Goal: Task Accomplishment & Management: Complete application form

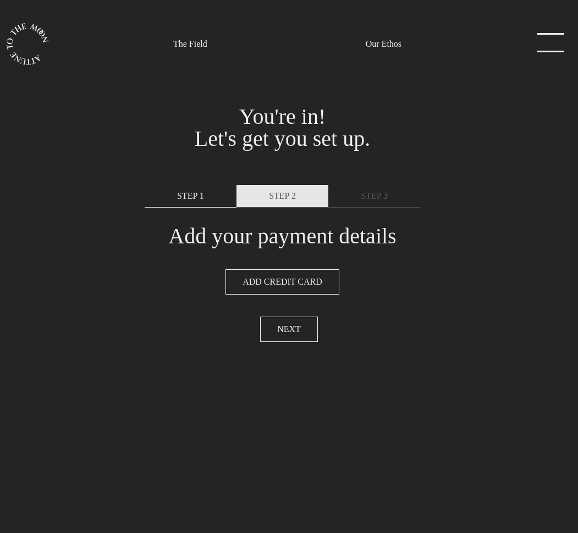
click at [291, 199] on span "STEP 2" at bounding box center [282, 195] width 27 height 13
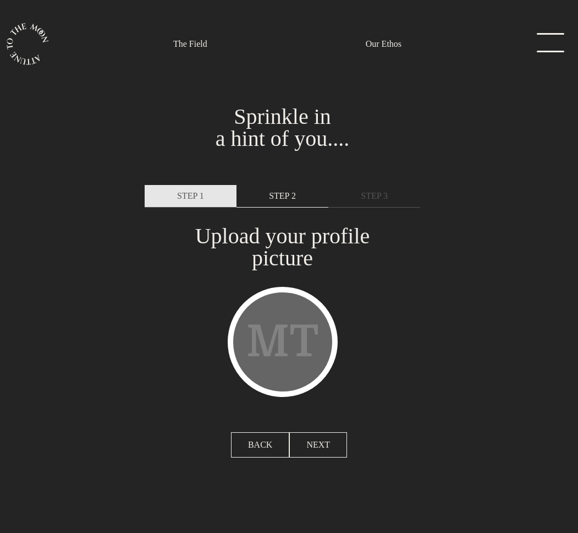
click at [204, 194] on span "STEP 1" at bounding box center [190, 195] width 27 height 13
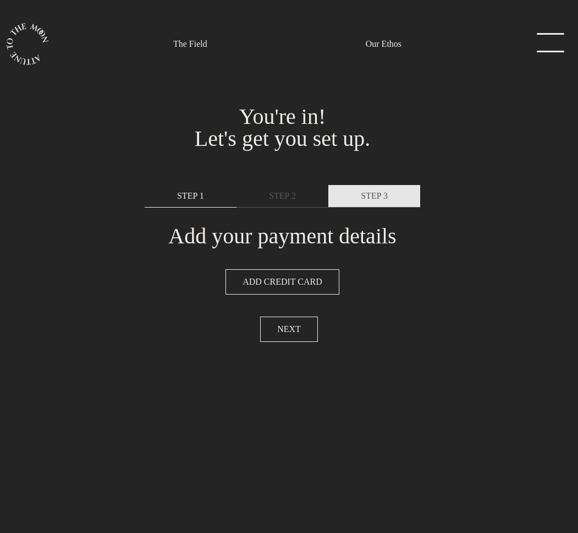
click at [367, 194] on span "STEP 3" at bounding box center [374, 195] width 27 height 13
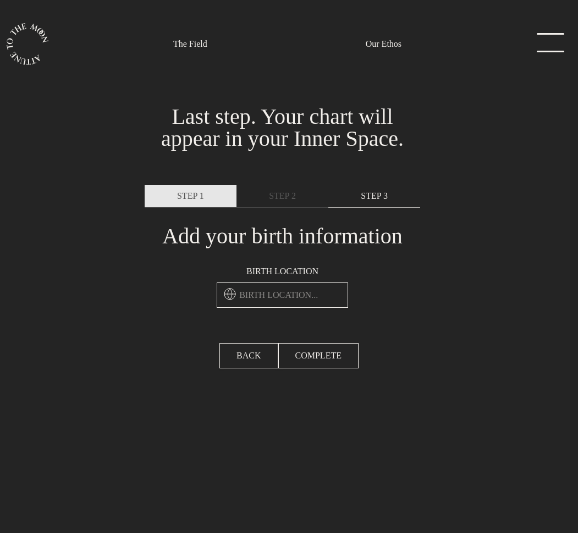
click at [187, 192] on span "STEP 1" at bounding box center [190, 195] width 27 height 13
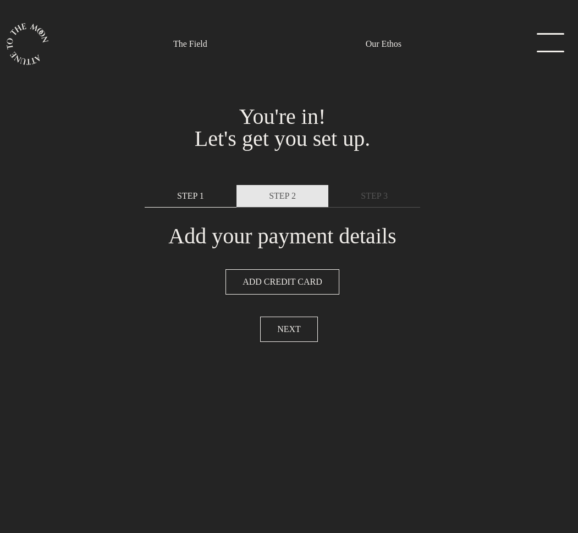
click at [259, 193] on link "STEP 2" at bounding box center [283, 196] width 92 height 23
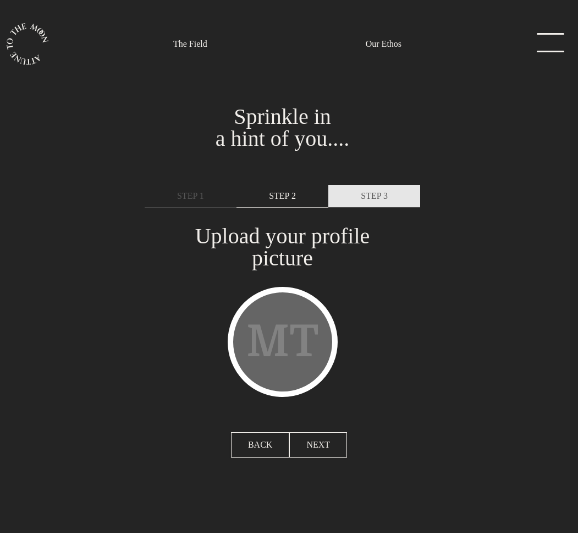
click at [402, 197] on link "STEP 3" at bounding box center [375, 196] width 92 height 23
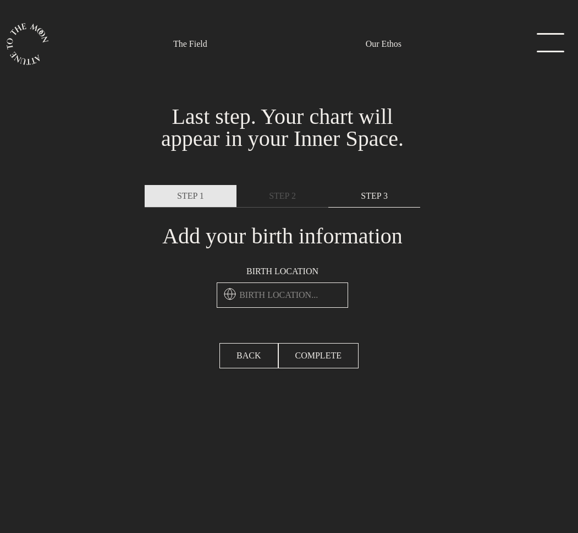
click at [191, 198] on span "STEP 1" at bounding box center [190, 195] width 27 height 13
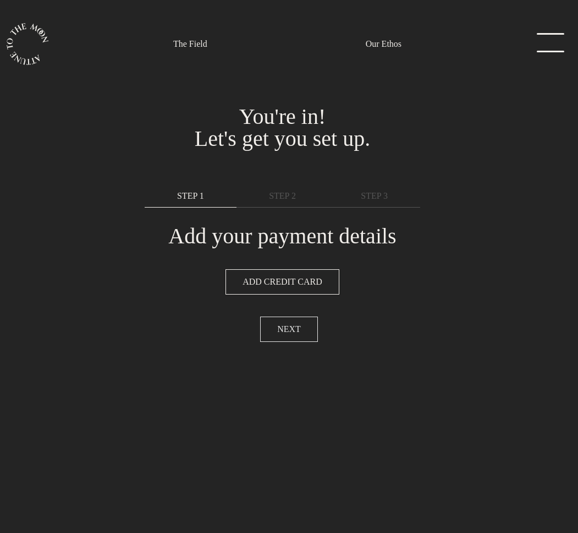
click at [304, 329] on button "NEXT" at bounding box center [289, 328] width 58 height 25
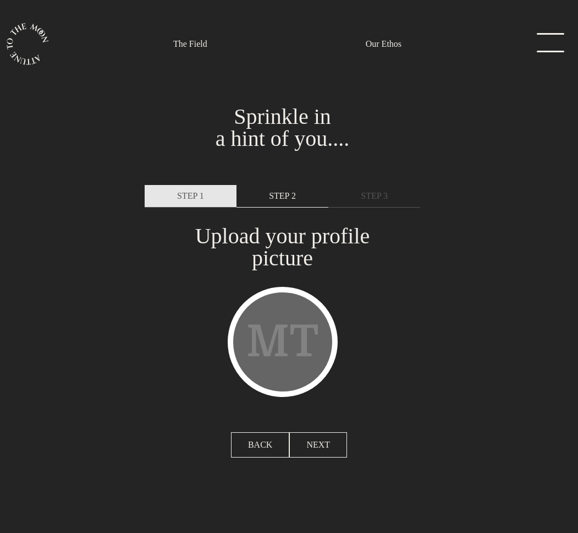
click at [203, 190] on span "STEP 1" at bounding box center [190, 195] width 27 height 13
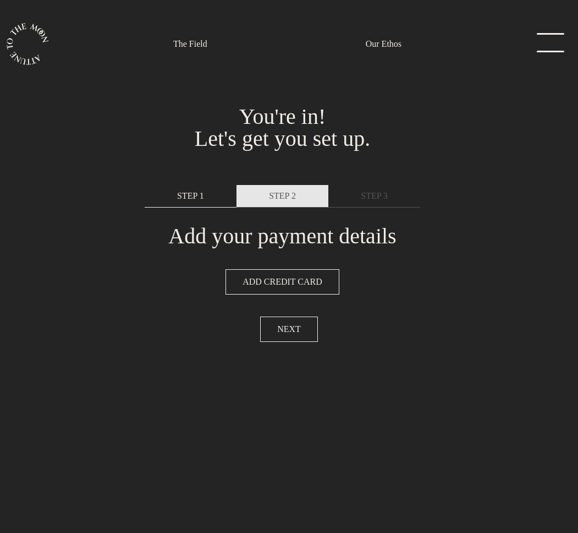
click at [265, 193] on link "STEP 2" at bounding box center [283, 196] width 92 height 23
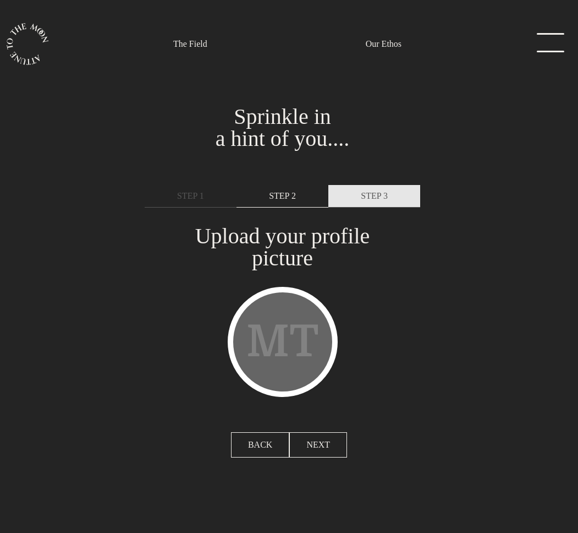
click at [396, 194] on link "STEP 3" at bounding box center [375, 196] width 92 height 23
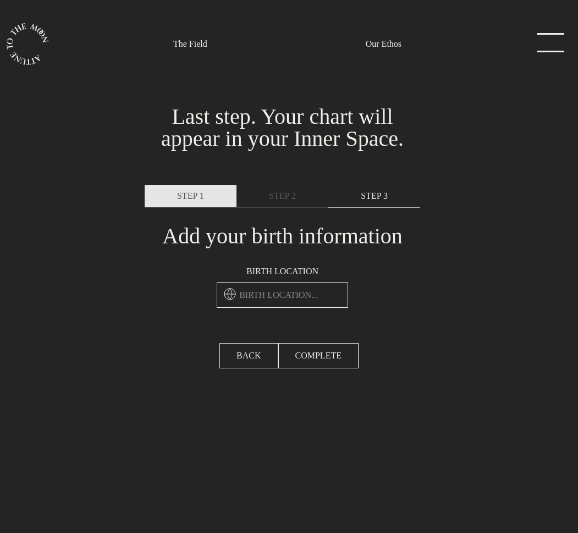
click at [190, 206] on link "STEP 1" at bounding box center [191, 196] width 92 height 23
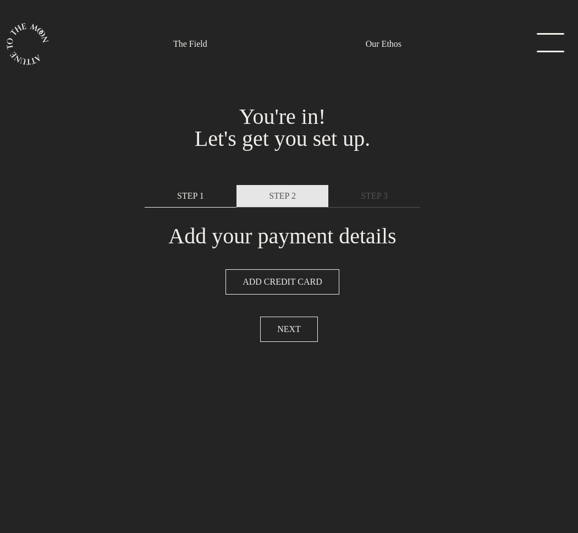
click at [265, 195] on link "STEP 2" at bounding box center [283, 196] width 92 height 23
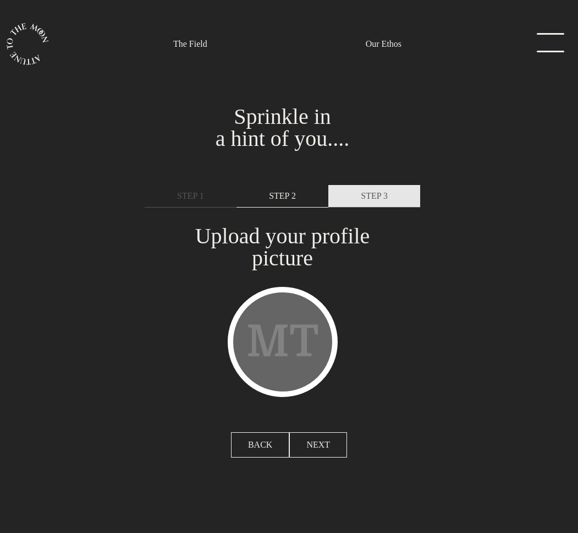
click at [358, 196] on link "STEP 3" at bounding box center [375, 196] width 92 height 23
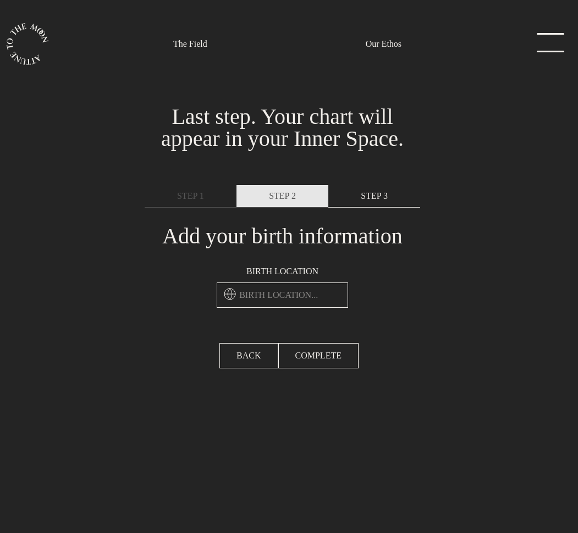
click at [287, 199] on span "STEP 2" at bounding box center [282, 195] width 27 height 13
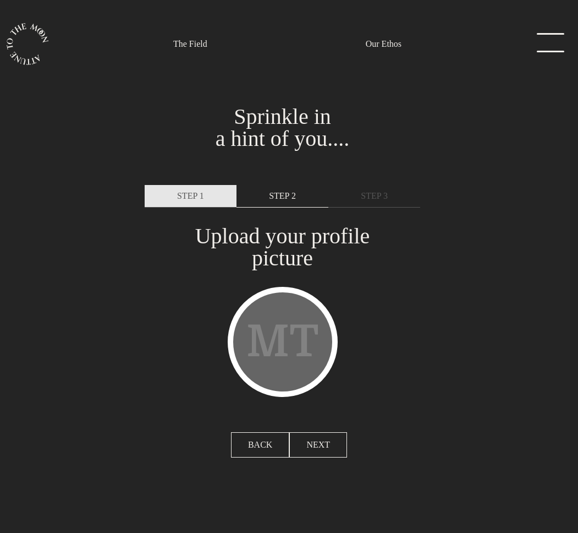
click at [210, 193] on link "STEP 1" at bounding box center [191, 196] width 92 height 23
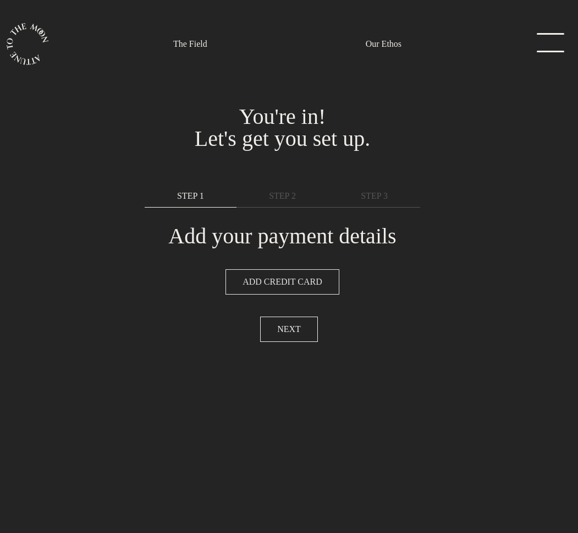
click at [293, 280] on span "ADD CREDIT CARD" at bounding box center [283, 281] width 80 height 13
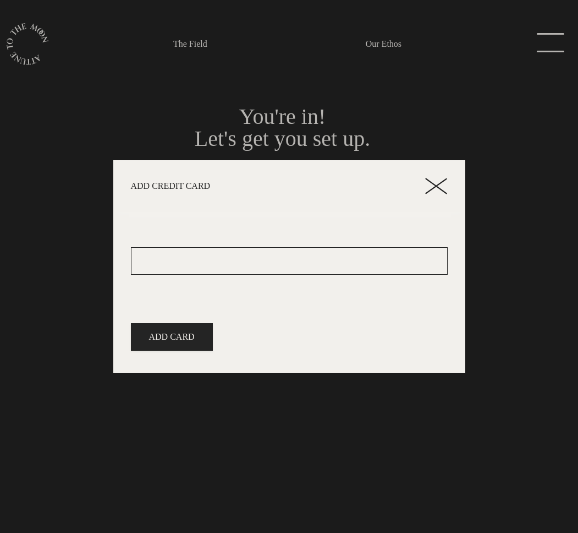
click at [436, 184] on icon at bounding box center [436, 186] width 22 height 17
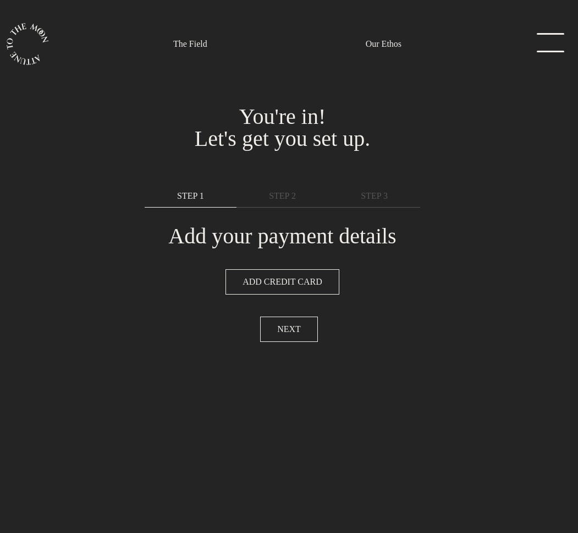
click at [238, 237] on h1 "Add your payment details" at bounding box center [282, 236] width 241 height 22
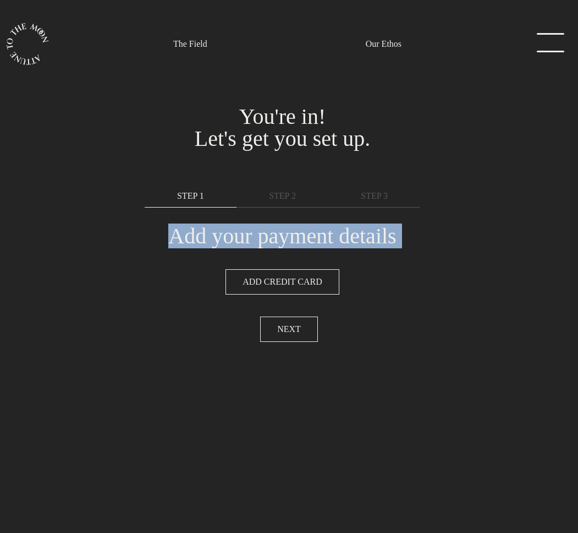
click at [238, 237] on h1 "Add your payment details" at bounding box center [282, 236] width 241 height 22
click at [370, 244] on h1 "Add your payment details" at bounding box center [282, 236] width 241 height 22
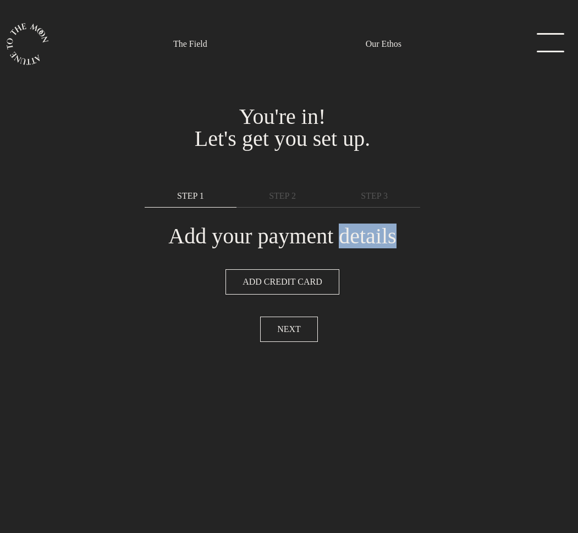
click at [370, 244] on h1 "Add your payment details" at bounding box center [282, 236] width 241 height 22
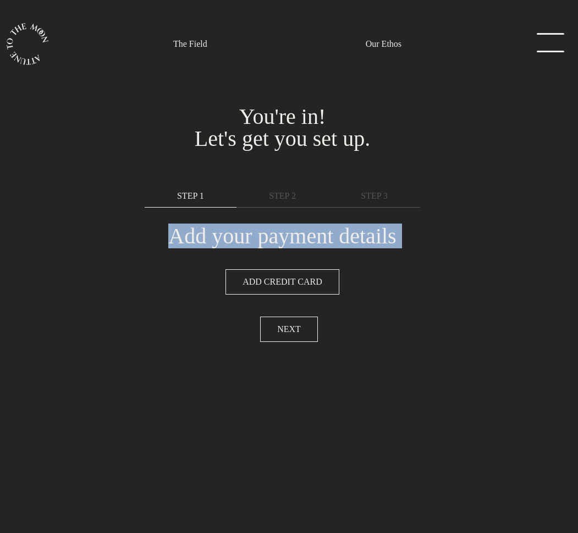
click at [370, 244] on h1 "Add your payment details" at bounding box center [282, 236] width 241 height 22
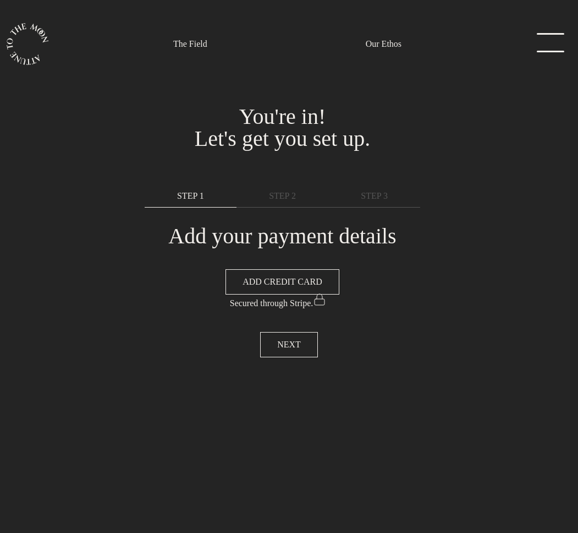
click at [496, 256] on div "You're in! Let's get you set up. Sprinkle in a hint of you.... Last step. Your …" at bounding box center [282, 198] width 578 height 235
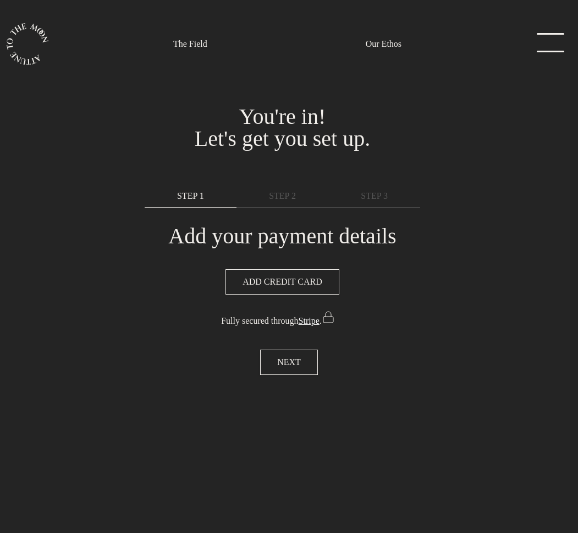
click at [320, 322] on link "Stripe" at bounding box center [309, 320] width 21 height 9
click at [441, 311] on div "You're in! Let's get you set up. Sprinkle in a hint of you.... Last step. Your …" at bounding box center [282, 207] width 578 height 253
click at [282, 345] on p "Fully secured through Stripe Inc ." at bounding box center [283, 333] width 276 height 42
click at [299, 384] on span "NEXT" at bounding box center [289, 388] width 24 height 13
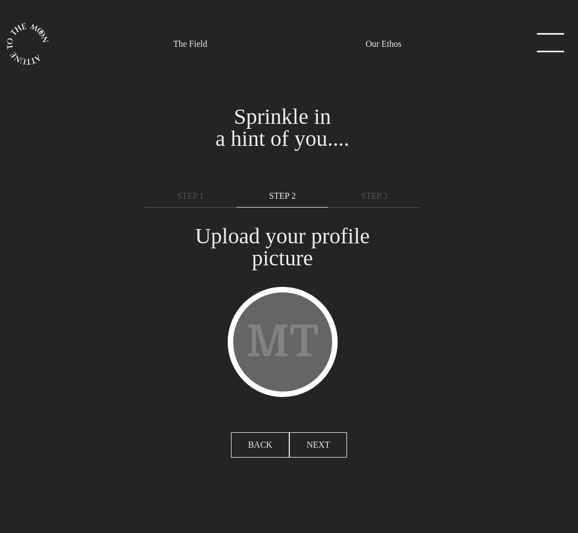
click at [278, 346] on div "MT" at bounding box center [283, 342] width 110 height 110
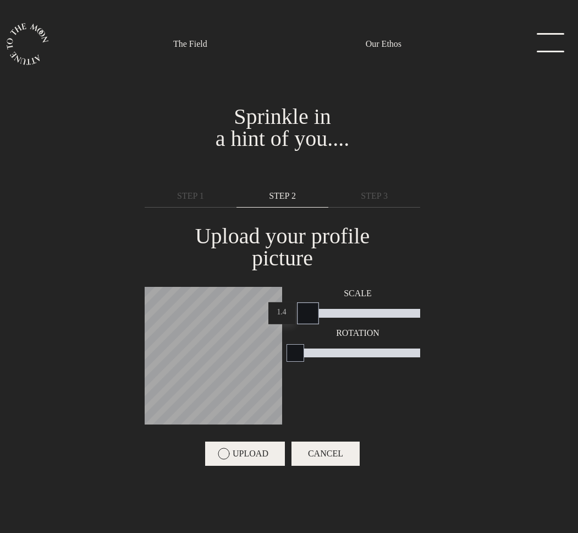
drag, startPoint x: 295, startPoint y: 288, endPoint x: 308, endPoint y: 300, distance: 17.5
click at [308, 302] on div at bounding box center [308, 313] width 22 height 22
click at [211, 337] on div "MT Scale 1.4 Rotation 0" at bounding box center [282, 357] width 289 height 155
click at [259, 293] on div "MT Scale 1 Rotation 0" at bounding box center [282, 357] width 289 height 155
click at [241, 447] on span "UPLOAD" at bounding box center [251, 453] width 36 height 13
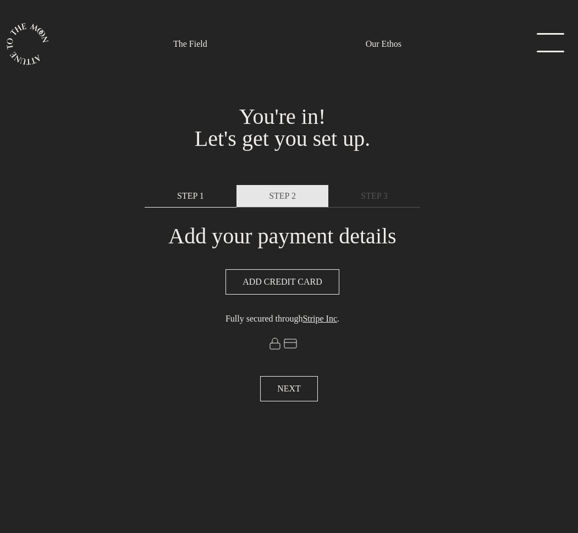
click at [274, 205] on link "STEP 2" at bounding box center [283, 196] width 92 height 23
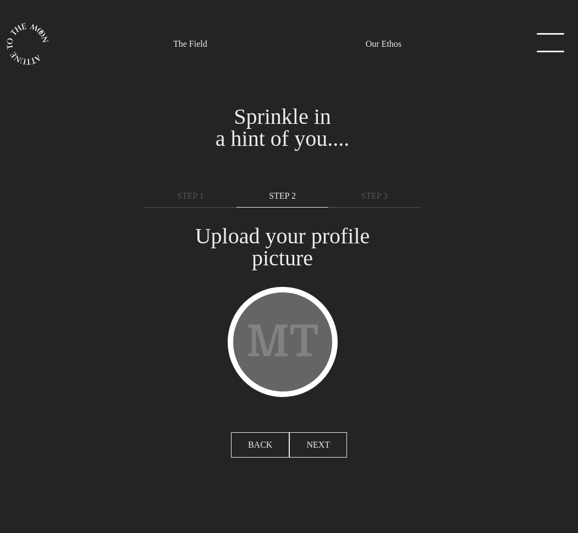
click at [274, 340] on div "MT" at bounding box center [283, 342] width 110 height 110
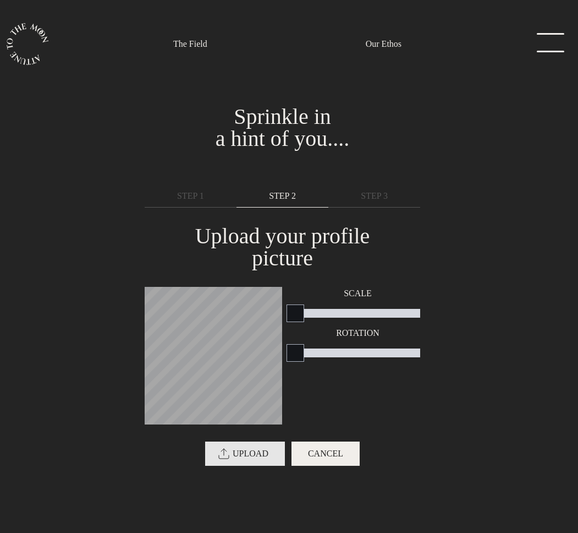
click at [250, 447] on span "UPLOAD" at bounding box center [251, 453] width 36 height 13
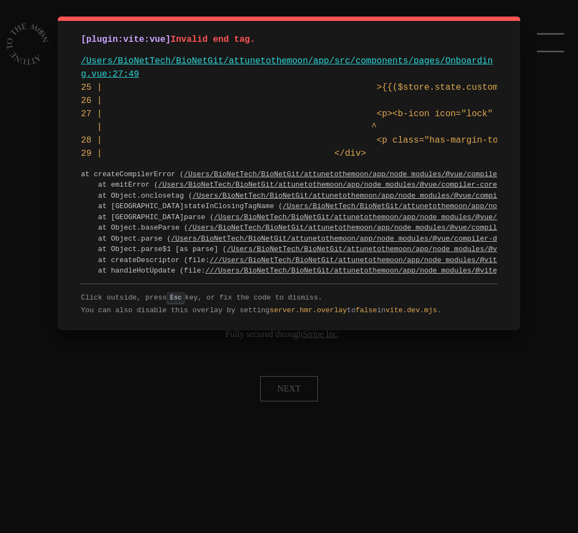
click at [409, 431] on div "[plugin:vite:vue] Invalid end tag. /Users/BioNetTech/BioNetGit/attunetothemoon/…" at bounding box center [289, 266] width 578 height 533
click at [457, 370] on div "[plugin:vite:vue] Invalid end tag. /Users/BioNetTech/BioNetGit/attunetothemoon/…" at bounding box center [289, 266] width 578 height 533
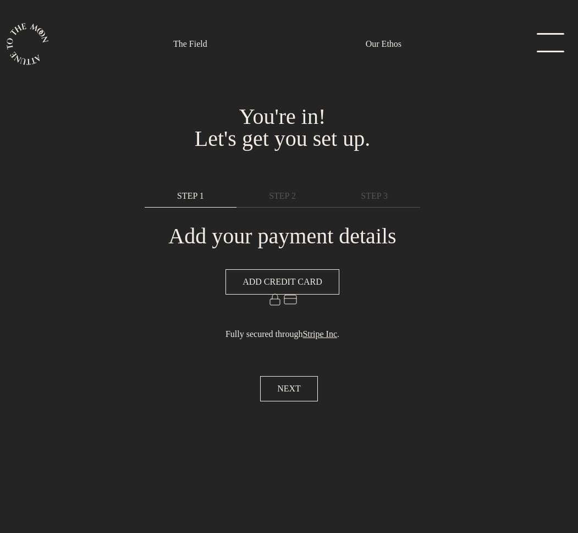
click at [395, 330] on p "Fully secured through Stripe Inc ." at bounding box center [283, 340] width 276 height 26
click at [415, 357] on section "You're in! Let's get you set up. Sprinkle in a hint of you.... Last step. Your …" at bounding box center [289, 266] width 578 height 533
click at [311, 285] on span "ADD CREDIT CARD" at bounding box center [283, 281] width 80 height 13
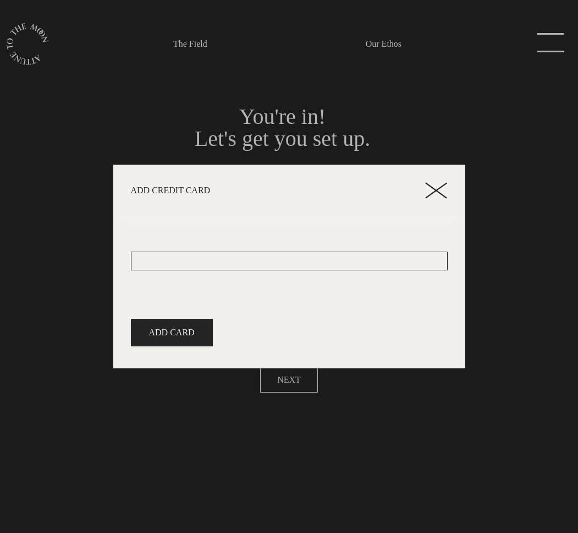
click at [440, 190] on icon at bounding box center [436, 190] width 22 height 17
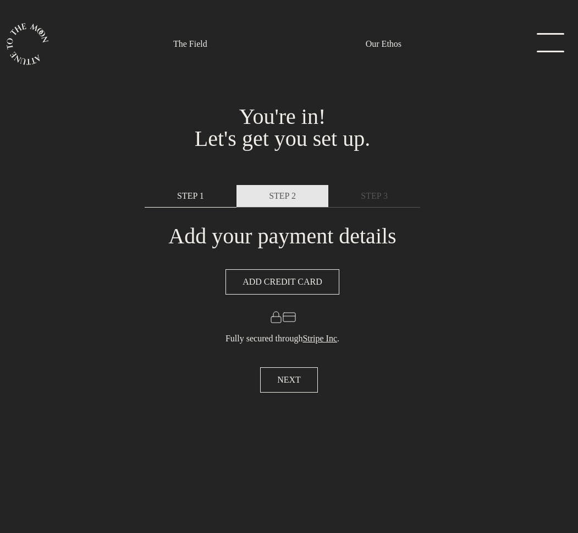
click at [286, 197] on span "STEP 2" at bounding box center [282, 195] width 27 height 13
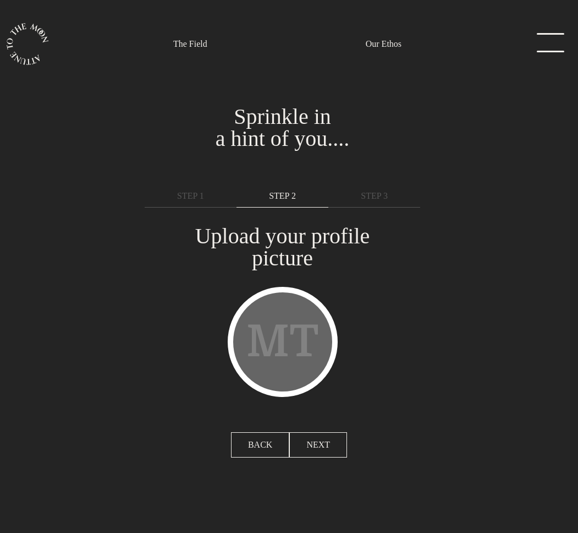
click at [275, 306] on div "MT" at bounding box center [283, 342] width 110 height 110
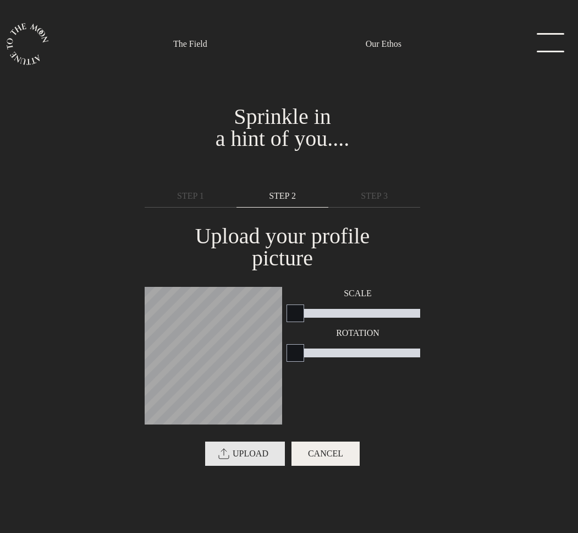
click at [239, 447] on span "UPLOAD" at bounding box center [251, 453] width 36 height 13
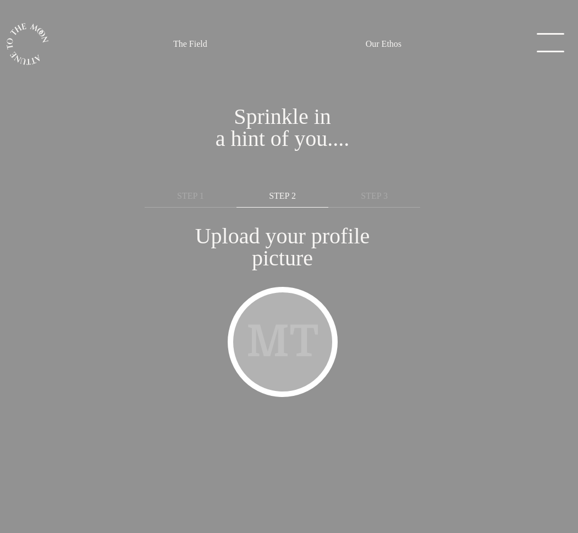
click at [422, 286] on div at bounding box center [289, 266] width 578 height 533
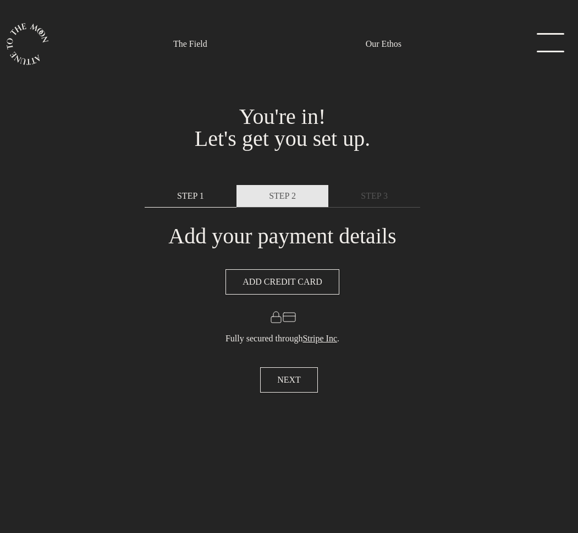
click at [285, 197] on span "STEP 2" at bounding box center [282, 195] width 27 height 13
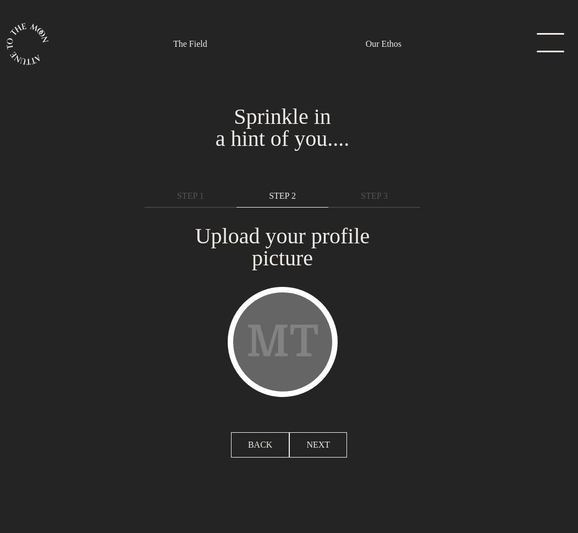
click at [291, 320] on div "MT" at bounding box center [283, 342] width 110 height 110
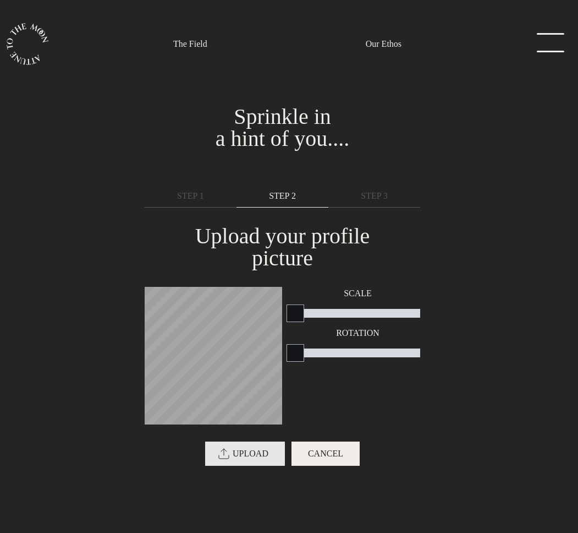
click at [258, 447] on span "UPLOAD" at bounding box center [251, 453] width 36 height 13
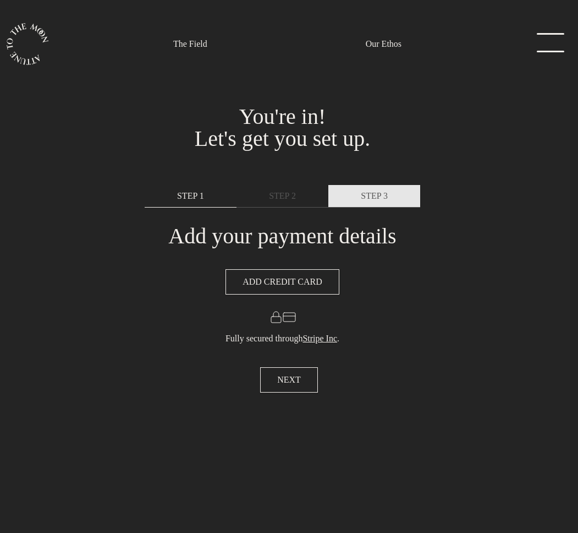
click at [361, 189] on span "STEP 3" at bounding box center [374, 195] width 27 height 13
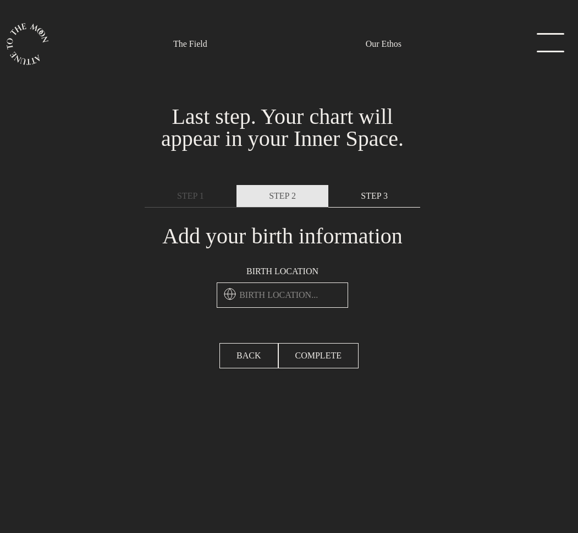
click at [305, 200] on link "STEP 2" at bounding box center [283, 196] width 92 height 23
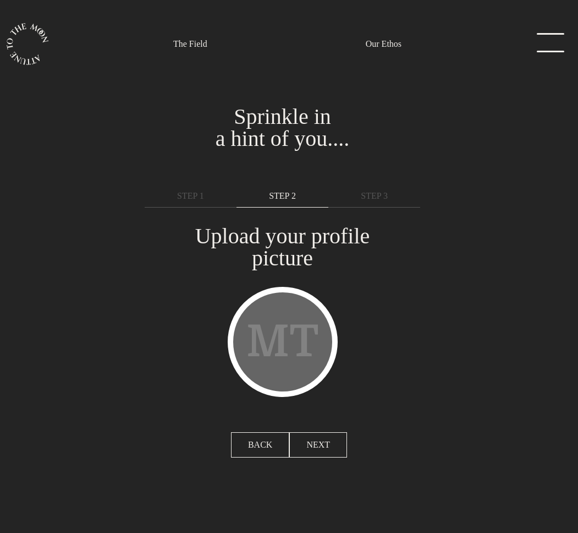
click at [307, 322] on div "MT" at bounding box center [283, 342] width 110 height 110
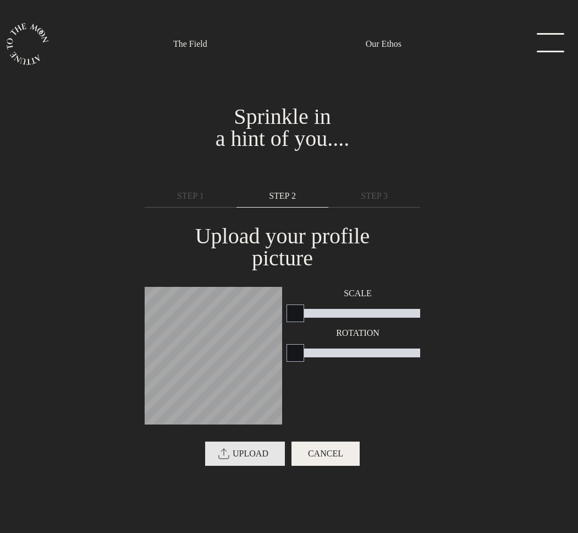
click at [235, 447] on span "UPLOAD" at bounding box center [251, 453] width 36 height 13
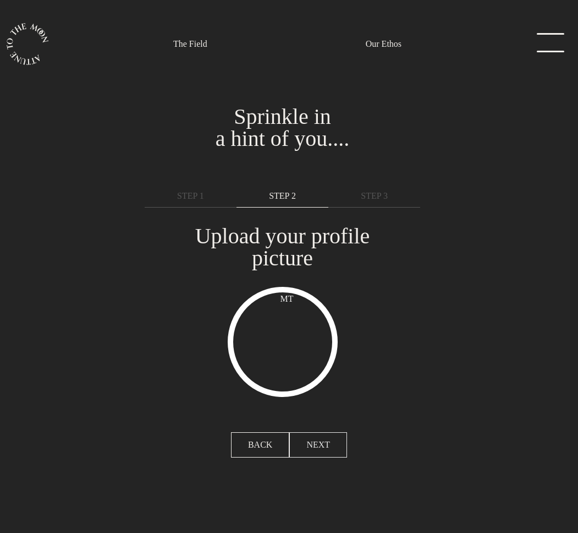
click at [315, 438] on span "NEXT" at bounding box center [319, 444] width 24 height 13
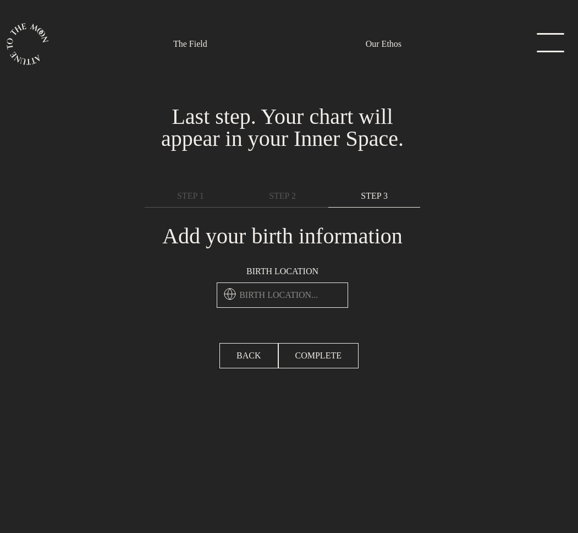
click at [278, 303] on input "text" at bounding box center [283, 294] width 132 height 25
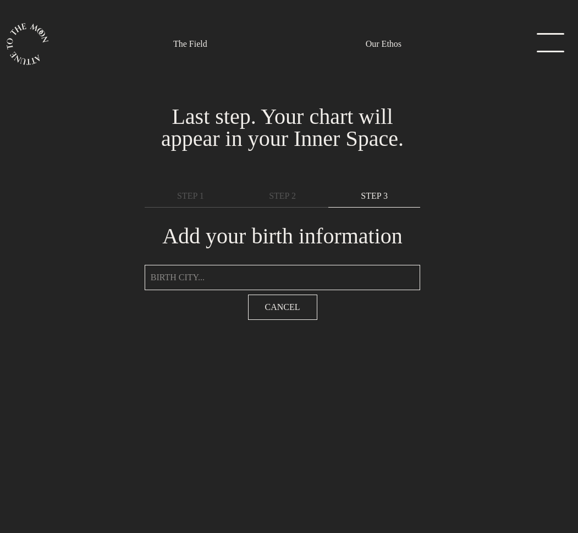
click at [247, 274] on input "text" at bounding box center [283, 277] width 276 height 25
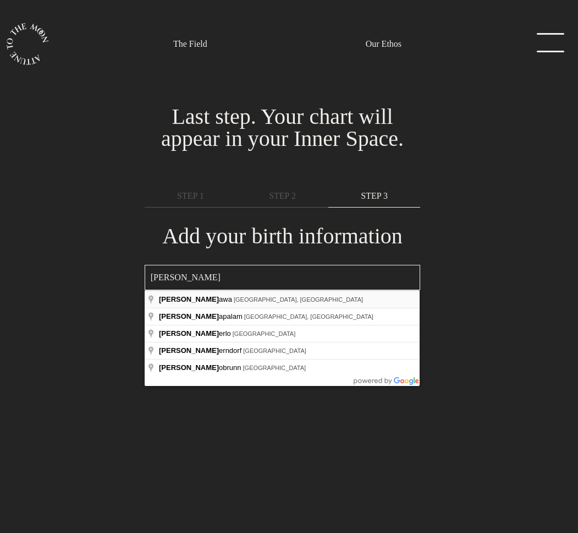
type input "Ottawa, ON, Canada"
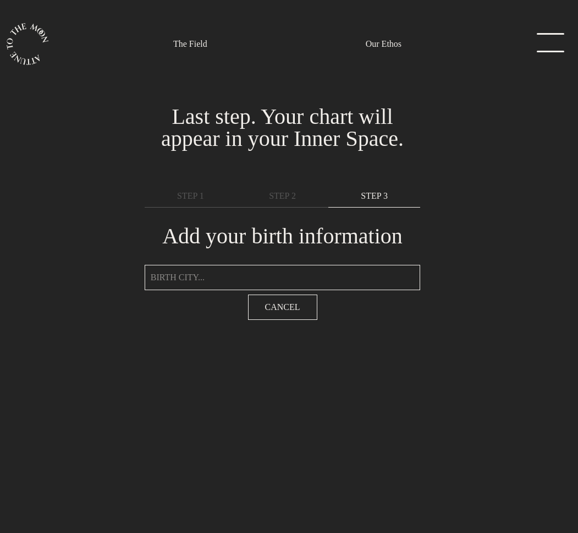
click at [301, 272] on input "text" at bounding box center [283, 277] width 276 height 25
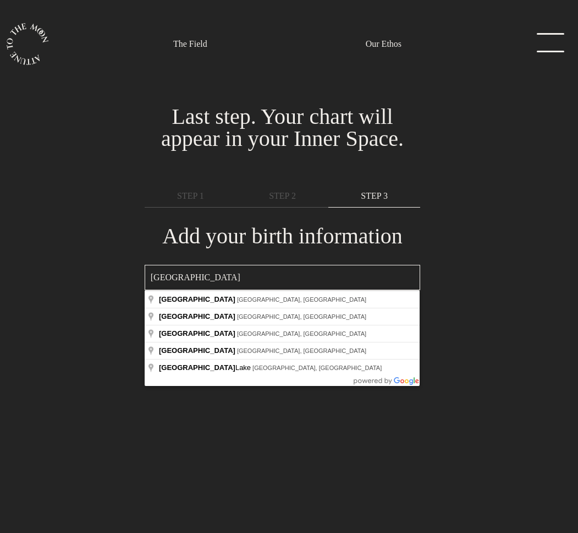
type input "Ottawa, ON, Canada"
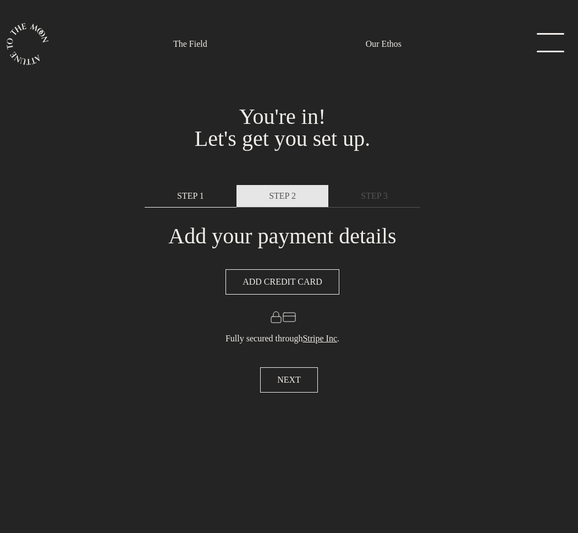
click at [275, 200] on span "STEP 2" at bounding box center [282, 195] width 27 height 13
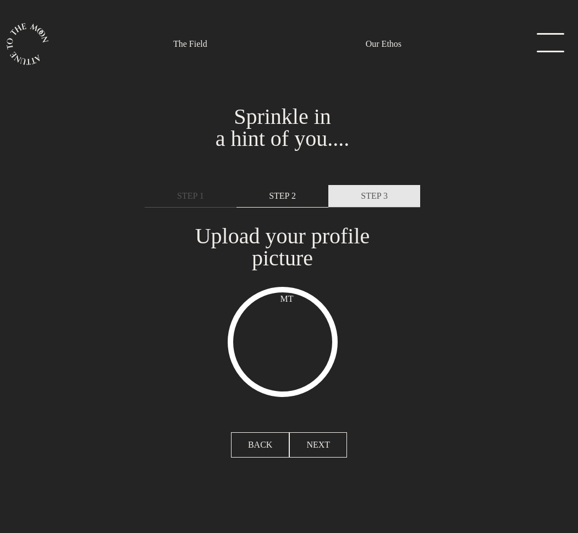
click at [371, 200] on span "STEP 3" at bounding box center [374, 195] width 27 height 13
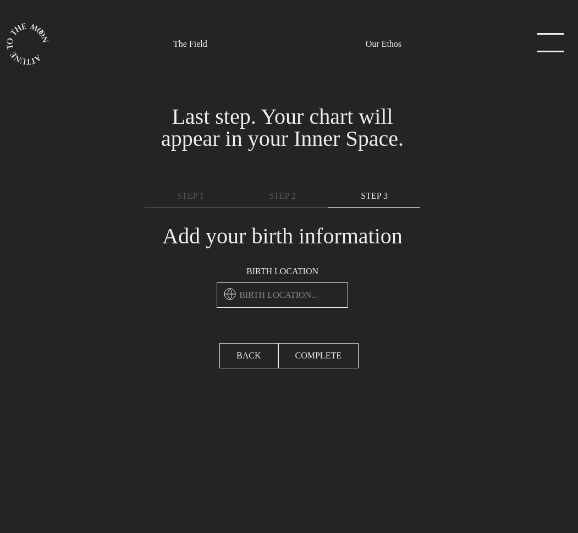
click at [296, 296] on input "text" at bounding box center [283, 294] width 132 height 25
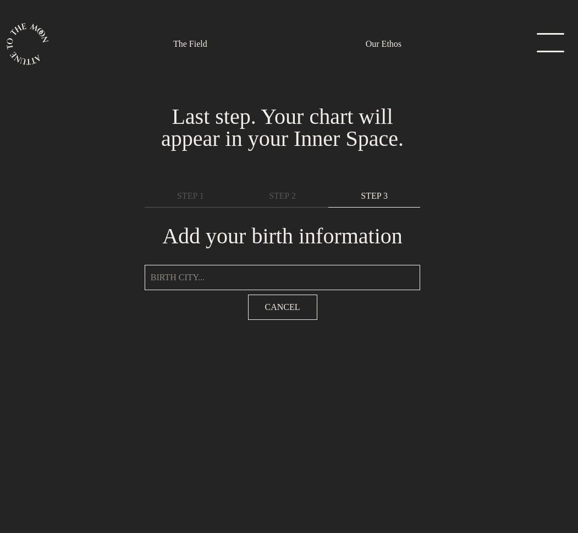
click at [287, 278] on input "text" at bounding box center [283, 277] width 276 height 25
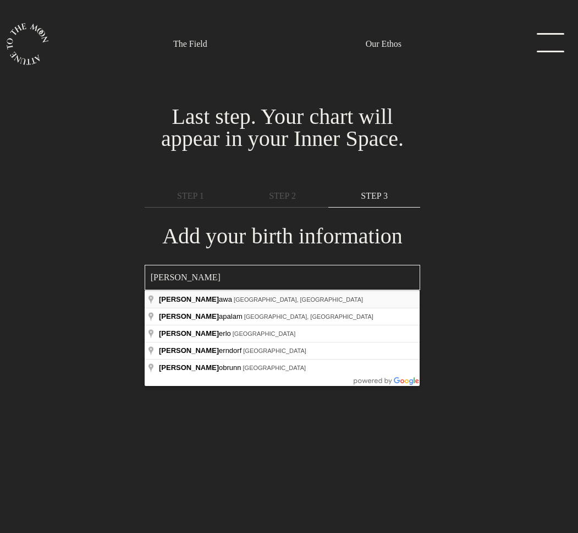
type input "Ottawa, ON, Canada"
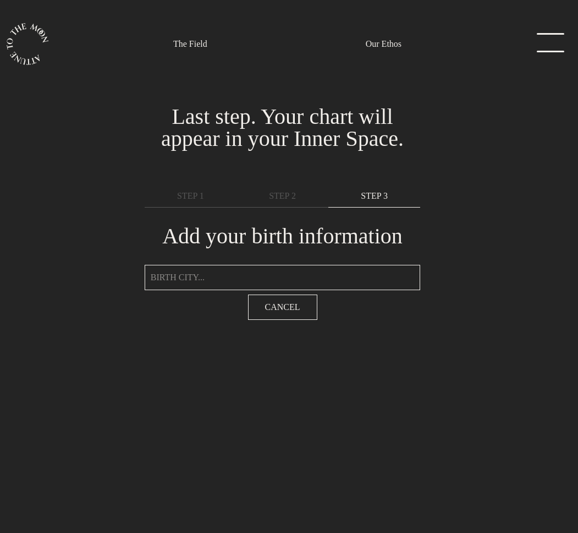
click at [330, 277] on input "text" at bounding box center [283, 277] width 276 height 25
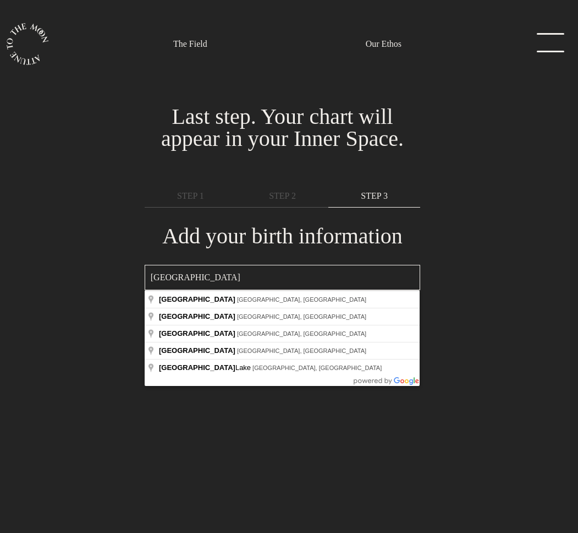
type input "Ottawa, ON, Canada"
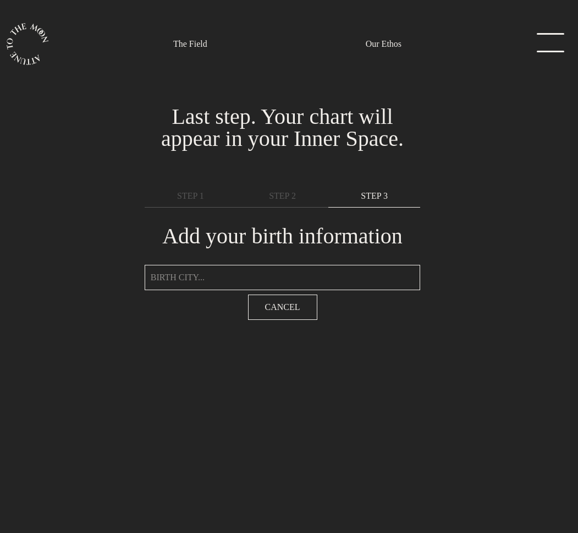
click at [376, 227] on h1 "Add your birth information" at bounding box center [282, 236] width 241 height 22
click at [280, 200] on span "STEP 2" at bounding box center [282, 195] width 27 height 13
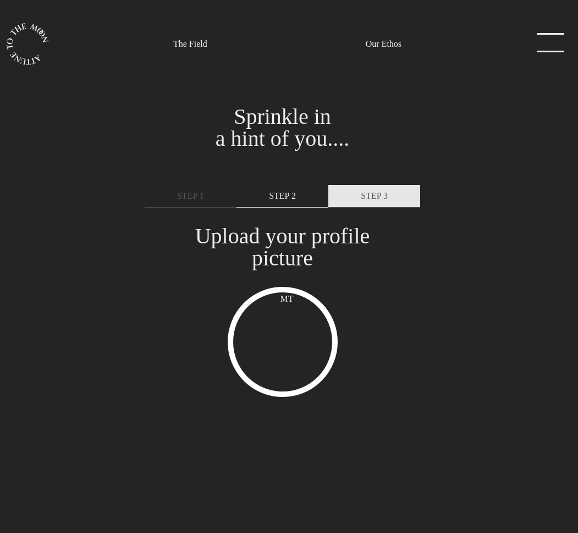
click at [373, 195] on span "STEP 3" at bounding box center [374, 195] width 27 height 13
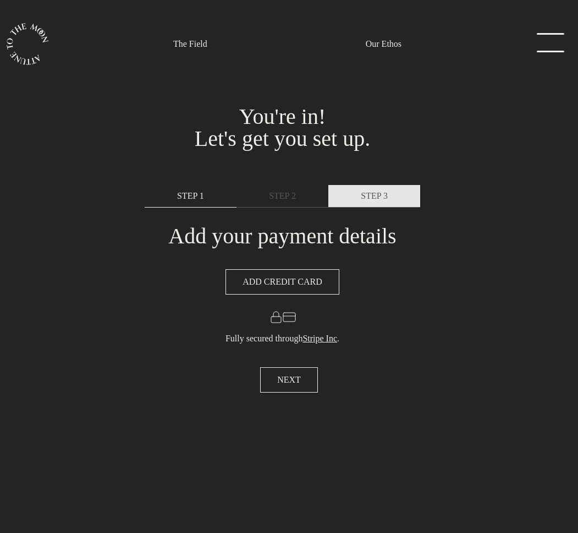
click at [356, 198] on link "STEP 3" at bounding box center [375, 196] width 92 height 23
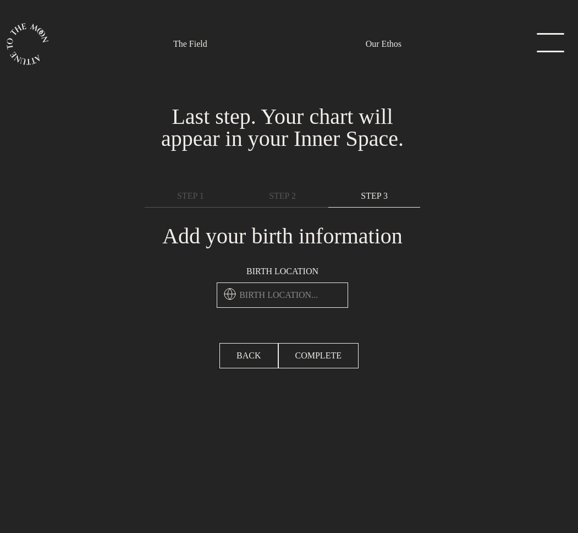
click at [258, 296] on input "text" at bounding box center [283, 294] width 132 height 25
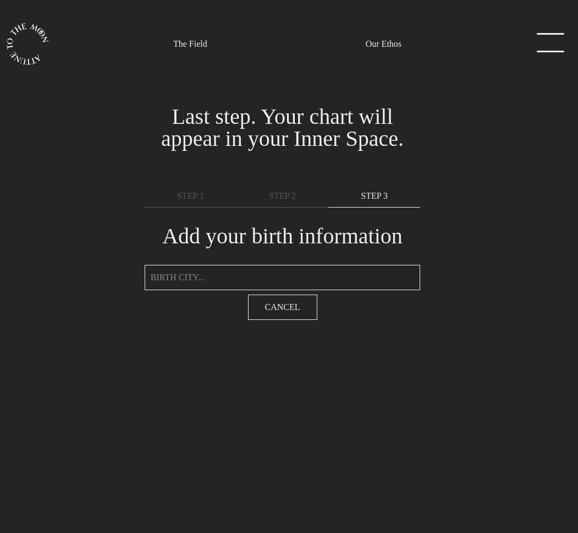
click at [243, 275] on input "text" at bounding box center [283, 277] width 276 height 25
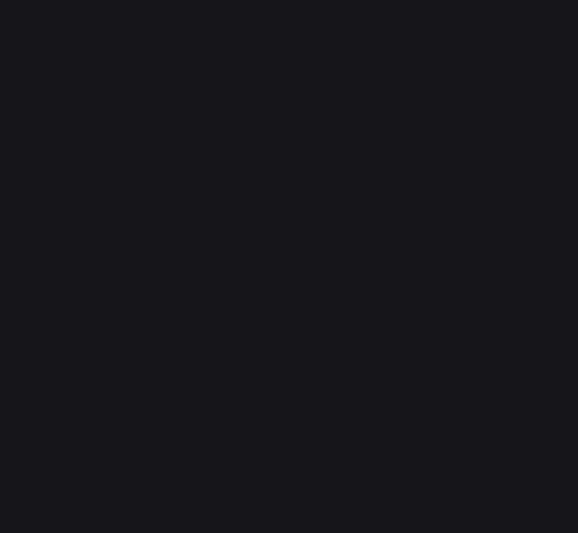
click at [249, 0] on html at bounding box center [289, 0] width 578 height 0
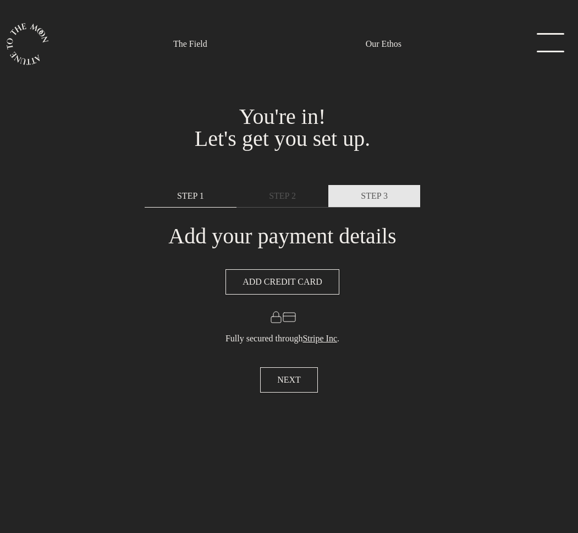
click at [369, 195] on span "STEP 3" at bounding box center [374, 195] width 27 height 13
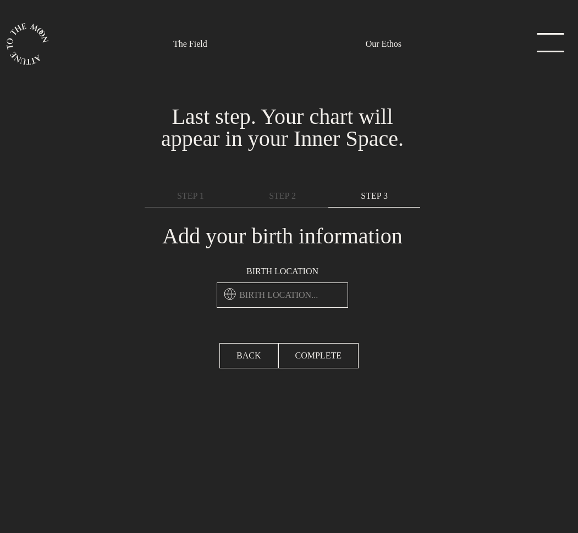
click at [262, 294] on input "text" at bounding box center [283, 294] width 132 height 25
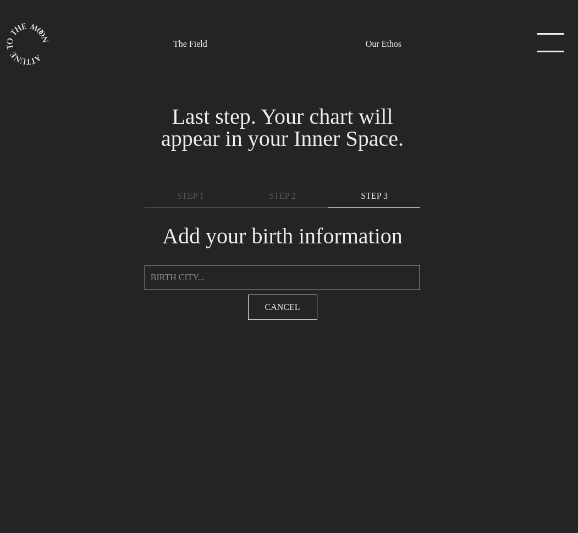
click at [252, 283] on input "text" at bounding box center [283, 277] width 276 height 25
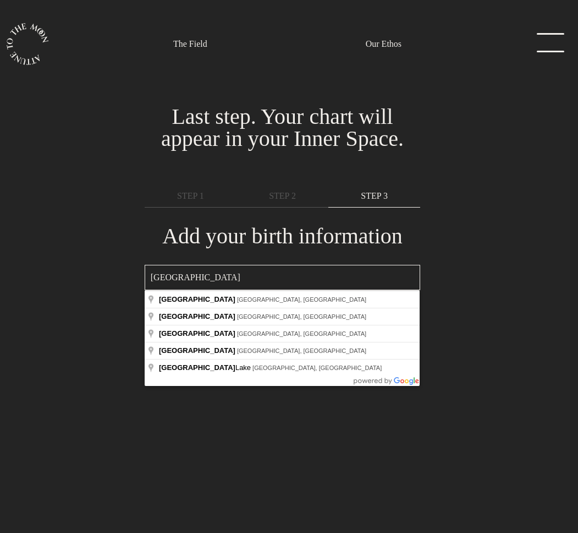
type input "Ottawa, ON, Canada"
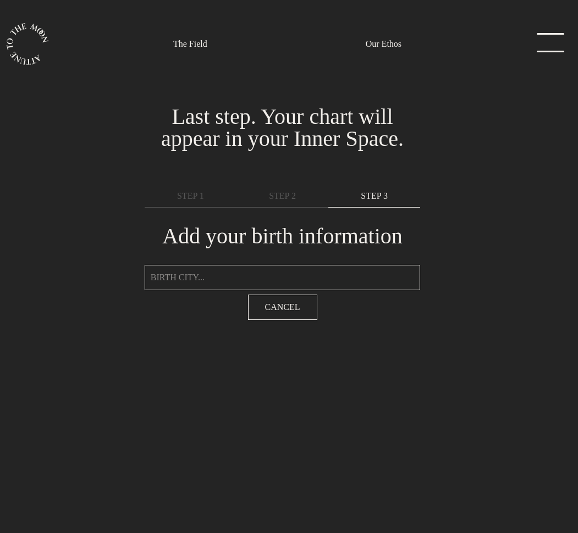
click at [161, 286] on input "text" at bounding box center [283, 277] width 276 height 25
type input "d"
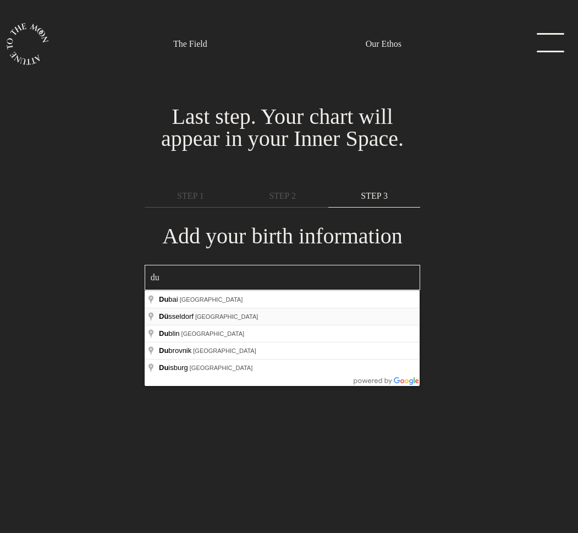
type input "[GEOGRAPHIC_DATA], [GEOGRAPHIC_DATA]"
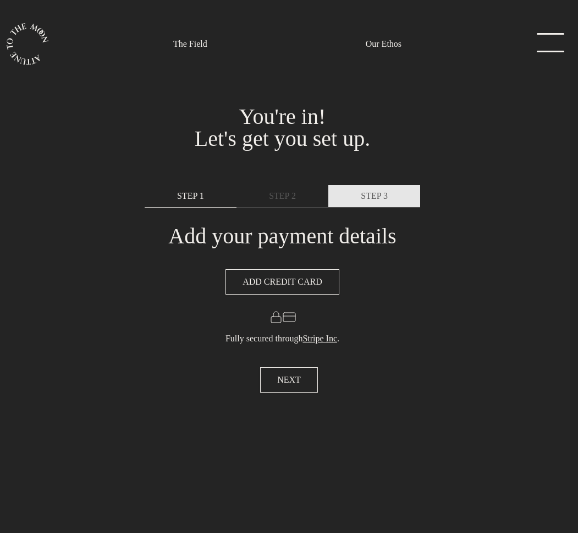
click at [361, 200] on span "STEP 3" at bounding box center [374, 195] width 27 height 13
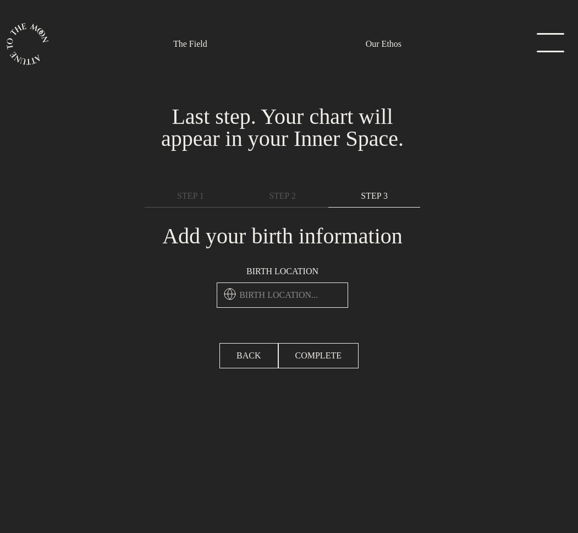
click at [275, 289] on input "text" at bounding box center [283, 294] width 132 height 25
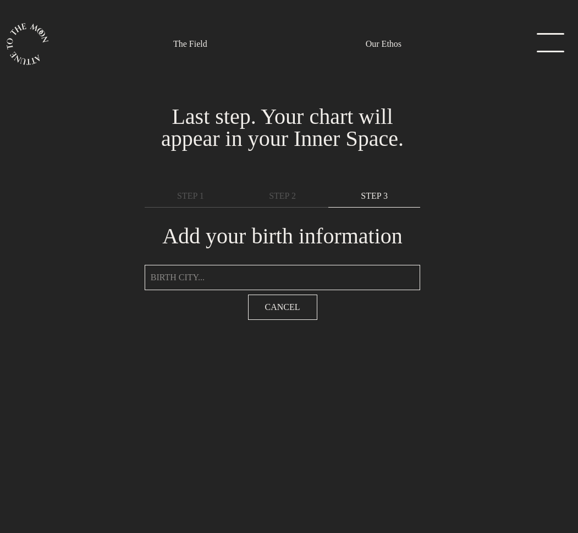
click at [242, 267] on input "text" at bounding box center [283, 277] width 276 height 25
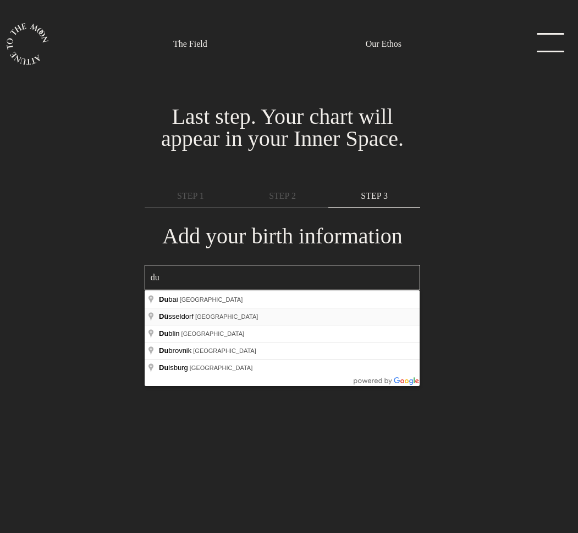
type input "Düsseldorf, Germany"
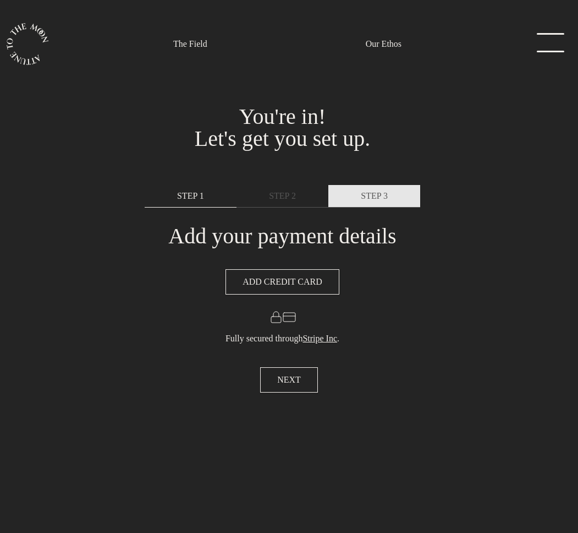
click at [361, 198] on span "STEP 3" at bounding box center [374, 195] width 27 height 13
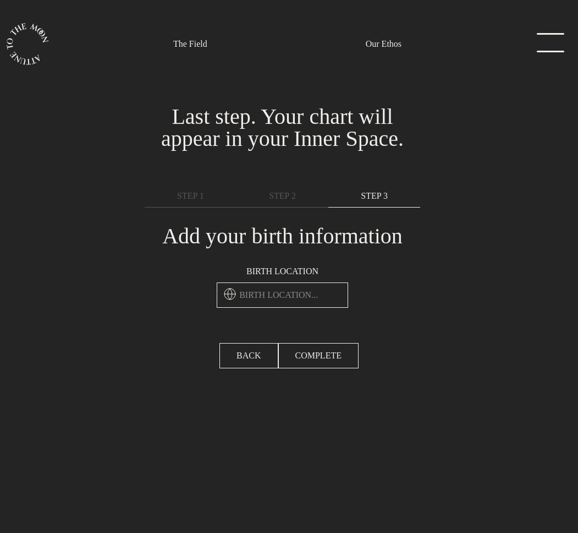
click at [288, 300] on input "text" at bounding box center [283, 294] width 132 height 25
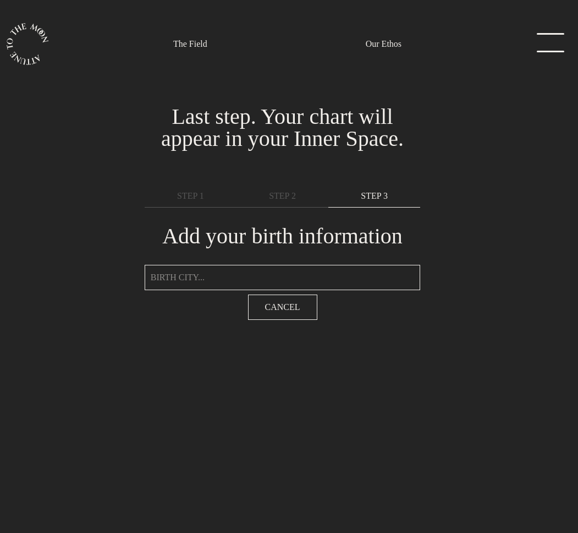
click at [239, 276] on input "text" at bounding box center [283, 277] width 276 height 25
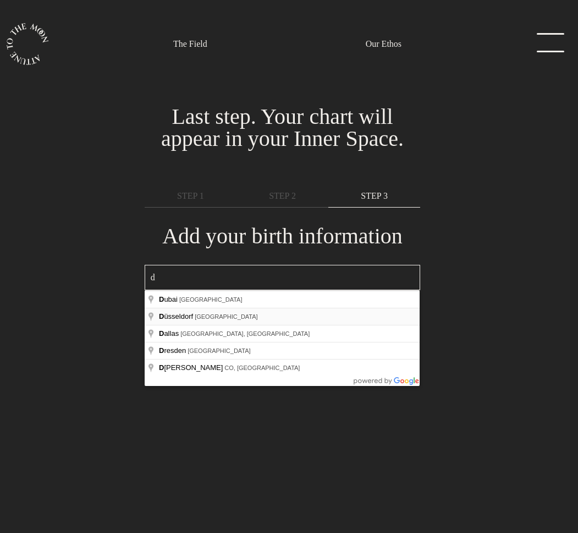
type input "Düsseldorf, Germany"
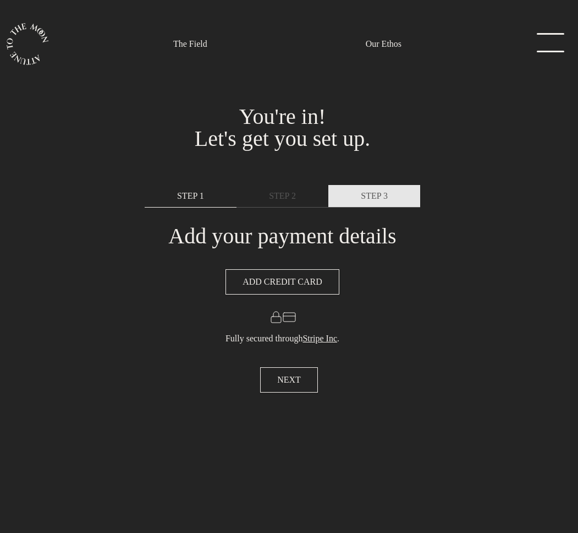
click at [385, 189] on link "STEP 3" at bounding box center [375, 196] width 92 height 23
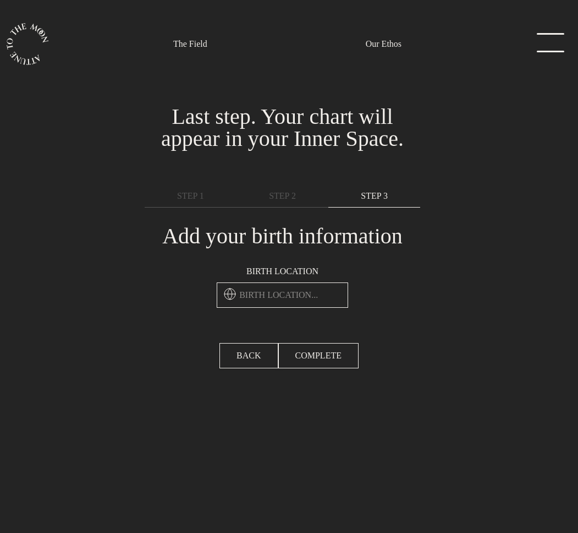
click at [256, 303] on input "text" at bounding box center [283, 294] width 132 height 25
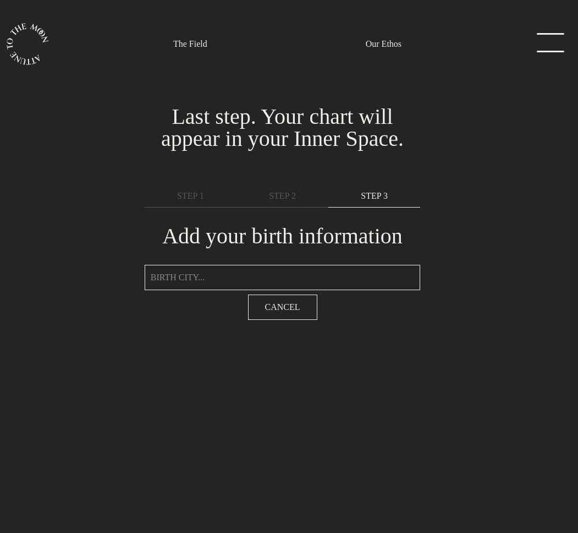
click at [221, 283] on input "text" at bounding box center [283, 277] width 276 height 25
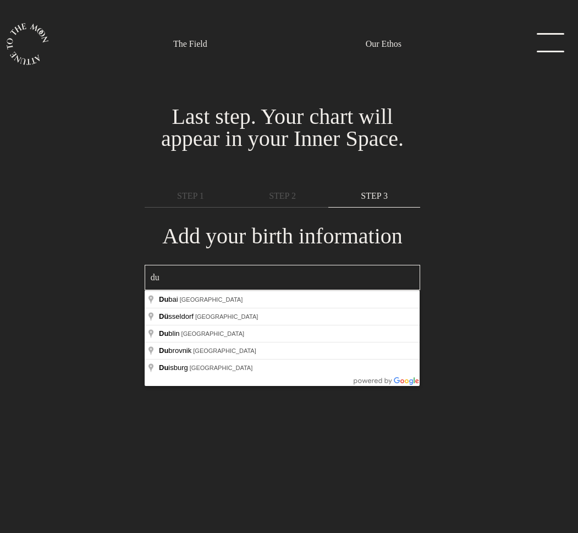
type input "Düsseldorf, Germany"
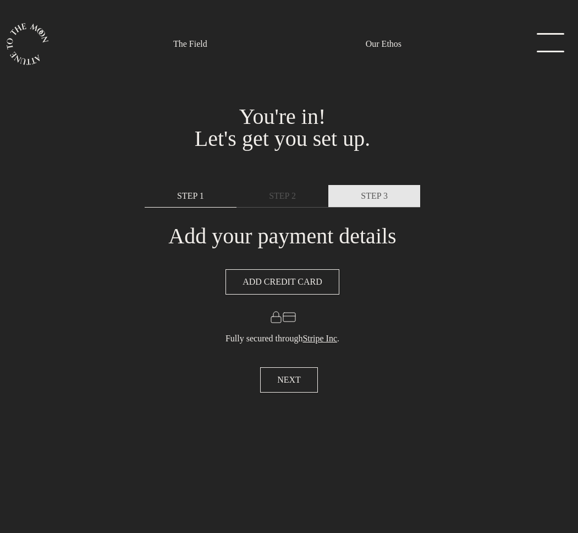
click at [380, 192] on span "STEP 3" at bounding box center [374, 195] width 27 height 13
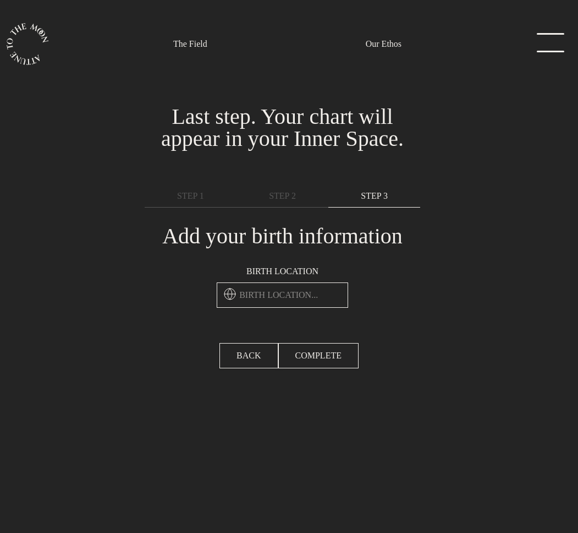
click at [261, 296] on input "text" at bounding box center [283, 294] width 132 height 25
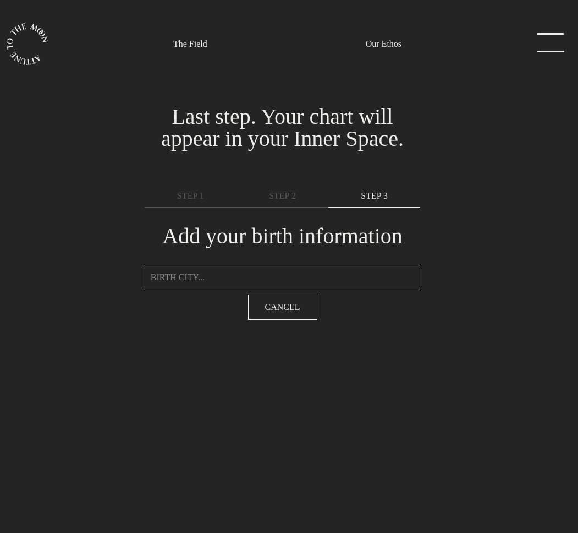
click at [242, 286] on input "text" at bounding box center [283, 277] width 276 height 25
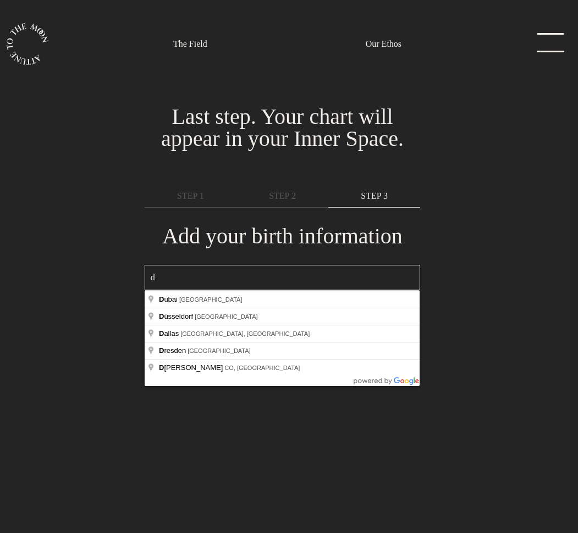
click at [221, 238] on h1 "Add your birth information" at bounding box center [282, 236] width 241 height 22
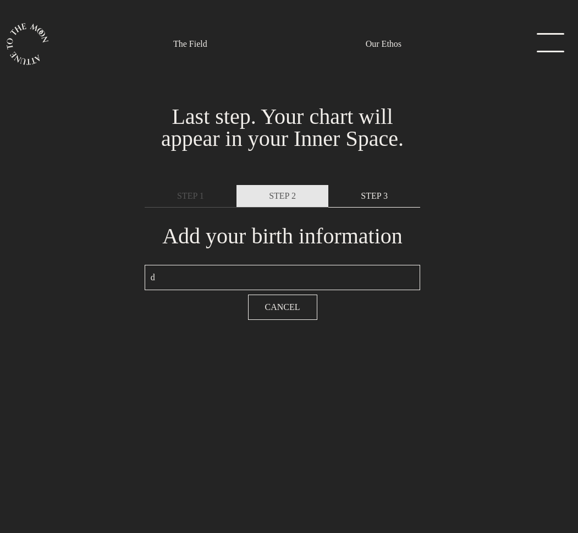
click at [275, 192] on span "STEP 2" at bounding box center [282, 195] width 27 height 13
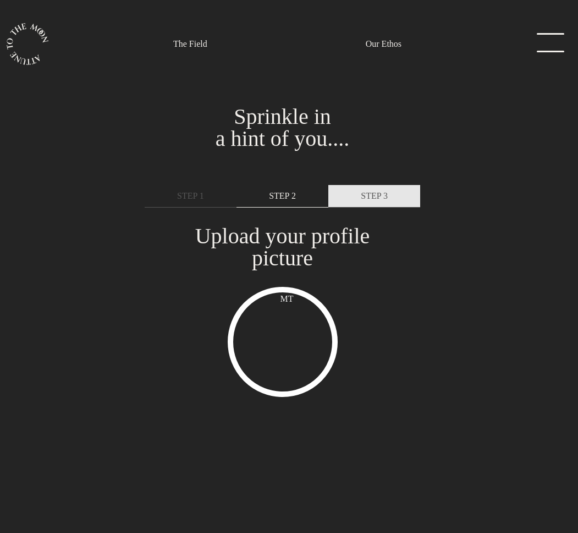
click at [354, 198] on link "STEP 3" at bounding box center [375, 196] width 92 height 23
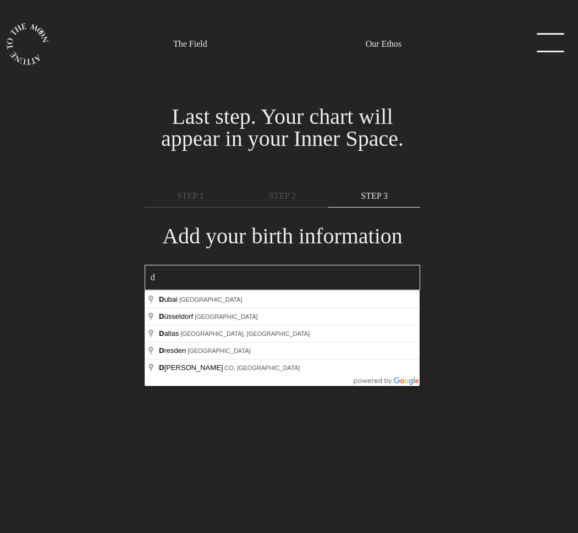
drag, startPoint x: 219, startPoint y: 285, endPoint x: 207, endPoint y: 285, distance: 11.6
click at [209, 285] on input "d" at bounding box center [283, 277] width 276 height 25
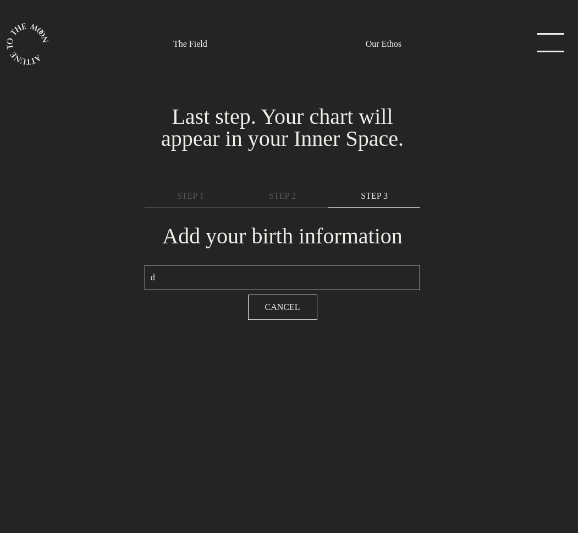
click at [490, 293] on div "You're in! Let's get you set up. Sprinkle in a hint of you.... Last step. Your …" at bounding box center [282, 203] width 578 height 245
click at [275, 305] on span "Cancel" at bounding box center [282, 306] width 35 height 13
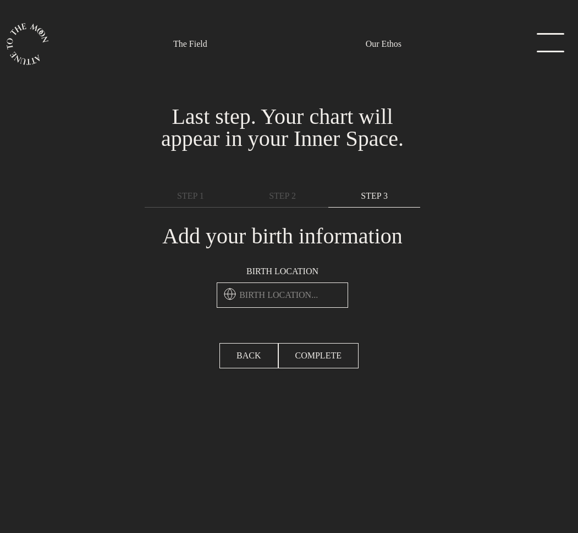
click at [263, 270] on label "Birth location" at bounding box center [283, 271] width 132 height 13
copy div "Birth location"
click at [303, 300] on input "text" at bounding box center [283, 294] width 132 height 25
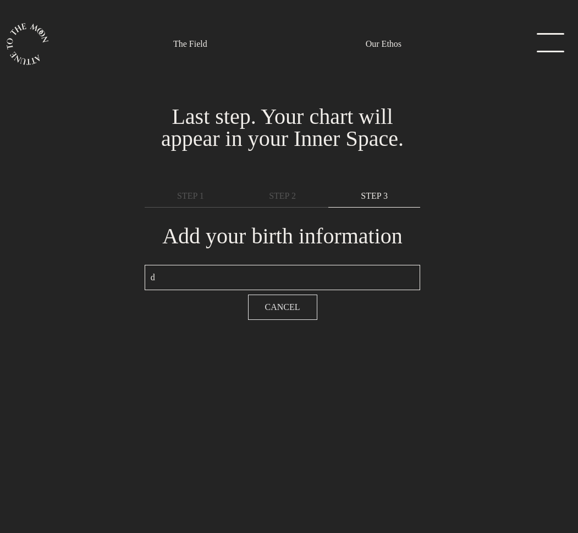
click at [297, 308] on span "Cancel" at bounding box center [282, 306] width 35 height 13
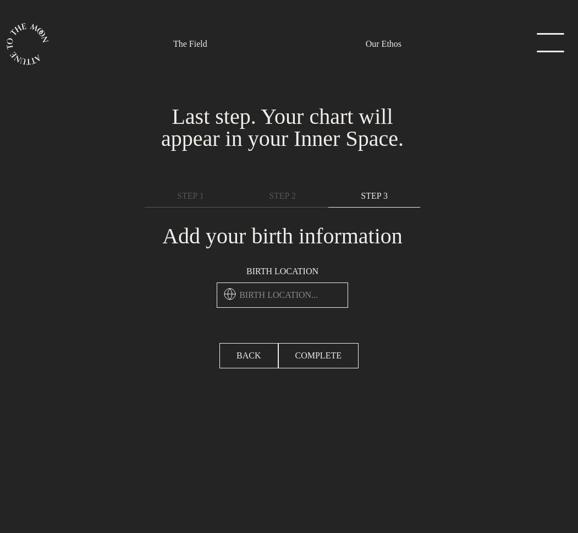
click at [291, 292] on input "text" at bounding box center [283, 294] width 132 height 25
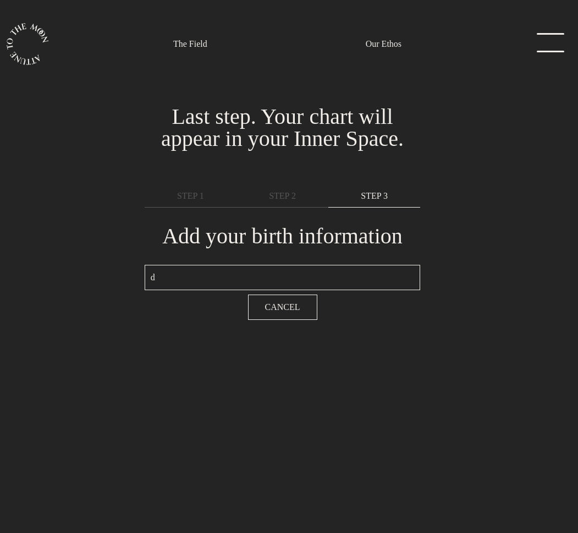
click at [254, 261] on div "Add your birth information Birth location d Cancel" at bounding box center [283, 263] width 276 height 112
click at [232, 267] on input "d" at bounding box center [283, 277] width 276 height 25
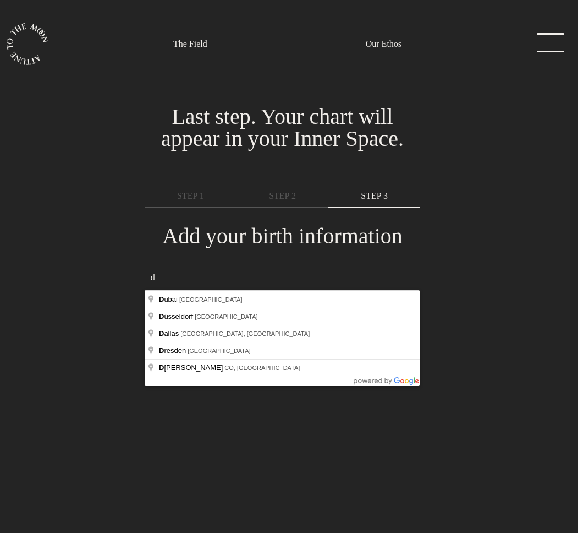
type input "Düsseldorf, Germany"
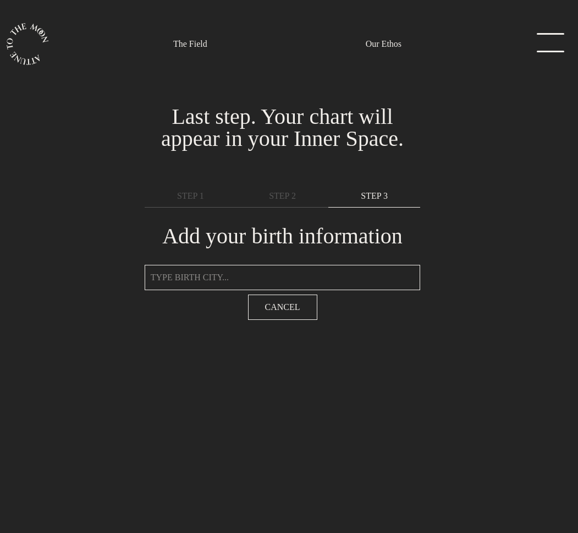
type input "Düsseldorf, Germany"
select select "9"
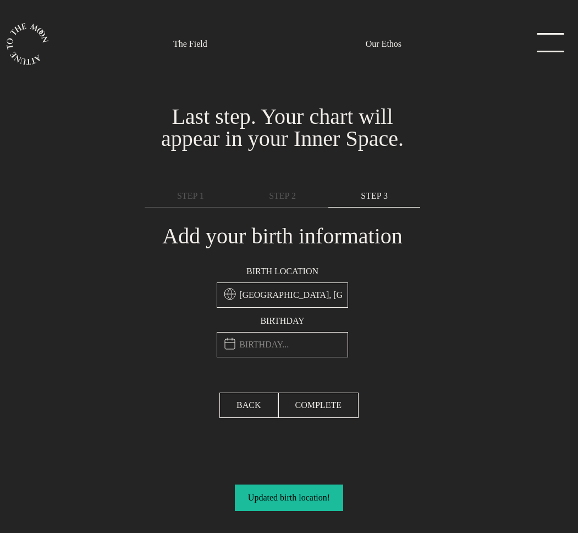
click at [286, 345] on input "text" at bounding box center [283, 344] width 132 height 25
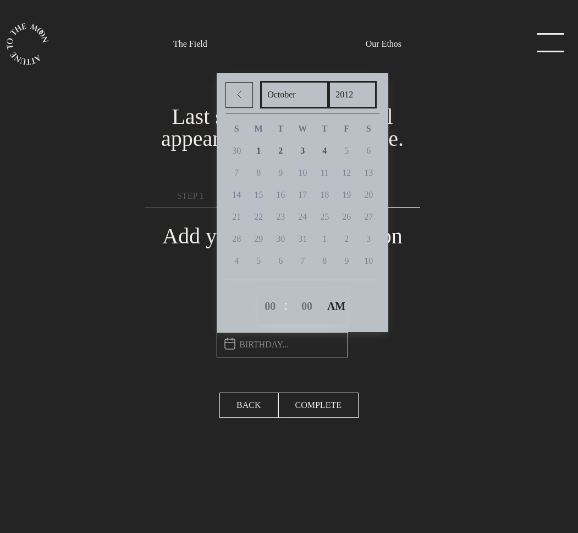
click at [352, 92] on select "2012 2011 2010 2009 2008 2007 2006 2005 2004 2003 2002 2001 2000 1999 1998 1997…" at bounding box center [353, 95] width 48 height 28
select select "2000"
click at [332, 83] on select "2012 2011 2010 2009 2008 2007 2006 2005 2004 2003 2002 2001 2000 1999 1998 1997…" at bounding box center [353, 95] width 48 height 28
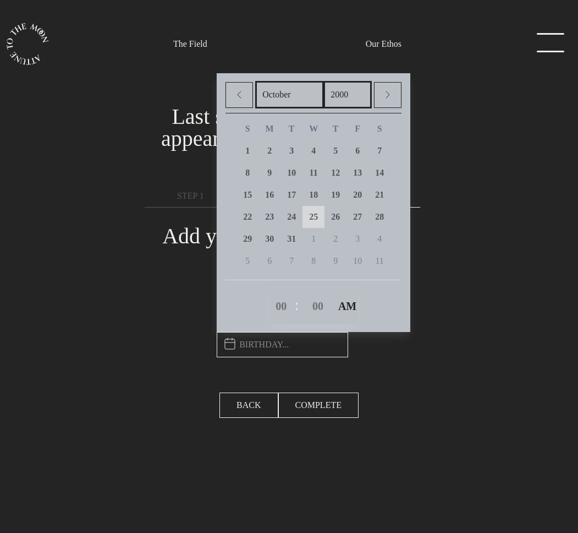
click at [325, 212] on link "25" at bounding box center [314, 217] width 22 height 22
type input "October 25th, 2000, 12:00am"
select select "0"
click at [435, 368] on div "You're in! Let's get you set up. Sprinkle in a hint of you.... Last step. Your …" at bounding box center [282, 229] width 578 height 296
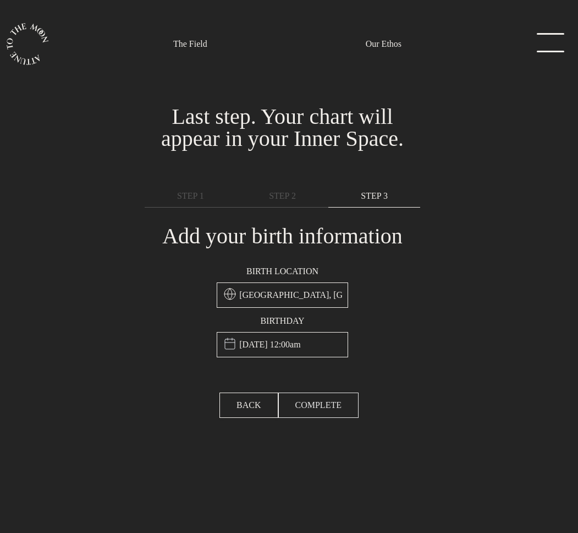
click at [327, 404] on span "COMPLETE" at bounding box center [319, 404] width 46 height 13
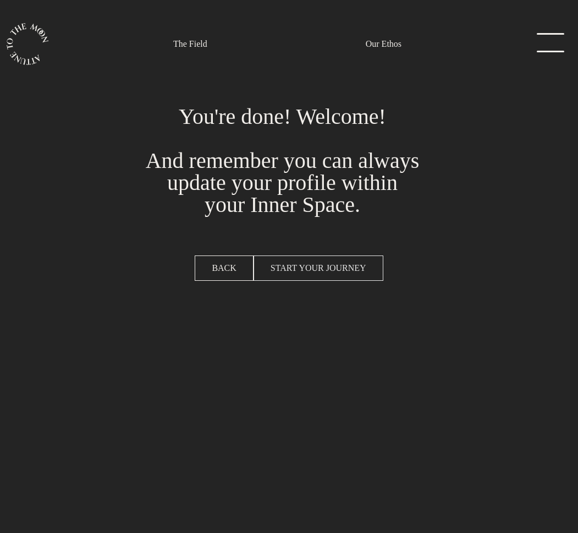
click at [338, 261] on span "START YOUR JOURNEY" at bounding box center [319, 267] width 96 height 13
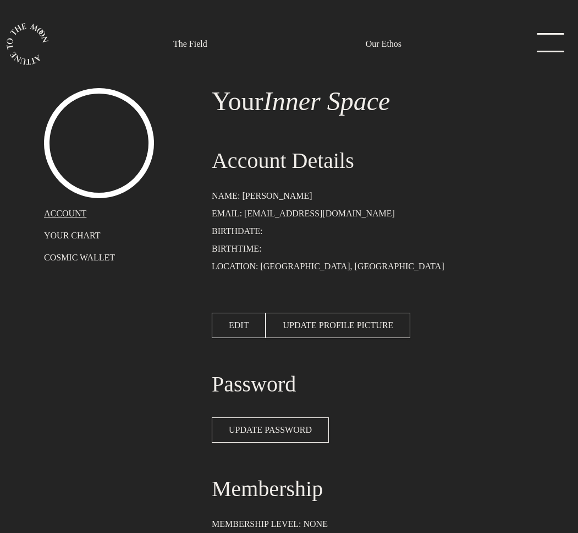
click at [235, 326] on span "EDIT" at bounding box center [239, 325] width 20 height 13
select select "9"
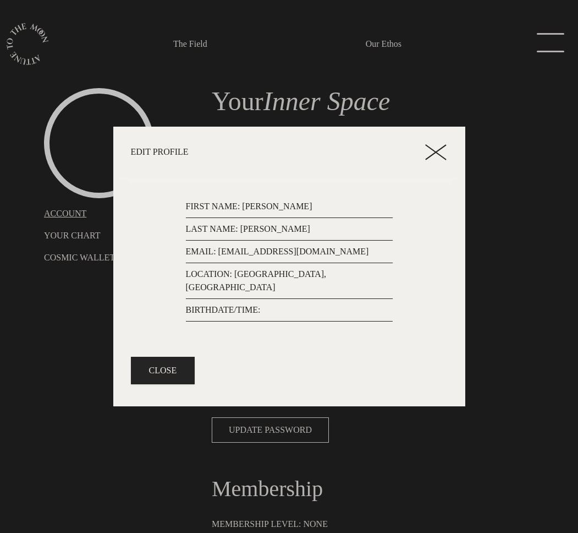
click at [266, 305] on p "BIRTHDATE/TIME:" at bounding box center [289, 309] width 207 height 13
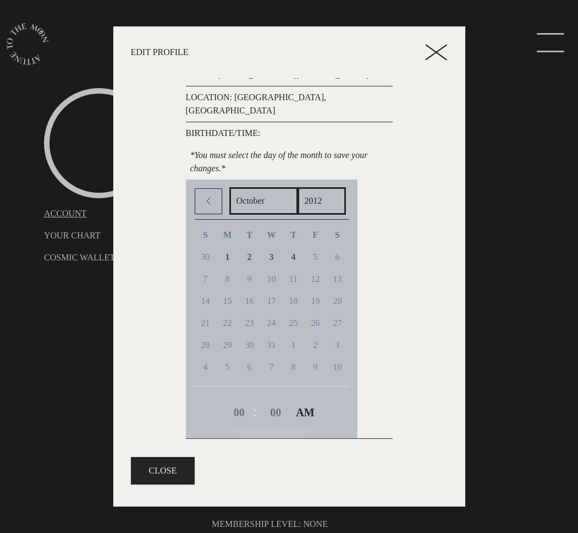
scroll to position [78, 0]
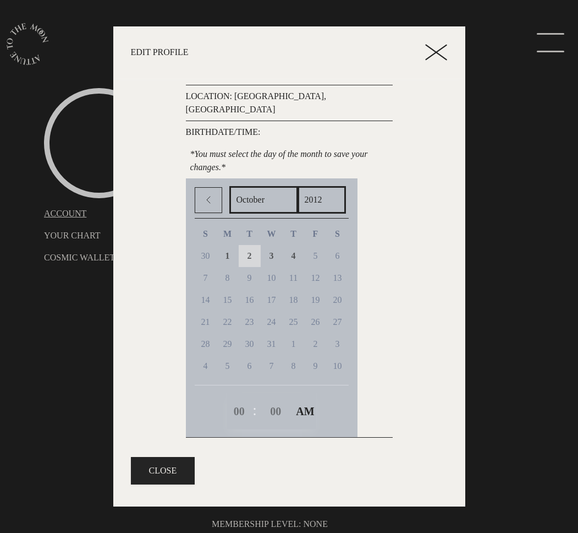
click at [256, 245] on link "2" at bounding box center [250, 256] width 22 height 22
click at [342, 186] on select "2012 2011 2010 2009 2008 2007 2006 2005 2004 2003 2002 2001 2000 1999 1998 1997…" at bounding box center [322, 200] width 48 height 28
click at [305, 186] on select "2012 2011 2010 2009 2008 2007 2006 2005 2004 2003 2002 2001 2000 1999 1998 1997…" at bounding box center [322, 200] width 48 height 28
click at [308, 274] on div "30 1 2 3 4 5 6 7 8 9 10 11 12 13 14 15 16 17 18 19 20 21 22 23 24 25 26 27 28 2…" at bounding box center [272, 311] width 154 height 132
click at [298, 295] on span "18" at bounding box center [293, 299] width 9 height 9
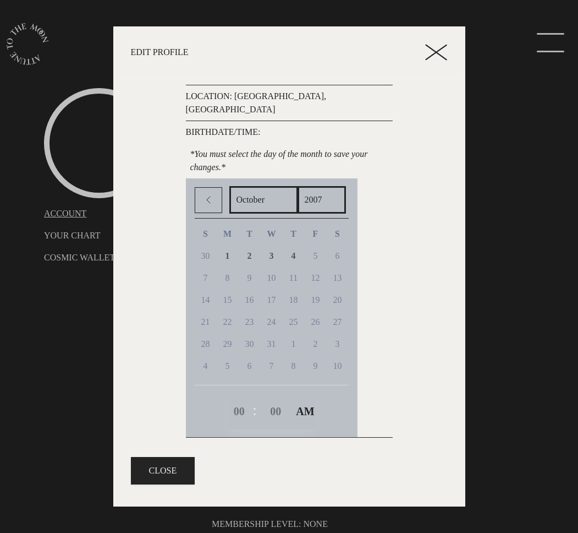
click at [329, 186] on select "2012 2011 2010 2009 2008 2007 2006 2005 2004 2003 2002 2001 2000 1999 1998 1997…" at bounding box center [322, 200] width 48 height 28
select select "1992"
click at [305, 186] on select "2012 2011 2010 2009 2008 2007 2006 2005 2004 2003 2002 2001 2000 1999 1998 1997…" at bounding box center [322, 200] width 48 height 28
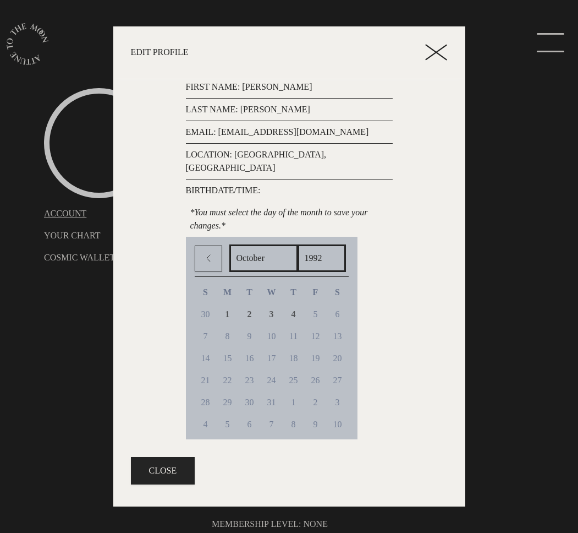
scroll to position [16, 0]
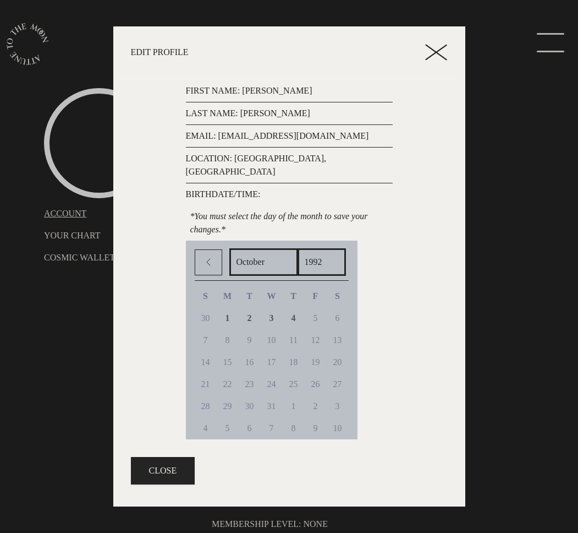
click at [258, 206] on p "*You must select the day of the month to save your changes.*" at bounding box center [289, 222] width 207 height 35
click at [261, 248] on select "January February March April May June July August September October November De…" at bounding box center [263, 262] width 69 height 28
select select "7"
click at [229, 248] on select "January February March April May June July August September October November De…" at bounding box center [263, 262] width 69 height 28
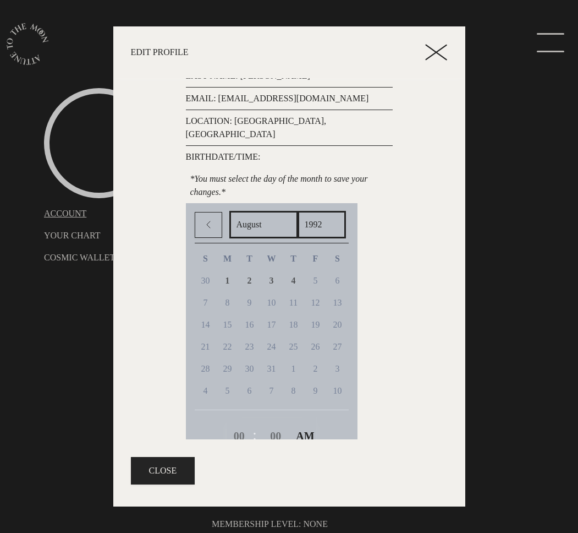
scroll to position [78, 0]
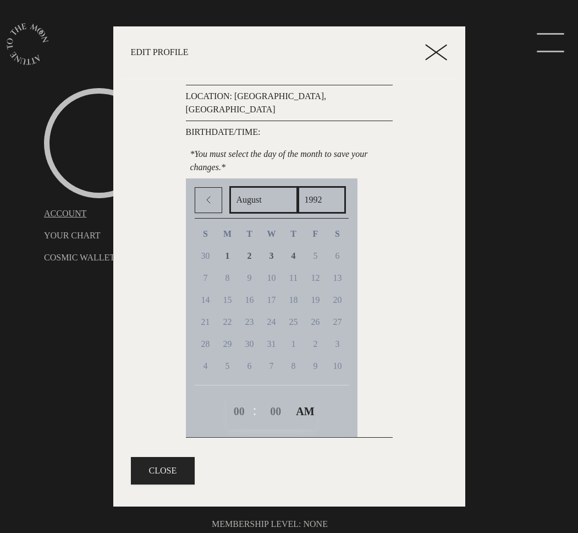
click at [305, 267] on div "11" at bounding box center [294, 278] width 22 height 22
click at [304, 245] on link "4" at bounding box center [294, 256] width 22 height 22
click at [322, 189] on select "2002 2001 2000 1999 1998 1997 1996 1995 1994 1993 1992 1991 1990 1989 1988 1987…" at bounding box center [322, 200] width 48 height 28
click at [305, 186] on select "2002 2001 2000 1999 1998 1997 1996 1995 1994 1993 1992 1991 1990 1989 1988 1987…" at bounding box center [322, 200] width 48 height 28
click at [275, 355] on div "7" at bounding box center [272, 366] width 22 height 22
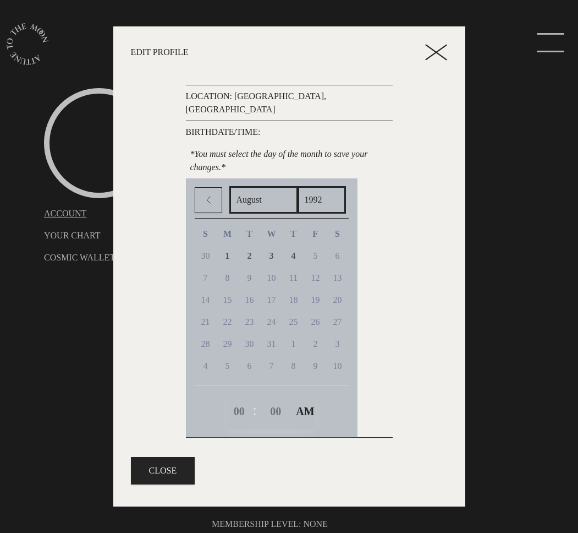
click at [242, 397] on select "00 1 2 3 4 5 6 7 8 9 10 11 12" at bounding box center [236, 411] width 17 height 28
select select "4"
click at [231, 397] on select "00 1 2 3 4 5 6 7 8 9 10 11 12" at bounding box center [236, 411] width 17 height 28
click at [281, 399] on select "00 00 01 02 03 04 05 06 07 08 09 10 11 12 13 14 15 16 17 18 19 20 21 22 23 24 2…" at bounding box center [273, 411] width 17 height 28
select select "2"
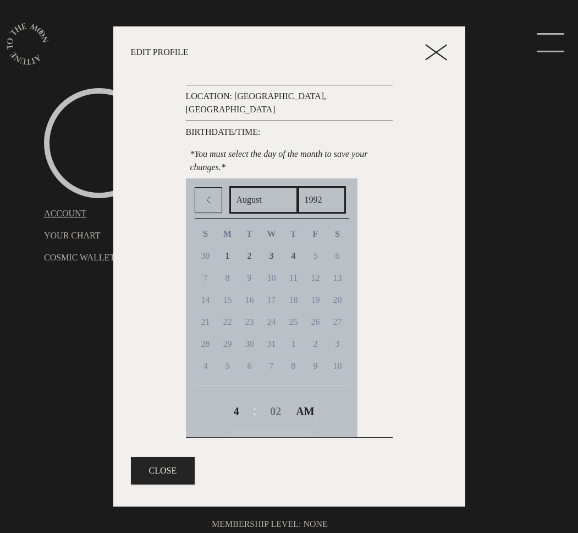
click at [269, 397] on select "00 00 01 02 03 04 05 06 07 08 09 10 11 12 13 14 15 16 17 18 19 20 21 22 23 24 2…" at bounding box center [273, 411] width 17 height 28
click at [418, 376] on div at bounding box center [427, 227] width 55 height 433
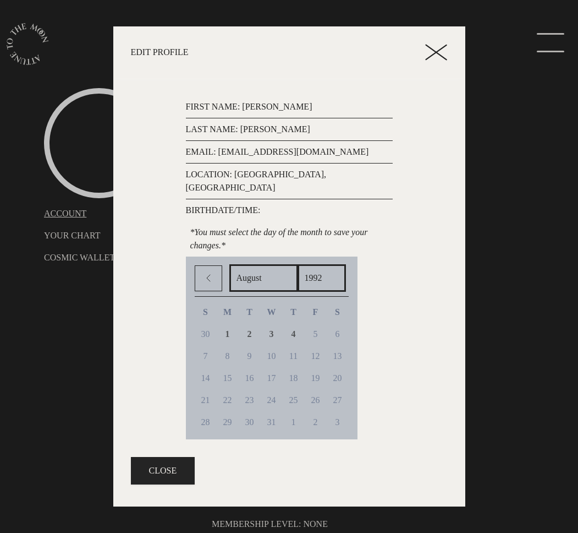
click at [318, 204] on div "BIRTHDATE/TIME: *You must select the day of the month to save your changes.* Ja…" at bounding box center [289, 360] width 207 height 312
click at [289, 204] on p "BIRTHDATE/TIME:" at bounding box center [289, 210] width 207 height 13
click at [278, 221] on p "*You must select the day of the month to save your changes.*" at bounding box center [289, 238] width 207 height 35
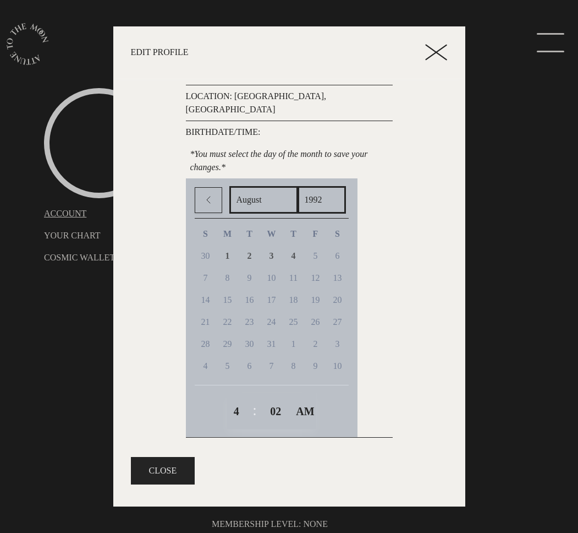
click at [167, 467] on button "CLOSE" at bounding box center [163, 471] width 64 height 28
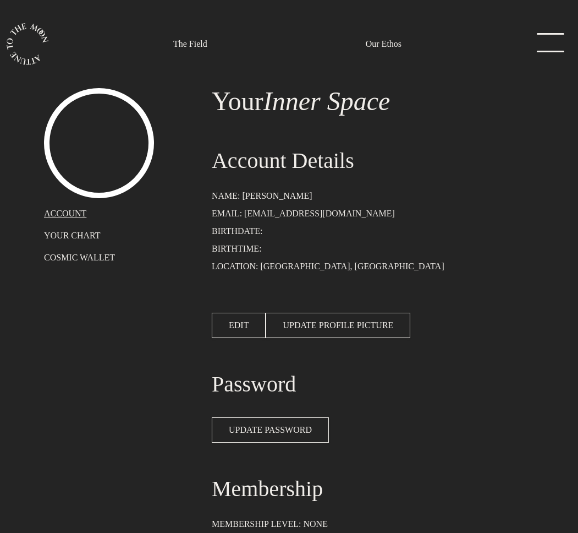
scroll to position [0, 0]
click at [256, 238] on p "BIRTHDATE:" at bounding box center [373, 231] width 322 height 13
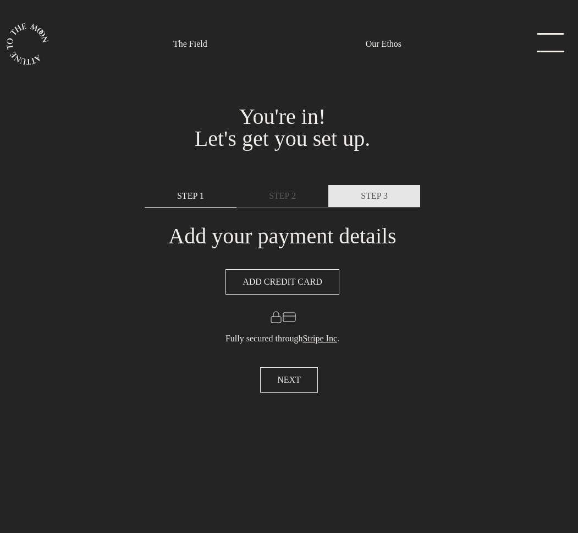
click at [356, 195] on link "STEP 3" at bounding box center [375, 196] width 92 height 23
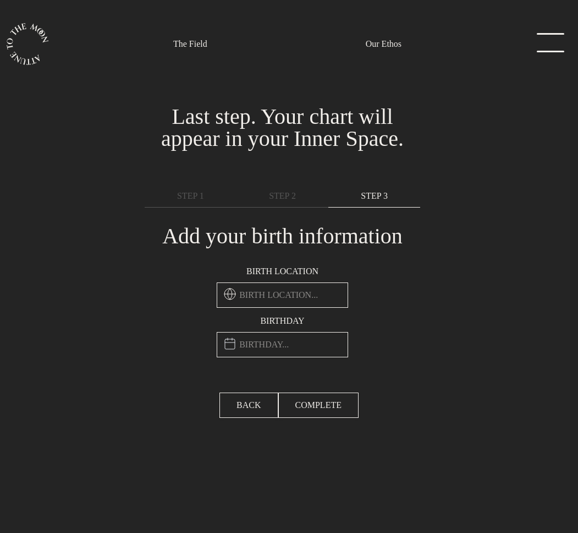
click at [280, 291] on input "text" at bounding box center [283, 294] width 132 height 25
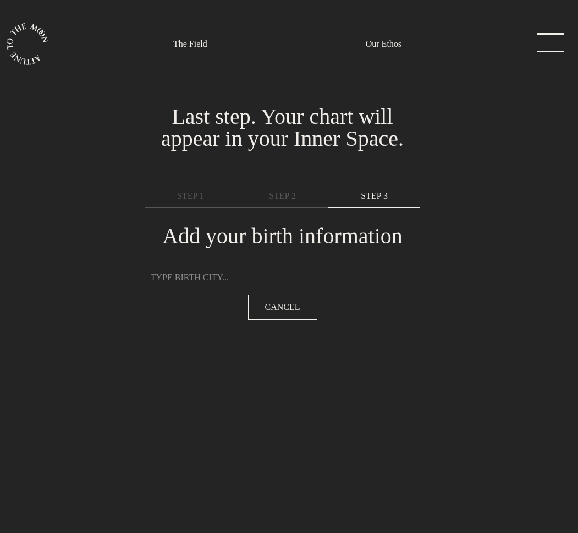
click at [250, 271] on input "text" at bounding box center [283, 277] width 276 height 25
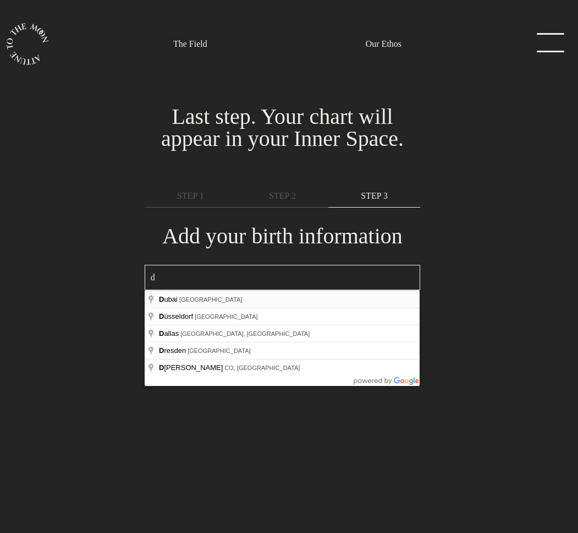
type input "[GEOGRAPHIC_DATA] - [GEOGRAPHIC_DATA]"
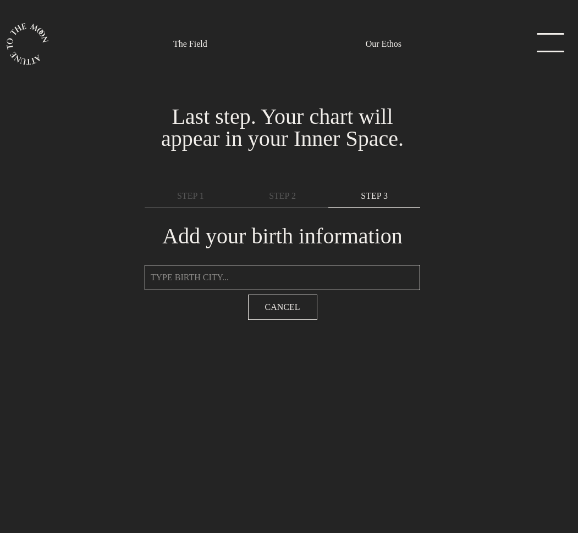
type input "[GEOGRAPHIC_DATA], [GEOGRAPHIC_DATA]"
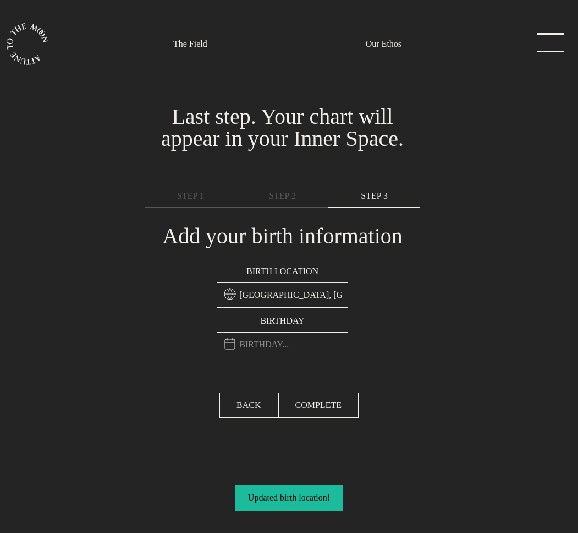
click at [275, 348] on input "text" at bounding box center [283, 344] width 132 height 25
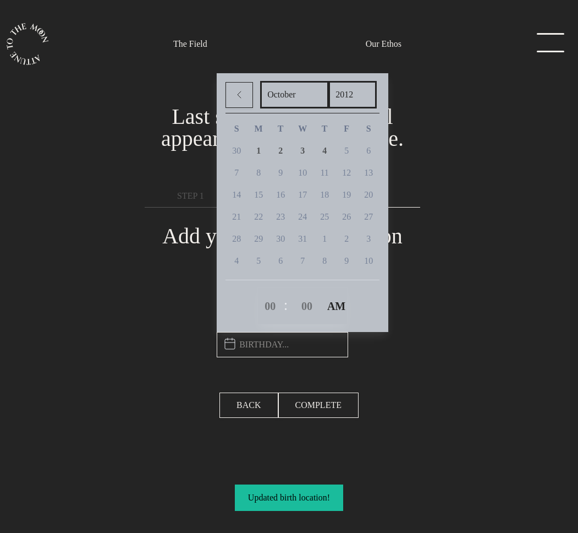
click at [356, 95] on select "2012 2011 2010 2009 2008 2007 2006 2005 2004 2003 2002 2001 2000 1999 1998 1997…" at bounding box center [353, 95] width 48 height 28
select select "1999"
click at [332, 83] on select "2012 2011 2010 2009 2008 2007 2006 2005 2004 2003 2002 2001 2000 1999 1998 1997…" at bounding box center [353, 95] width 48 height 28
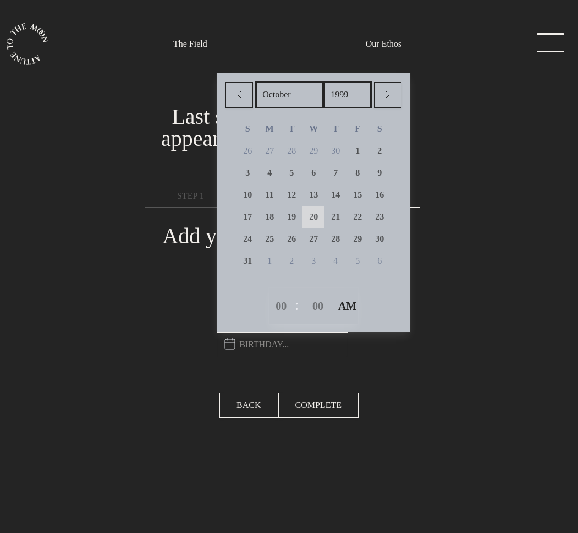
click at [325, 219] on link "20" at bounding box center [314, 217] width 22 height 22
type input "October 20th, 1999, 12:00am"
select select "0"
click at [401, 348] on div "Birth location Dubai, United Arab Emirates Birthday October 20th, 1999, 12:00am…" at bounding box center [282, 311] width 289 height 106
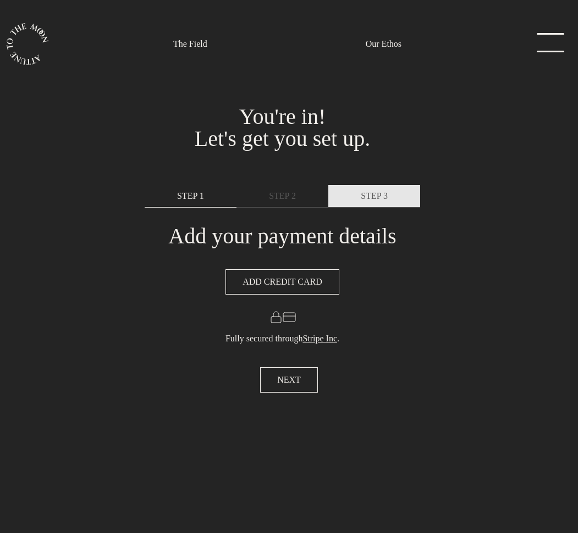
click at [366, 200] on span "STEP 3" at bounding box center [374, 195] width 27 height 13
click at [386, 198] on span "STEP 3" at bounding box center [374, 195] width 27 height 13
click at [367, 193] on span "STEP 3" at bounding box center [374, 195] width 27 height 13
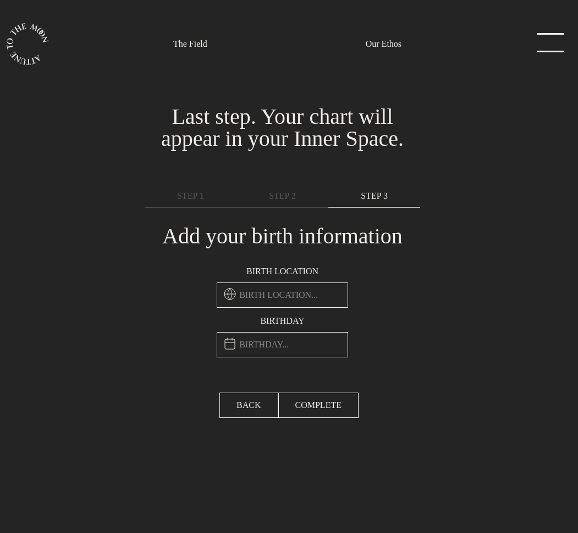
click at [289, 346] on input "text" at bounding box center [283, 344] width 132 height 25
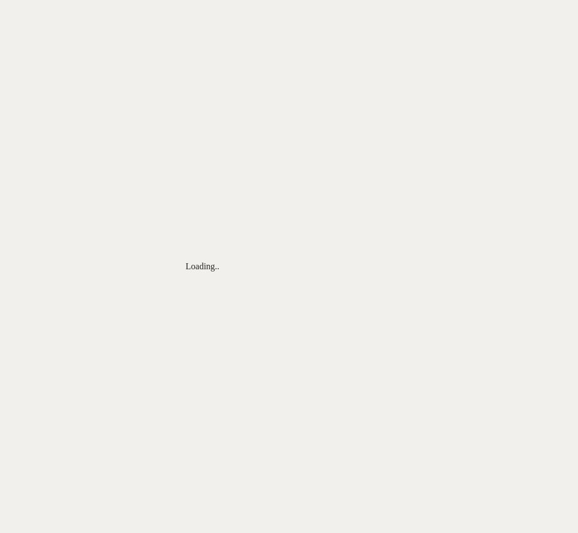
select select "9"
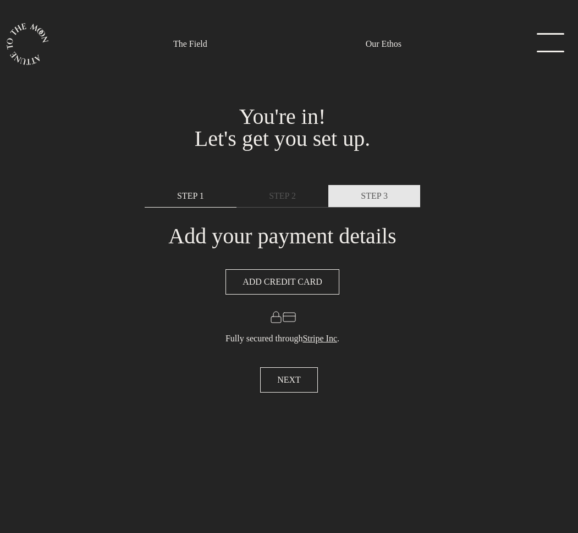
click at [376, 195] on span "STEP 3" at bounding box center [374, 195] width 27 height 13
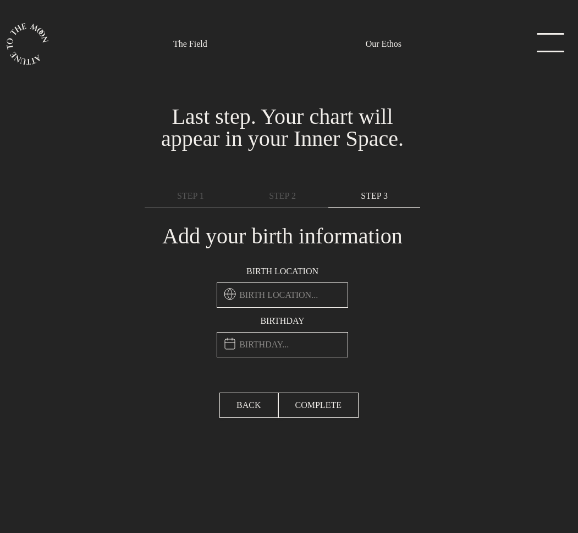
click at [285, 337] on input "text" at bounding box center [283, 344] width 132 height 25
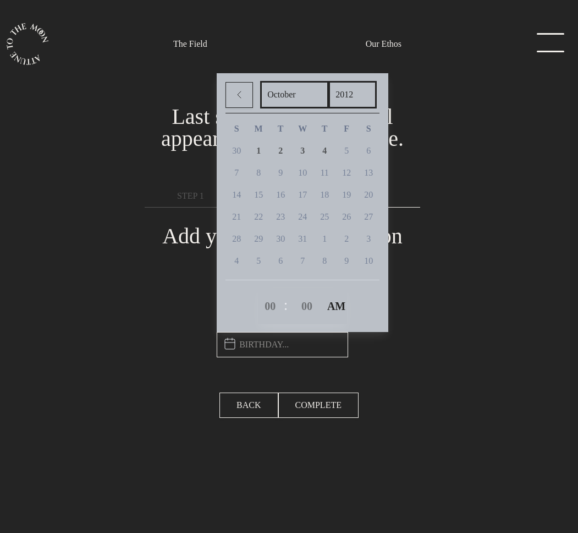
click at [364, 81] on link "Our Ethos" at bounding box center [383, 44] width 49 height 88
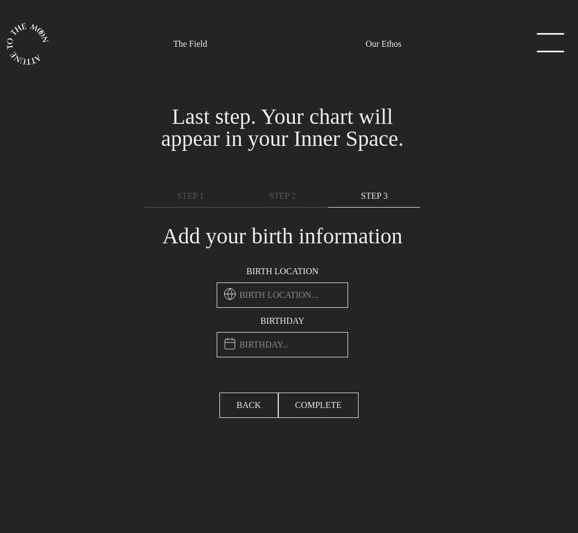
click at [293, 362] on div "Birth location Birthday January February March April May June July August Septe…" at bounding box center [282, 311] width 145 height 106
click at [293, 346] on input "text" at bounding box center [283, 344] width 132 height 25
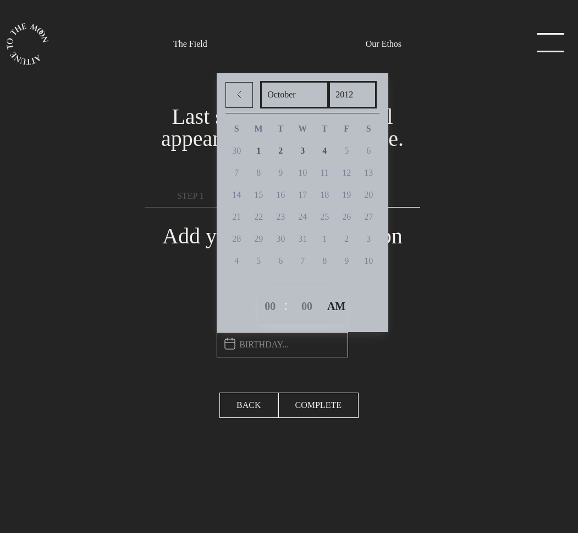
click at [364, 99] on select "2012 2011 2010 2009 2008 2007 2006 2005 2004 2003 2002 2001 2000 1999 1998 1997…" at bounding box center [353, 95] width 48 height 28
select select "1999"
click at [332, 83] on select "2012 2011 2010 2009 2008 2007 2006 2005 2004 2003 2002 2001 2000 1999 1998 1997…" at bounding box center [353, 95] width 48 height 28
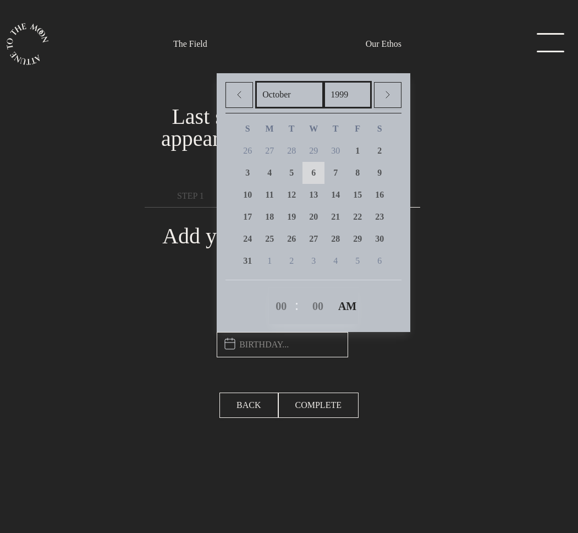
click at [323, 177] on link "6" at bounding box center [314, 173] width 22 height 22
type input "October 6th, 1999, 12:00am"
select select "0"
click at [430, 379] on section "You're in! Let's get you set up. Sprinkle in a hint of you.... Last step. Your …" at bounding box center [289, 266] width 578 height 533
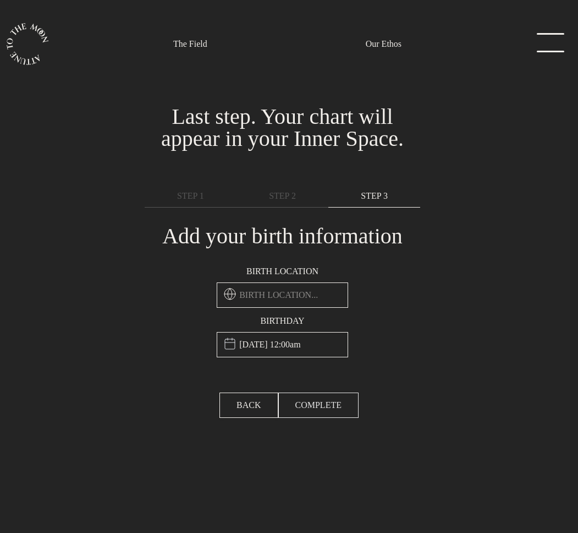
click at [324, 401] on span "COMPLETE" at bounding box center [319, 404] width 46 height 13
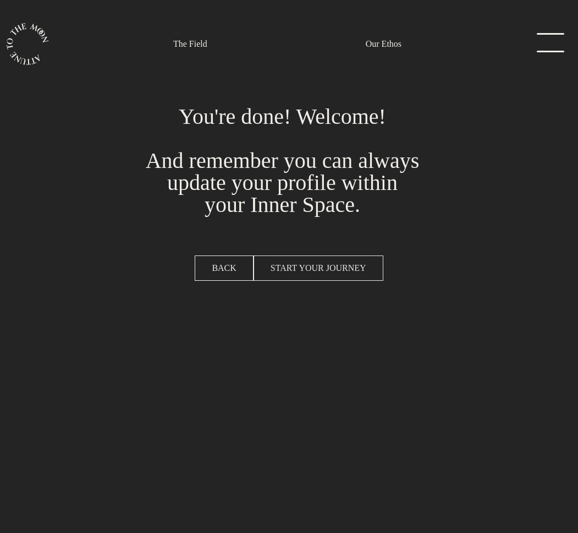
click at [321, 264] on span "START YOUR JOURNEY" at bounding box center [319, 267] width 96 height 13
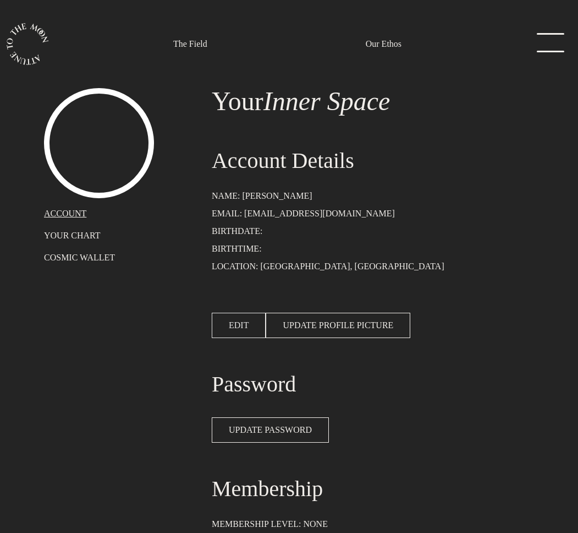
click at [244, 332] on span "EDIT" at bounding box center [239, 325] width 20 height 13
select select "9"
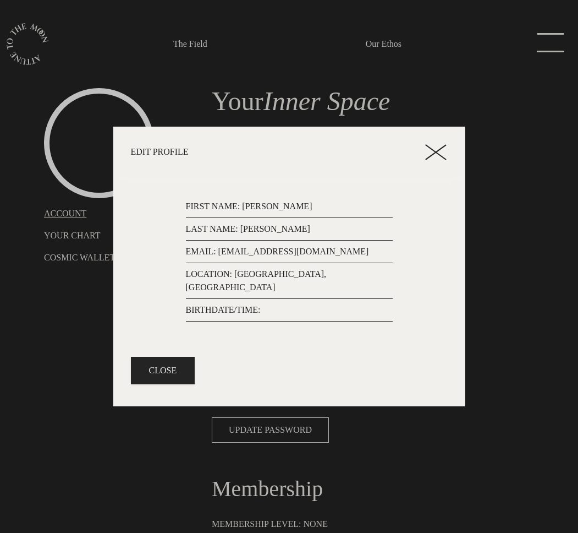
click at [266, 305] on p "BIRTHDATE/TIME:" at bounding box center [289, 309] width 207 height 13
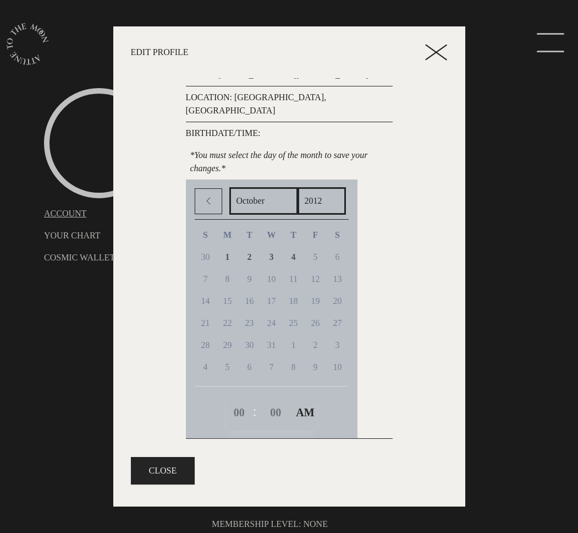
scroll to position [78, 0]
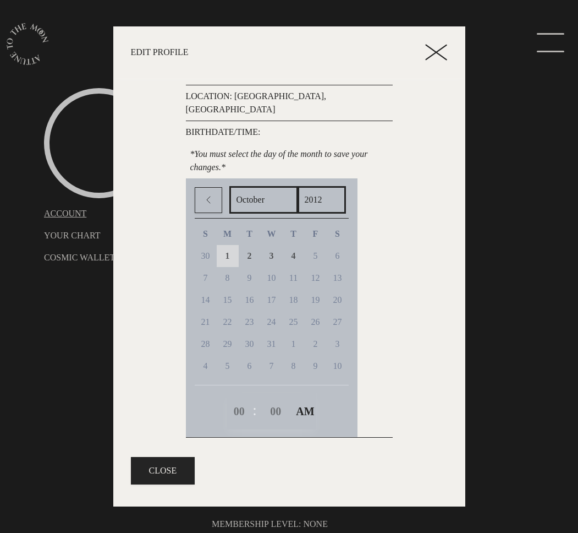
click at [230, 251] on span "1" at bounding box center [228, 255] width 4 height 9
click at [337, 186] on select "2012 2011 2010 2009 2008 2007 2006 2005 2004 2003 2002 2001 2000 1999 1998 1997…" at bounding box center [322, 200] width 48 height 28
select select "2003"
click at [305, 186] on select "2012 2011 2010 2009 2008 2007 2006 2005 2004 2003 2002 2001 2000 1999 1998 1997…" at bounding box center [322, 200] width 48 height 28
click at [276, 273] on span "10" at bounding box center [271, 277] width 9 height 9
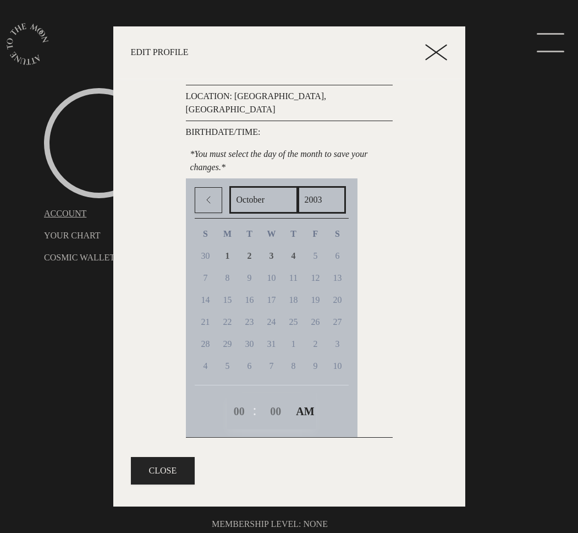
click at [276, 273] on span "10" at bounding box center [271, 277] width 9 height 9
click at [283, 397] on div "00 00 01 02 03 04 05 06 07 08 09 10 11 12 13 14 15 16 17 18 19 20 21 22 23 24 2…" at bounding box center [273, 411] width 19 height 28
click at [313, 398] on select "AM PM" at bounding box center [303, 411] width 24 height 28
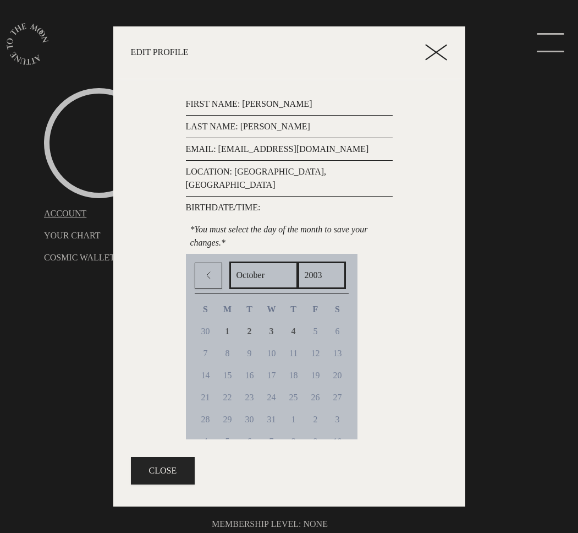
scroll to position [0, 0]
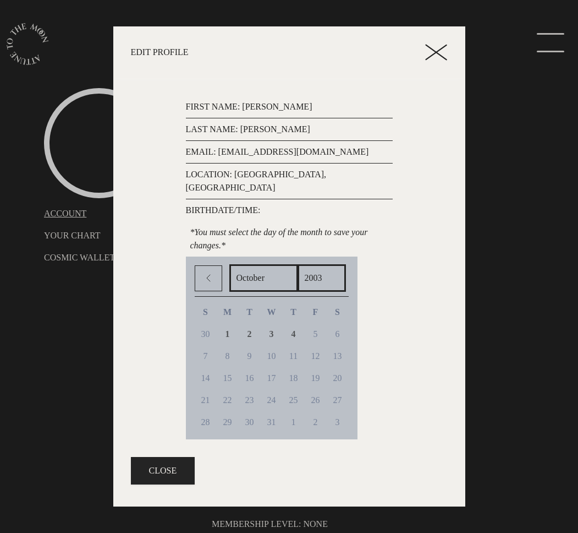
click at [438, 50] on icon at bounding box center [436, 52] width 22 height 17
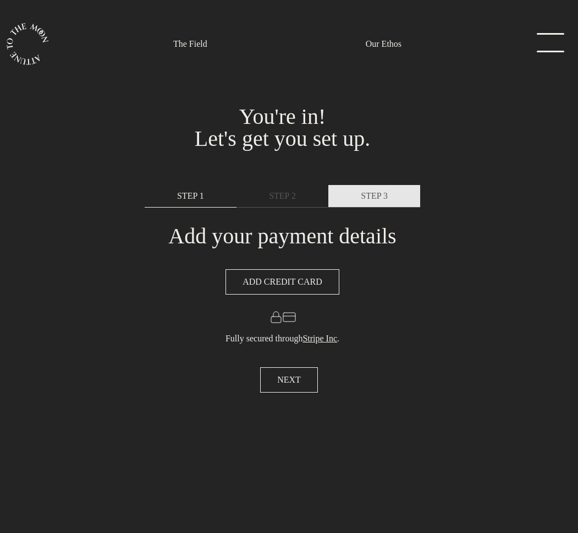
click at [361, 195] on span "STEP 3" at bounding box center [374, 195] width 27 height 13
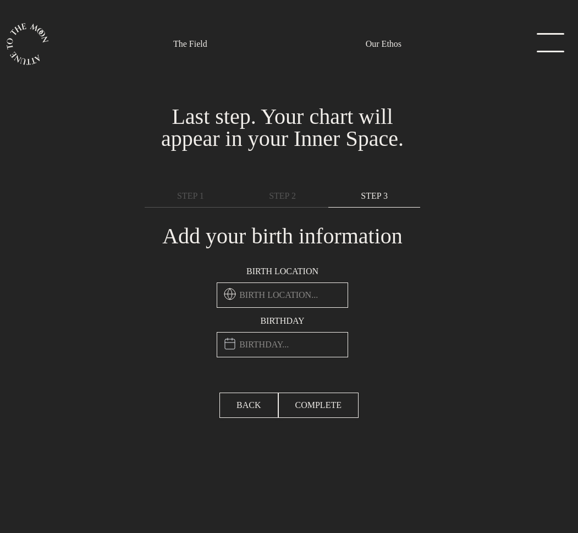
click at [272, 293] on input "text" at bounding box center [283, 294] width 132 height 25
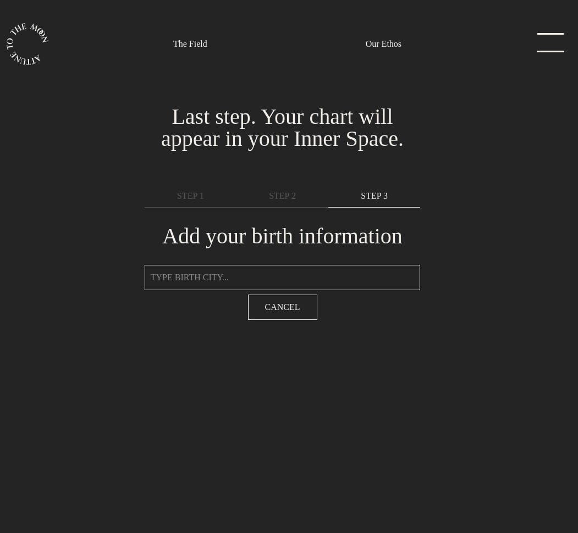
click at [249, 272] on input "text" at bounding box center [283, 277] width 276 height 25
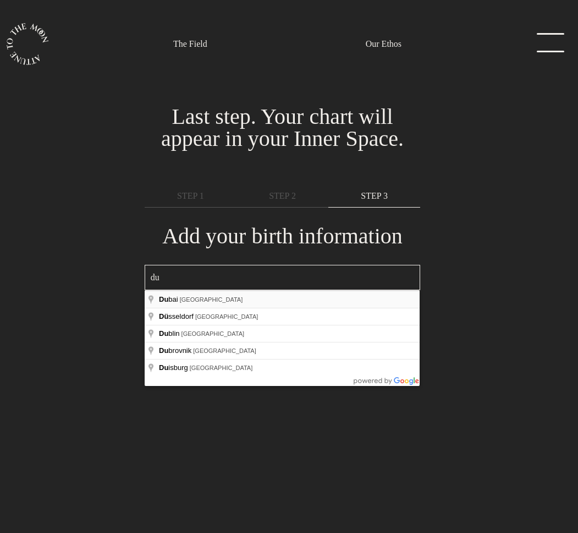
type input "Dubai - United Arab Emirates"
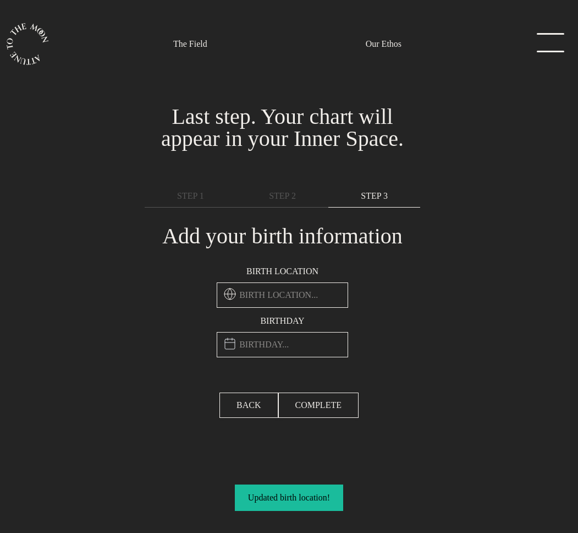
click at [279, 298] on input "text" at bounding box center [283, 294] width 132 height 25
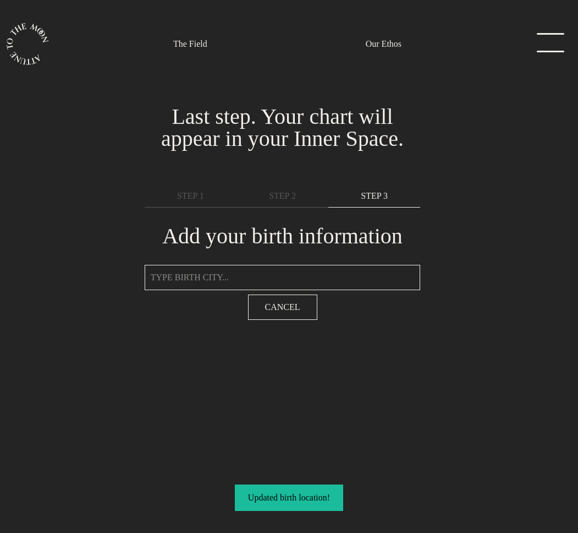
click at [237, 277] on input "text" at bounding box center [283, 277] width 276 height 25
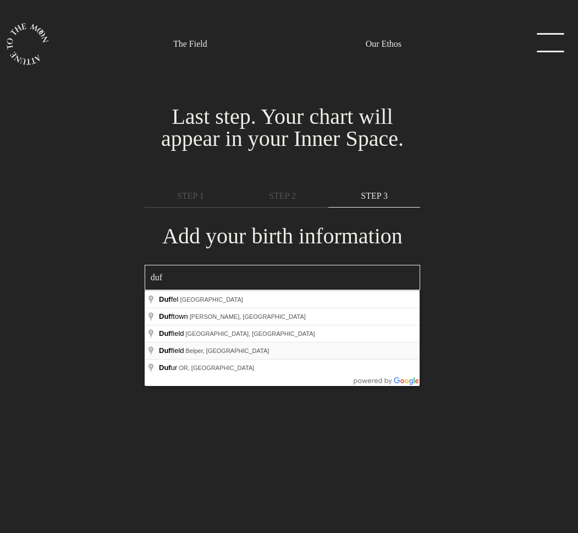
type input "Duffield, Belper, UK"
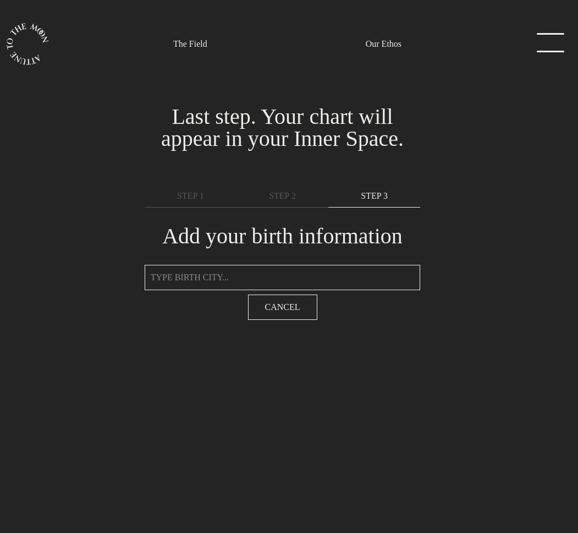
type input "[PERSON_NAME], [GEOGRAPHIC_DATA]"
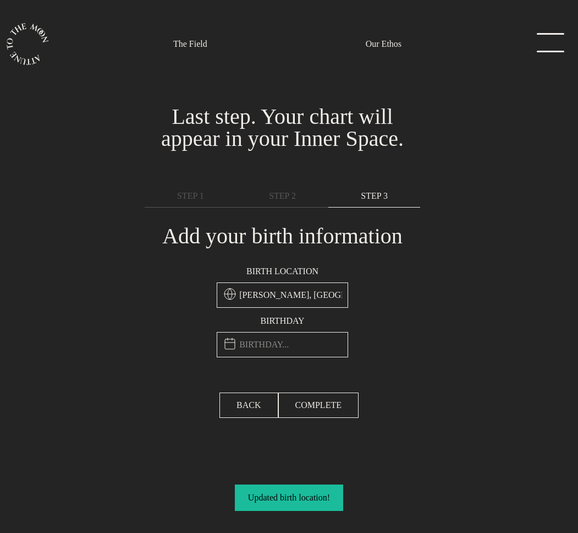
click at [286, 352] on input "text" at bounding box center [283, 344] width 132 height 25
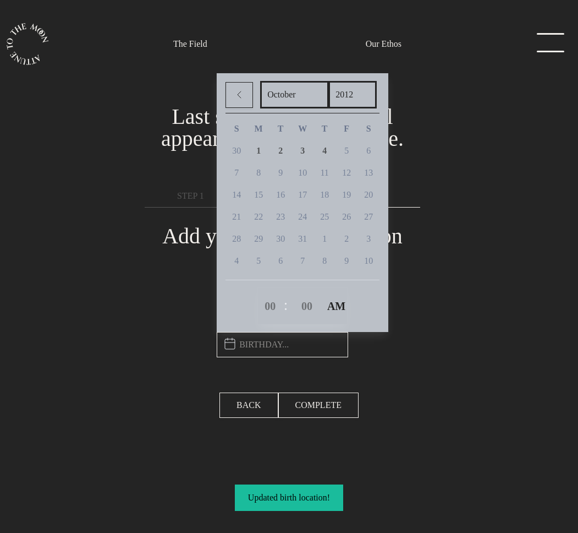
click at [357, 94] on select "2012 2011 2010 2009 2008 2007 2006 2005 2004 2003 2002 2001 2000 1999 1998 1997…" at bounding box center [353, 95] width 48 height 28
select select "1999"
click at [332, 83] on select "2012 2011 2010 2009 2008 2007 2006 2005 2004 2003 2002 2001 2000 1999 1998 1997…" at bounding box center [353, 95] width 48 height 28
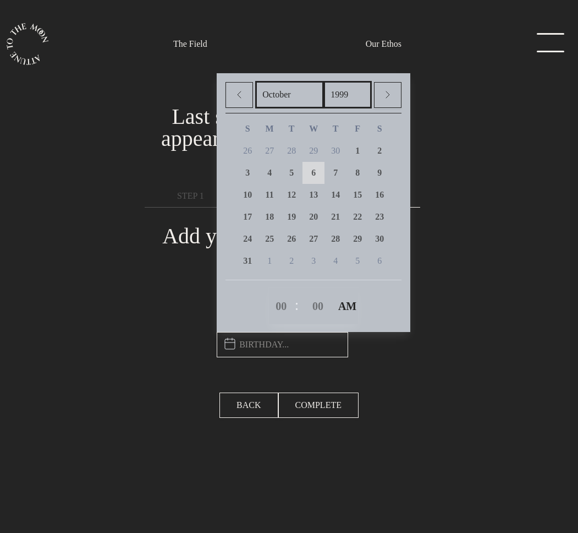
click at [316, 168] on span "6" at bounding box center [313, 172] width 4 height 9
type input "October 6th, 1999, 12:00am"
select select "0"
click at [447, 386] on div "BACK COMPLETE START YOUR JOURNEY" at bounding box center [289, 405] width 578 height 43
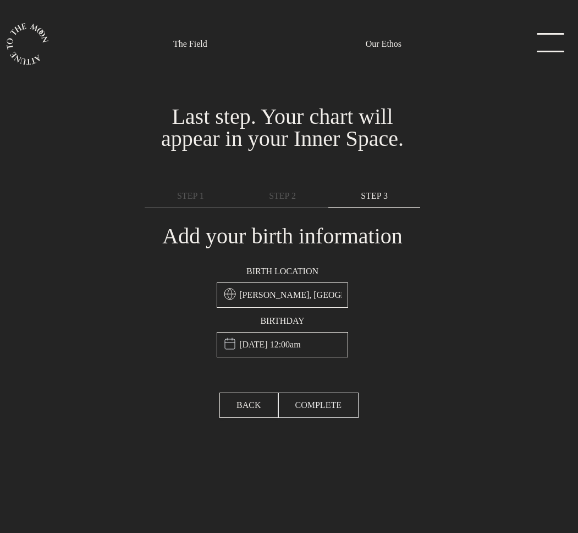
click at [325, 402] on span "COMPLETE" at bounding box center [319, 404] width 46 height 13
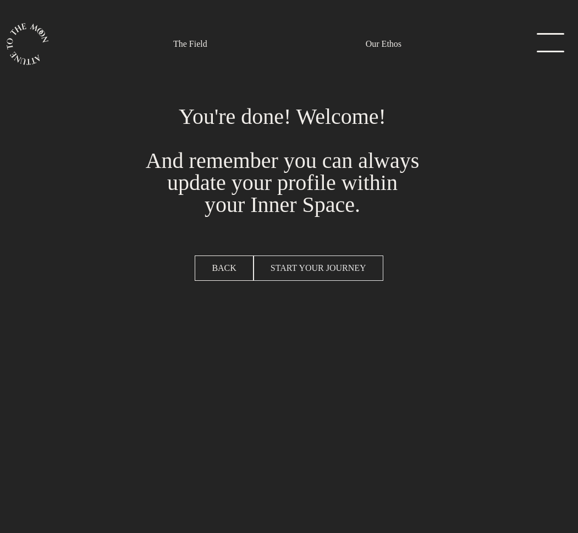
click at [336, 272] on span "START YOUR JOURNEY" at bounding box center [319, 267] width 96 height 13
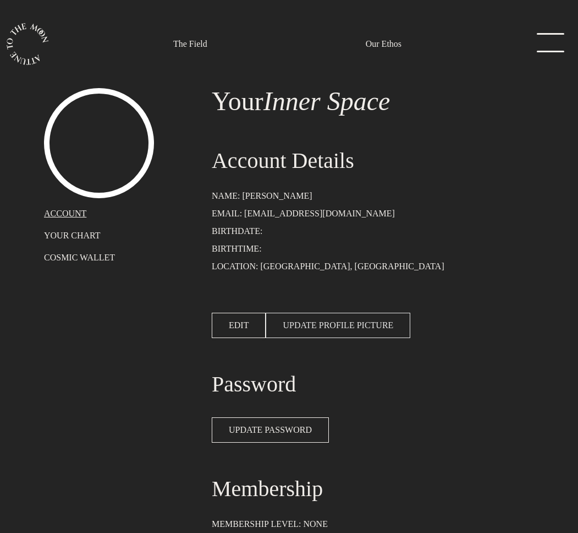
click at [343, 322] on span "UPDATE PROFILE PICTURE" at bounding box center [338, 325] width 111 height 13
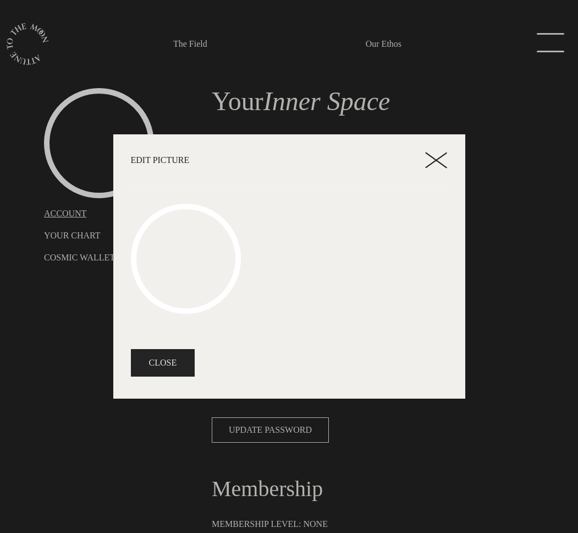
click at [177, 360] on button "CLOSE" at bounding box center [163, 363] width 64 height 28
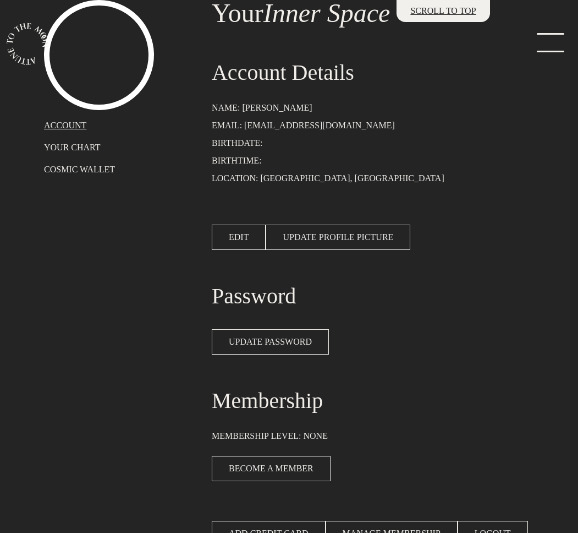
scroll to position [91, 0]
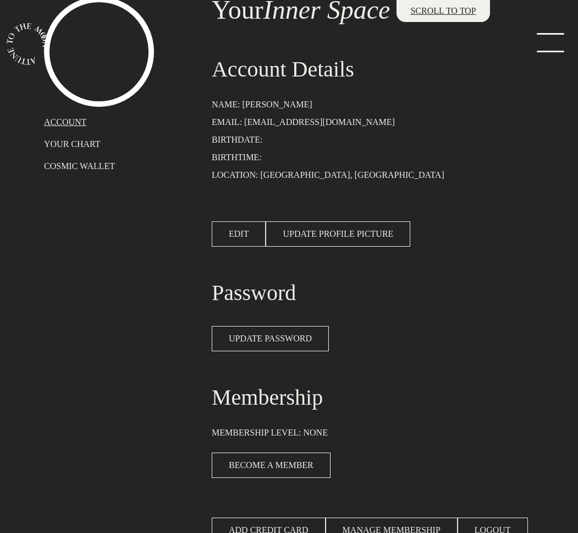
click at [251, 243] on button "EDIT" at bounding box center [239, 233] width 54 height 25
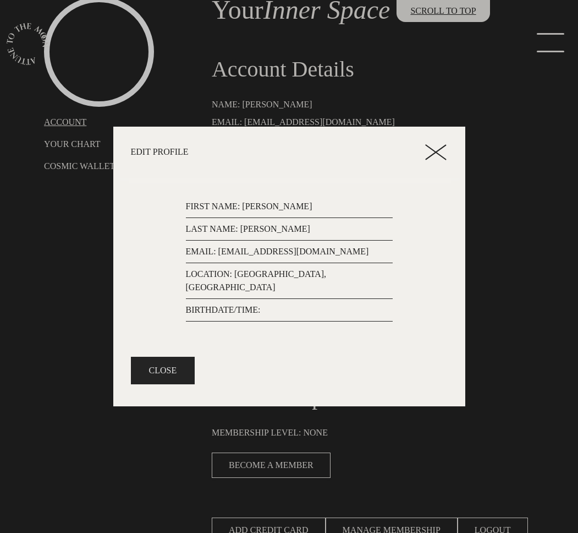
click at [162, 365] on button "CLOSE" at bounding box center [163, 371] width 64 height 28
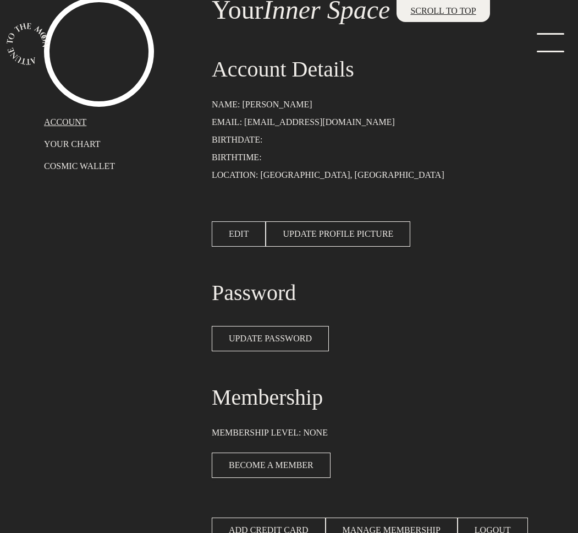
click at [226, 237] on button "EDIT" at bounding box center [239, 233] width 54 height 25
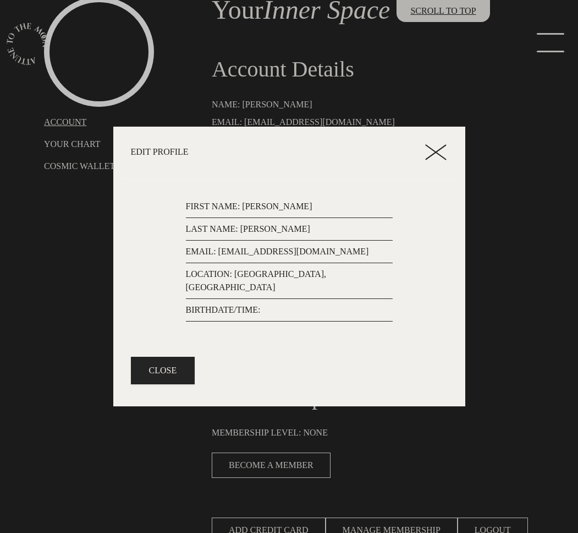
click at [280, 232] on p "LAST NAME: Tundo" at bounding box center [289, 228] width 207 height 13
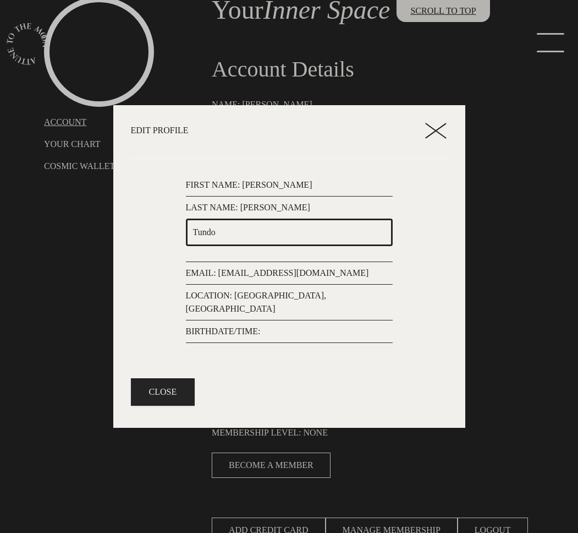
click at [275, 241] on input "Tundo" at bounding box center [289, 232] width 207 height 28
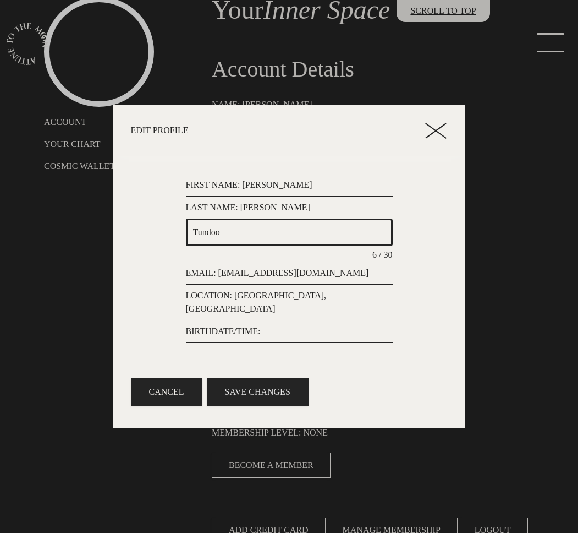
type input "Tundoo"
click at [266, 383] on button "SAVE CHANGES" at bounding box center [258, 392] width 102 height 28
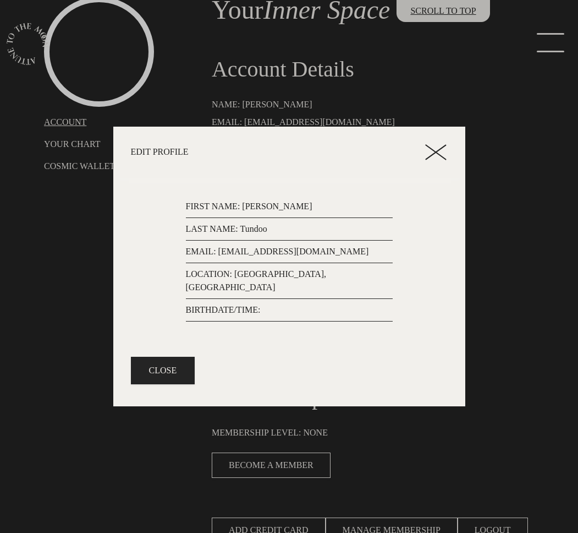
click at [237, 303] on p "BIRTHDATE/TIME:" at bounding box center [289, 309] width 207 height 13
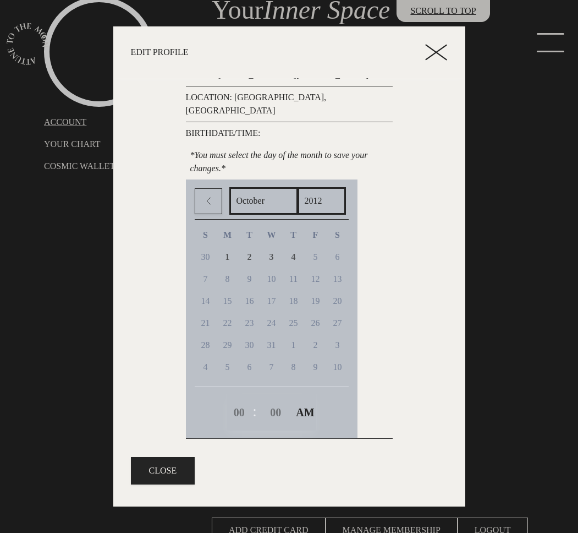
scroll to position [78, 0]
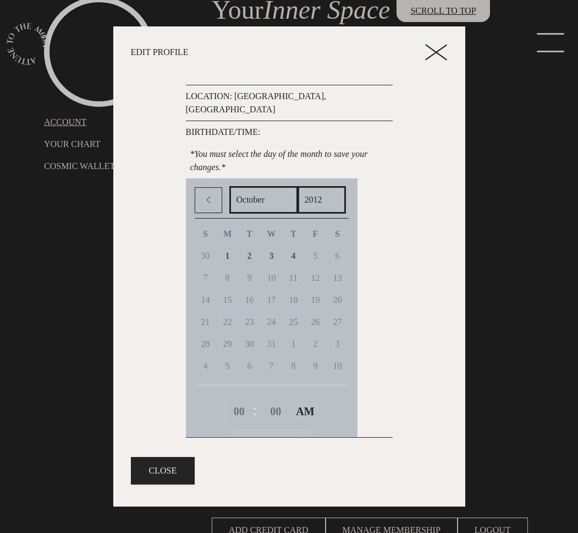
click at [283, 311] on div "24" at bounding box center [272, 322] width 22 height 22
click at [257, 245] on link "2" at bounding box center [250, 256] width 22 height 22
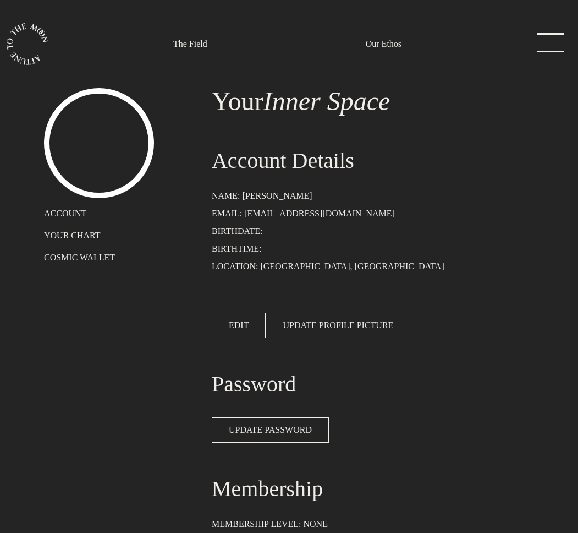
click at [322, 327] on span "UPDATE PROFILE PICTURE" at bounding box center [338, 325] width 111 height 13
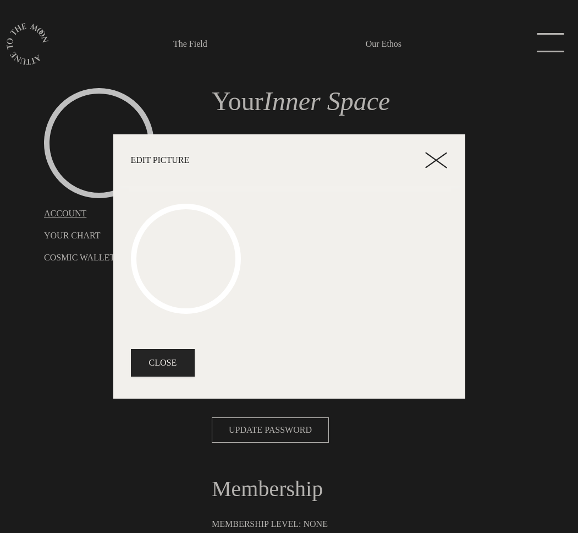
click at [432, 157] on icon at bounding box center [436, 160] width 22 height 17
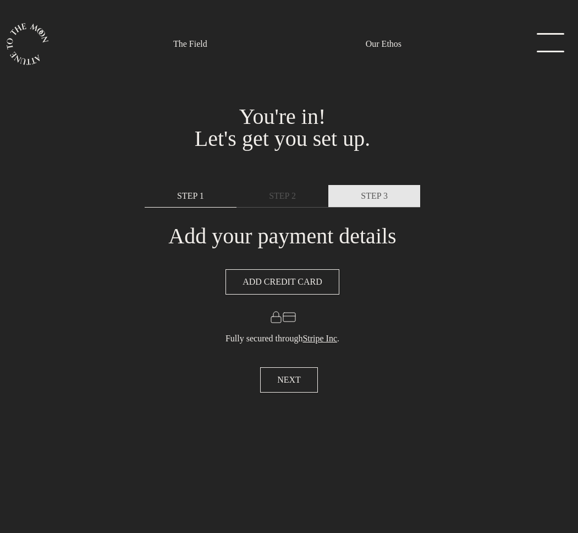
click at [363, 198] on span "STEP 3" at bounding box center [374, 195] width 27 height 13
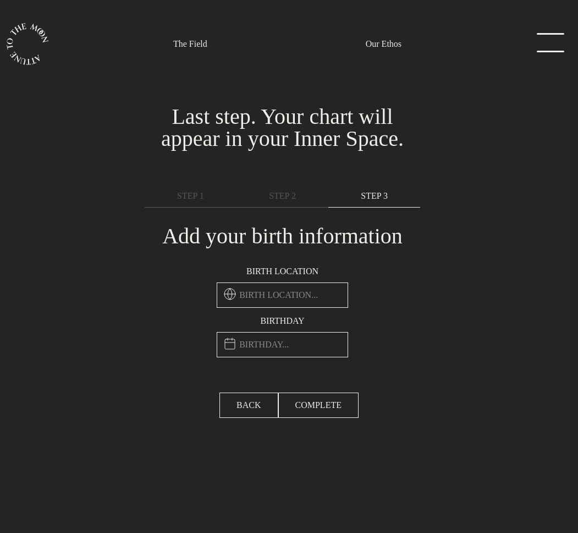
click at [272, 303] on input "text" at bounding box center [283, 294] width 132 height 25
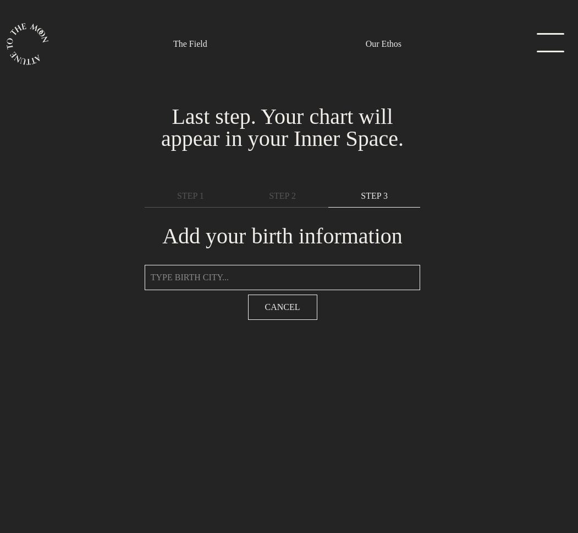
click at [223, 276] on input "text" at bounding box center [283, 277] width 276 height 25
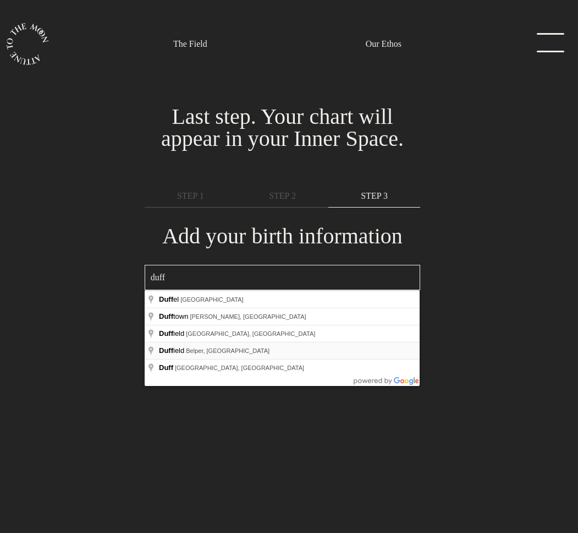
type input "Duffield, Belper, UK"
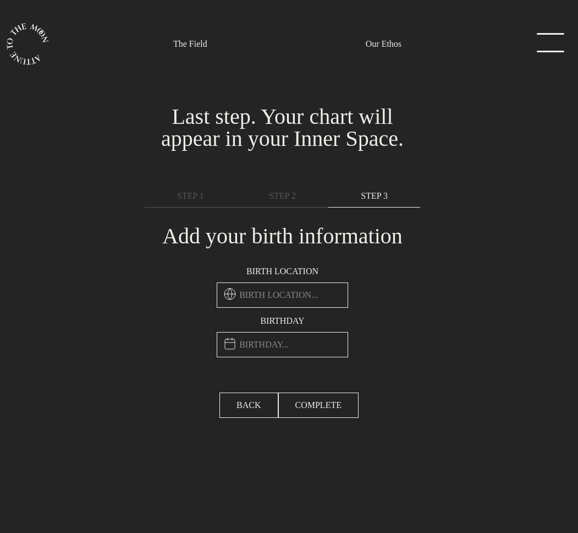
click at [299, 299] on input "text" at bounding box center [283, 294] width 132 height 25
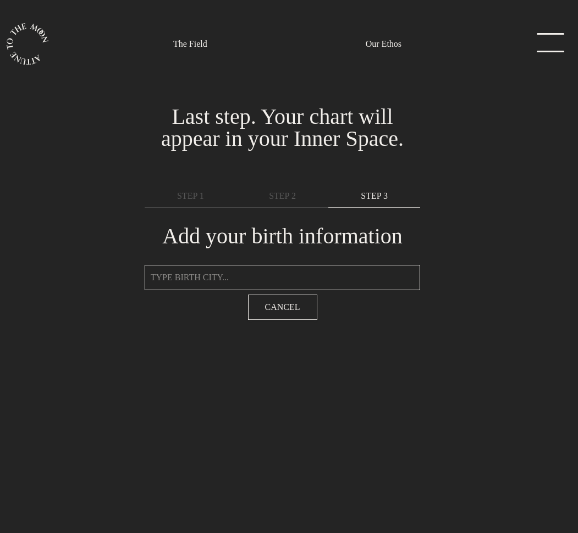
click at [271, 280] on input "text" at bounding box center [283, 277] width 276 height 25
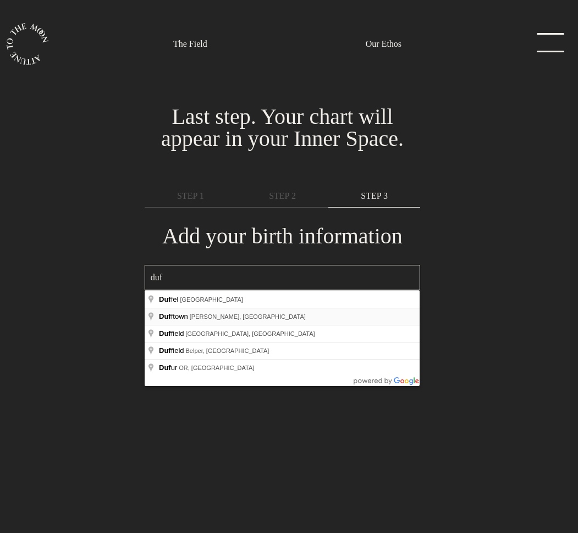
type input "Dufftown, Keith, UK"
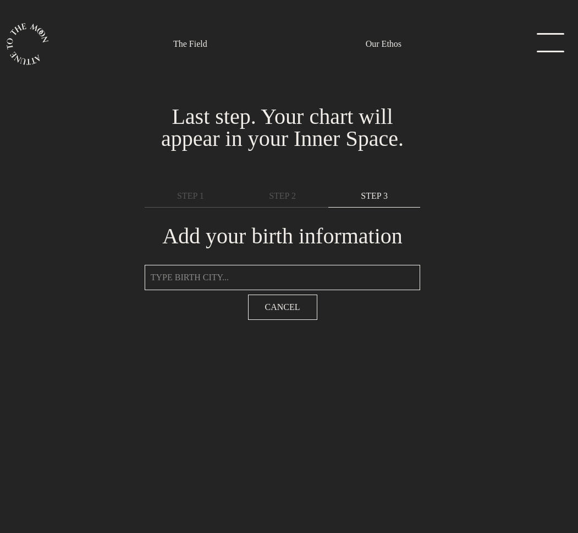
type input "[GEOGRAPHIC_DATA], [GEOGRAPHIC_DATA]"
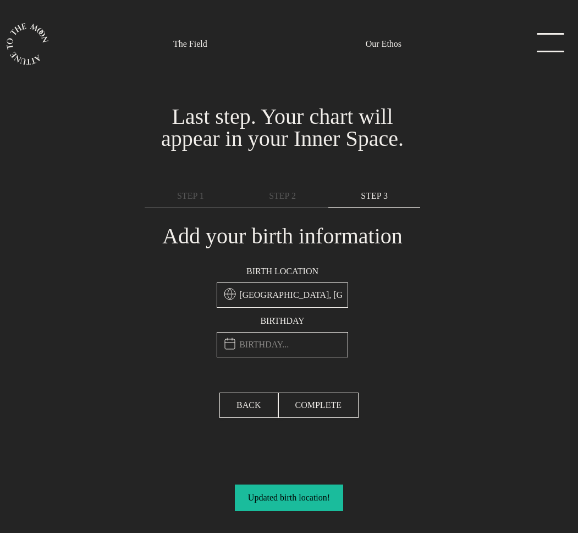
click at [298, 346] on input "text" at bounding box center [283, 344] width 132 height 25
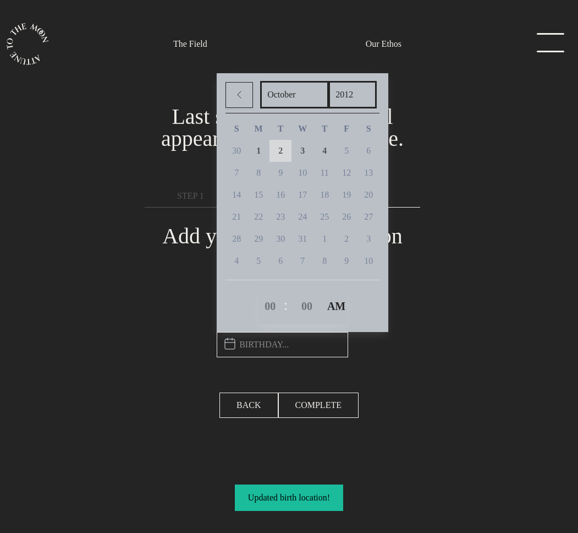
click at [283, 152] on span "2" at bounding box center [280, 150] width 4 height 9
type input "October 2nd, 2012, 12:00am"
select select "0"
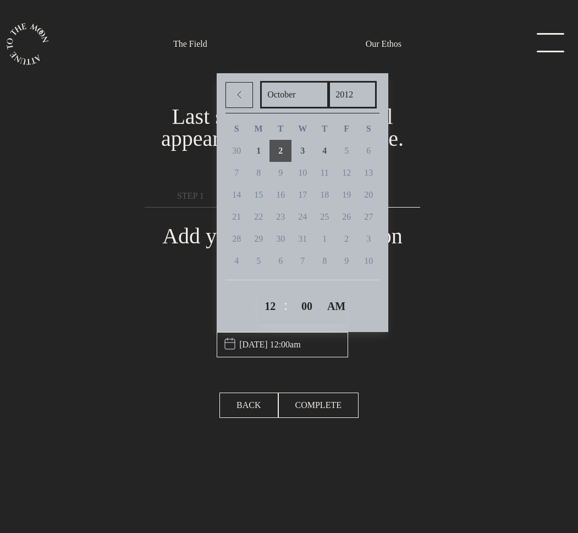
click at [403, 362] on div "Birth location Dufftown, United Kingdom Birthday October 2nd, 2012, 12:00am Jan…" at bounding box center [282, 311] width 289 height 106
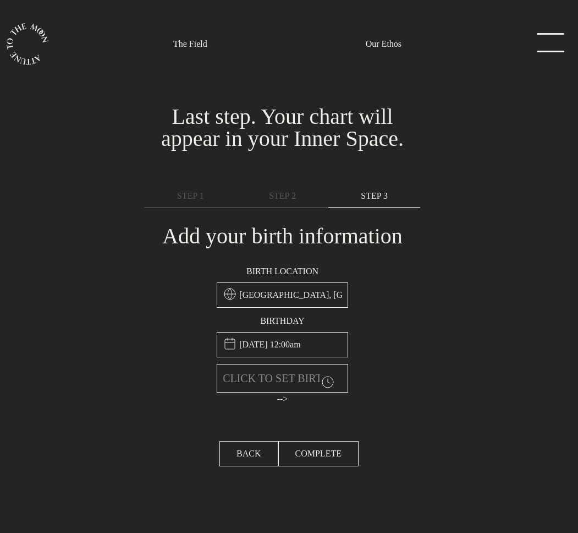
type input "[GEOGRAPHIC_DATA], [GEOGRAPHIC_DATA]"
click at [301, 186] on link "STEP 2" at bounding box center [283, 196] width 92 height 23
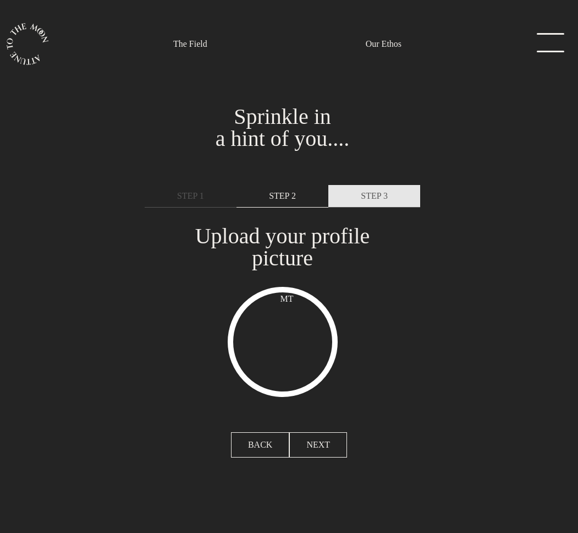
click at [371, 204] on link "STEP 3" at bounding box center [375, 196] width 92 height 23
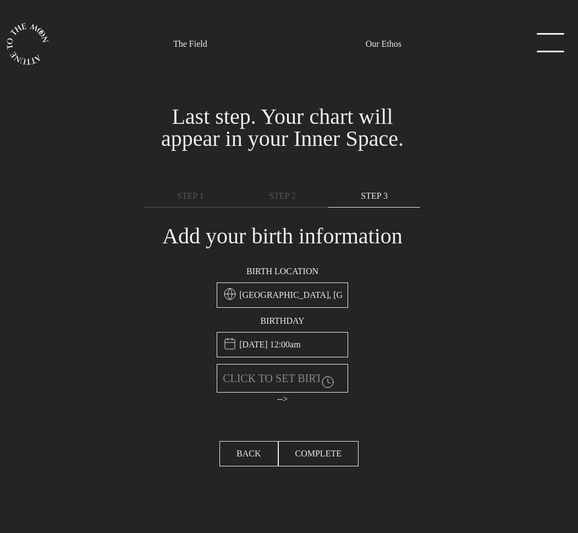
click at [288, 376] on input "text" at bounding box center [283, 378] width 132 height 29
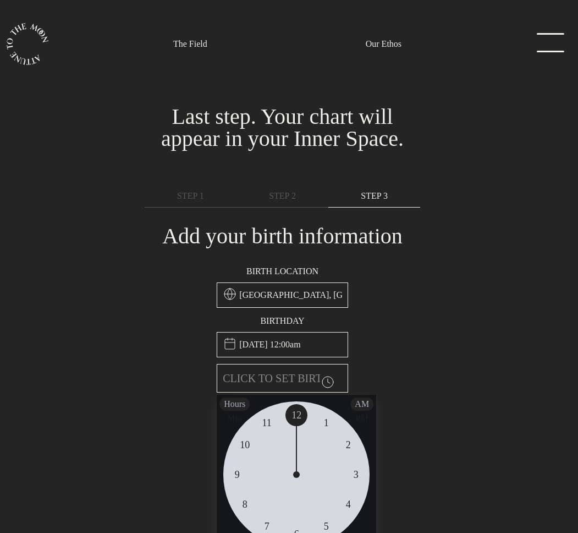
click at [448, 344] on div "You're in! Let's get you set up. Sprinkle in a hint of you.... Last step. Your …" at bounding box center [282, 253] width 578 height 344
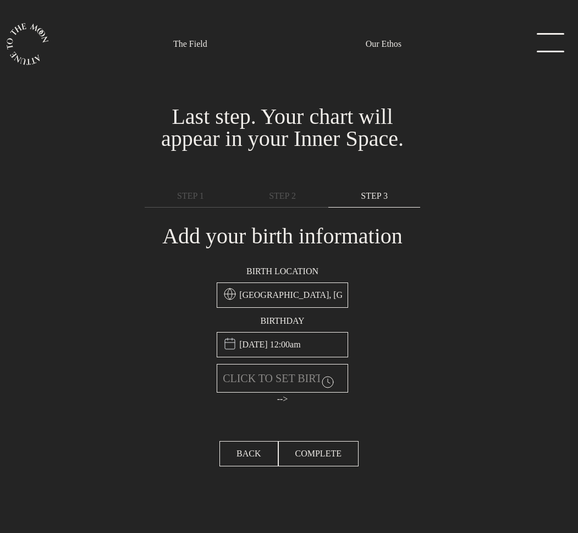
click at [296, 296] on input "[GEOGRAPHIC_DATA], [GEOGRAPHIC_DATA]" at bounding box center [283, 294] width 132 height 25
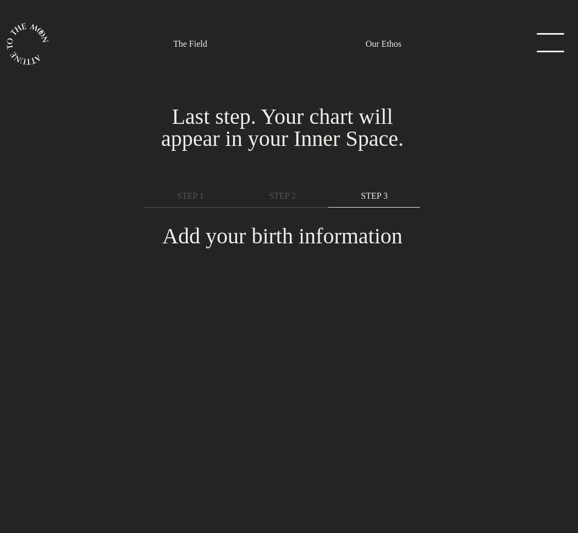
click at [296, 296] on section "You're in! Let's get you set up. Sprinkle in a hint of you.... Last step. Your …" at bounding box center [289, 266] width 578 height 533
click at [298, 250] on div "Add your birth information Birth location Dufftown, United Kingdom Birthday Oct…" at bounding box center [283, 235] width 276 height 57
click at [286, 192] on span "STEP 2" at bounding box center [282, 195] width 27 height 13
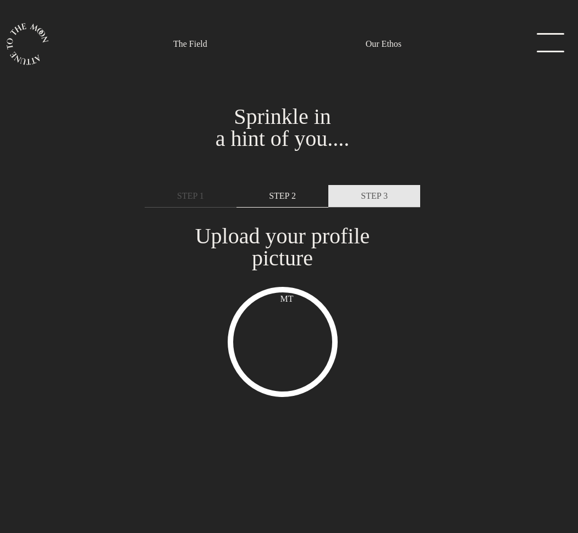
click at [357, 195] on link "STEP 3" at bounding box center [375, 196] width 92 height 23
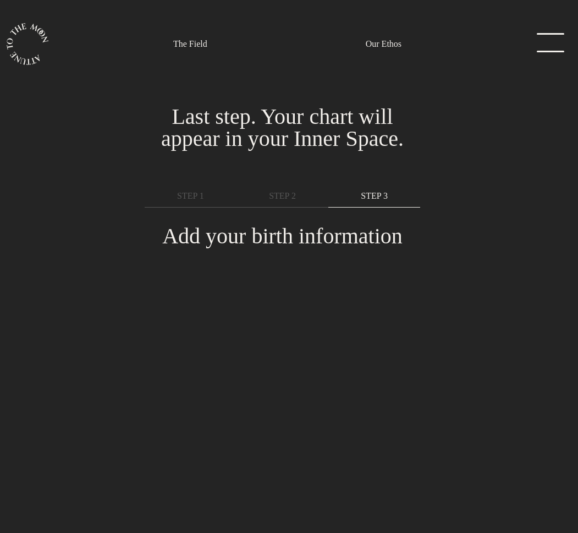
click at [314, 311] on section "You're in! Let's get you set up. Sprinkle in a hint of you.... Last step. Your …" at bounding box center [289, 266] width 578 height 533
click at [282, 187] on link "STEP 2" at bounding box center [283, 196] width 92 height 23
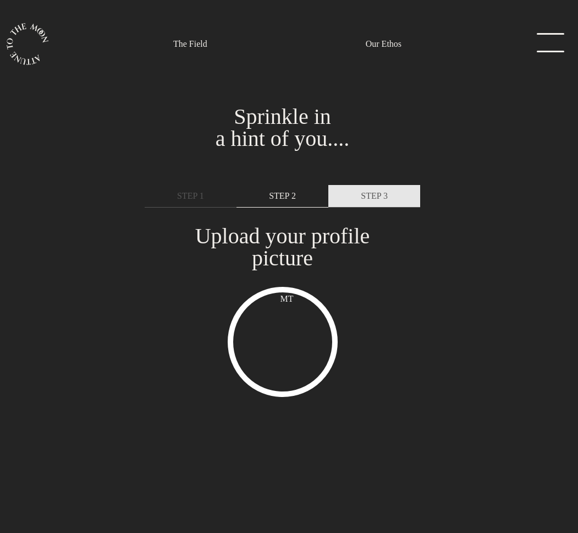
click at [347, 193] on link "STEP 3" at bounding box center [375, 196] width 92 height 23
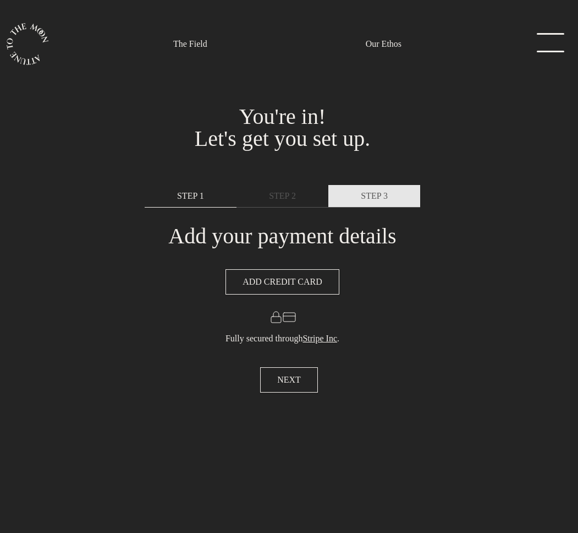
click at [381, 201] on span "STEP 3" at bounding box center [374, 195] width 27 height 13
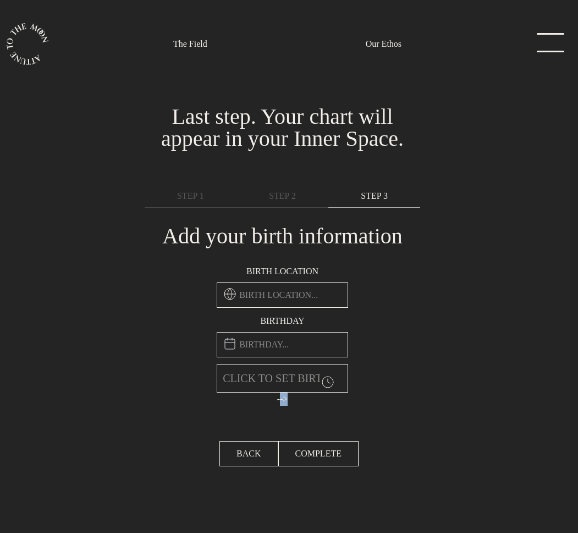
drag, startPoint x: 284, startPoint y: 401, endPoint x: 264, endPoint y: 400, distance: 19.8
click at [264, 400] on div "Birth location Birthday January February March April May June July August Septe…" at bounding box center [282, 335] width 145 height 154
click at [297, 402] on div "Birth location Birthday January February March April May June July August Septe…" at bounding box center [282, 335] width 145 height 154
drag, startPoint x: 297, startPoint y: 402, endPoint x: 269, endPoint y: 402, distance: 28.1
click at [269, 402] on div "Birth location Birthday January February March April May June July August Septe…" at bounding box center [282, 335] width 145 height 154
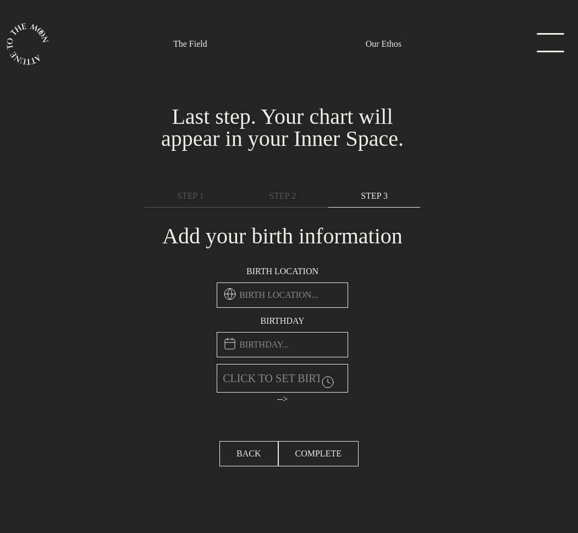
copy div "-->"
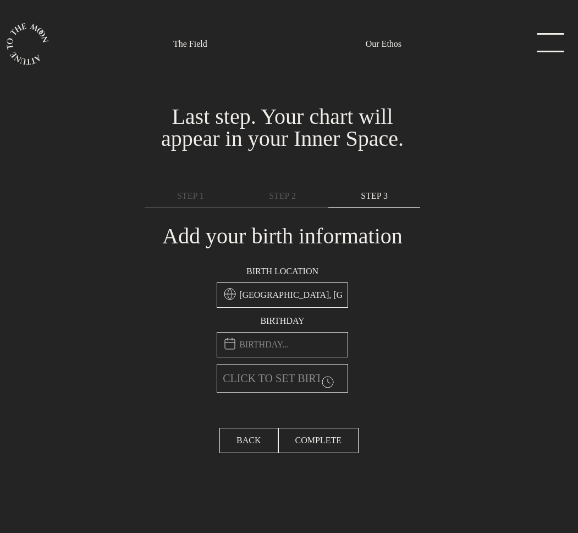
type input "[GEOGRAPHIC_DATA], [GEOGRAPHIC_DATA]"
click at [409, 289] on div "Birth location [GEOGRAPHIC_DATA], [DEMOGRAPHIC_DATA] Birthday January February …" at bounding box center [282, 328] width 289 height 141
click at [278, 318] on label "Birthday" at bounding box center [283, 320] width 132 height 13
copy label "Birthday"
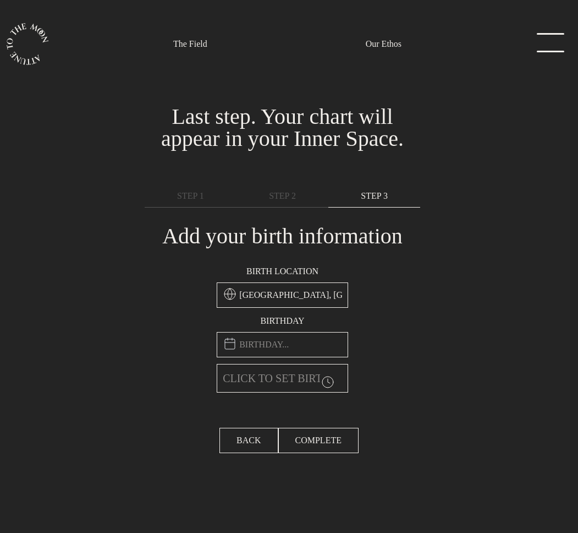
click at [286, 300] on input "[GEOGRAPHIC_DATA], [GEOGRAPHIC_DATA]" at bounding box center [283, 294] width 132 height 25
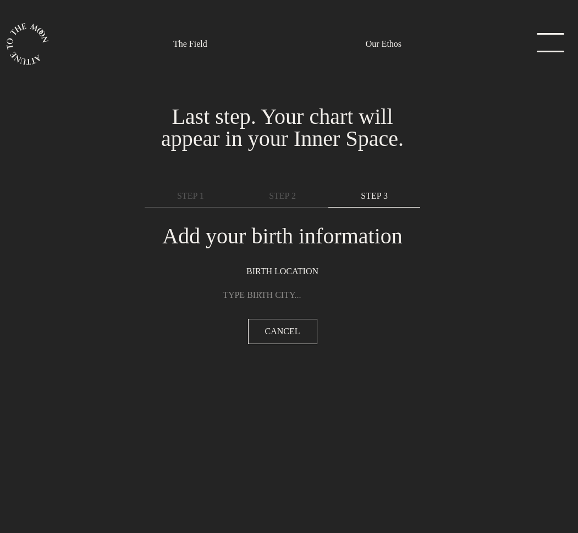
click at [286, 300] on input "text" at bounding box center [283, 294] width 132 height 25
click at [285, 324] on button "Cancel" at bounding box center [282, 331] width 69 height 25
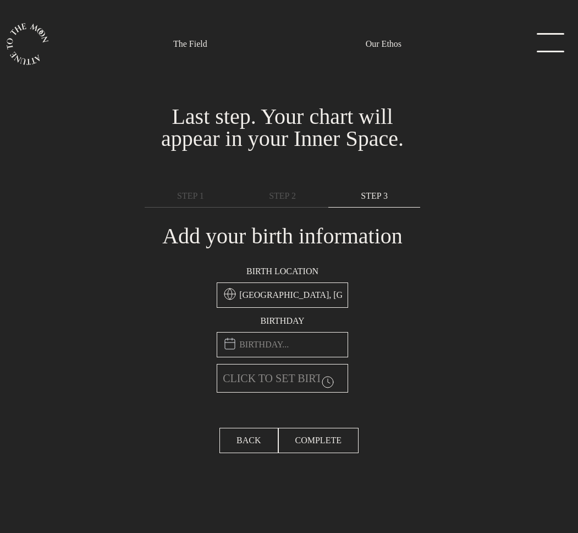
click at [277, 293] on input "[GEOGRAPHIC_DATA], [GEOGRAPHIC_DATA]" at bounding box center [283, 294] width 132 height 25
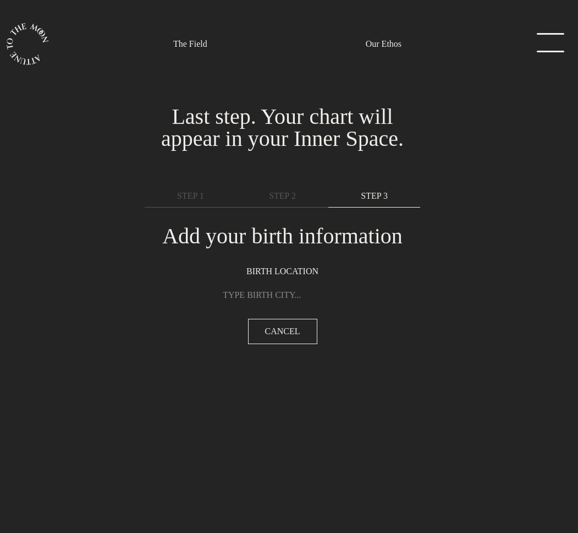
click at [277, 293] on input "text" at bounding box center [283, 294] width 132 height 25
type input "d"
click at [385, 311] on div "Birth location Cancel" at bounding box center [282, 304] width 289 height 92
click at [289, 333] on span "Cancel" at bounding box center [282, 331] width 35 height 13
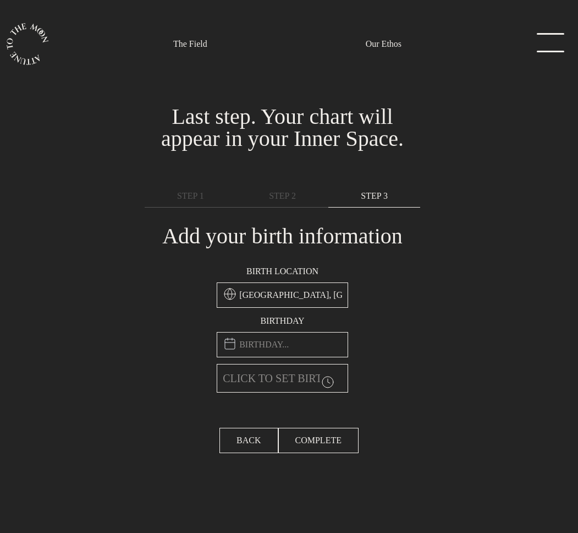
click at [289, 300] on input "[GEOGRAPHIC_DATA], [GEOGRAPHIC_DATA]" at bounding box center [283, 294] width 132 height 25
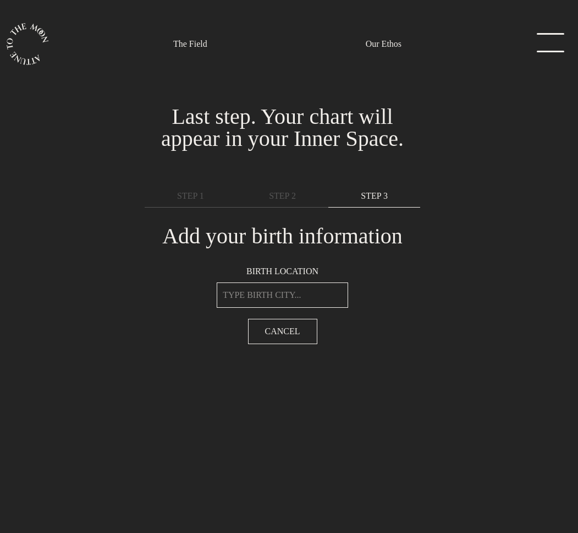
click at [273, 296] on input "text" at bounding box center [283, 294] width 132 height 25
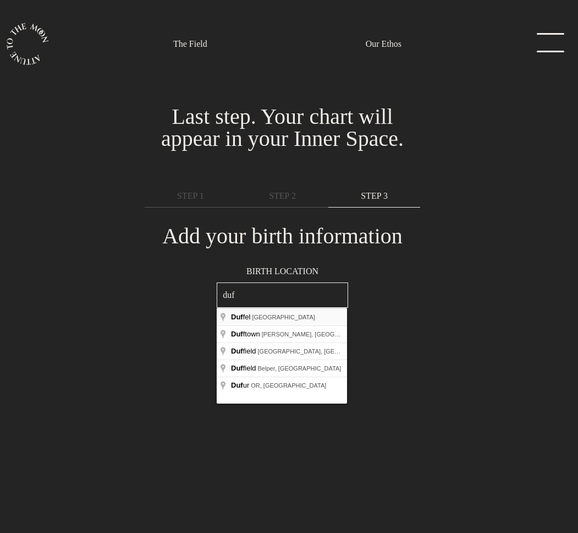
type input "Duffel, [GEOGRAPHIC_DATA]"
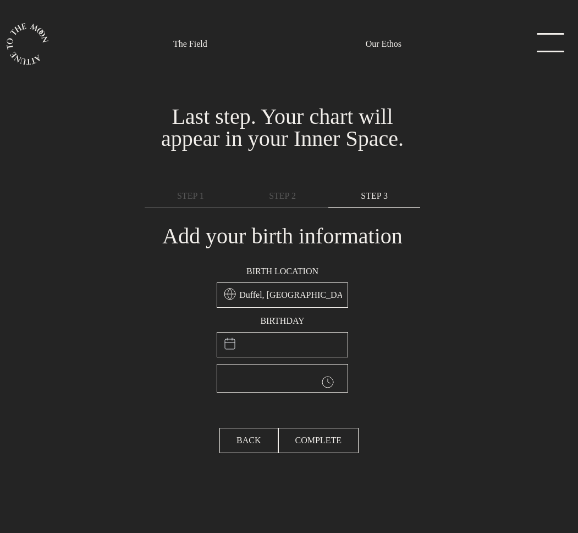
type input "Duffel, Belgium"
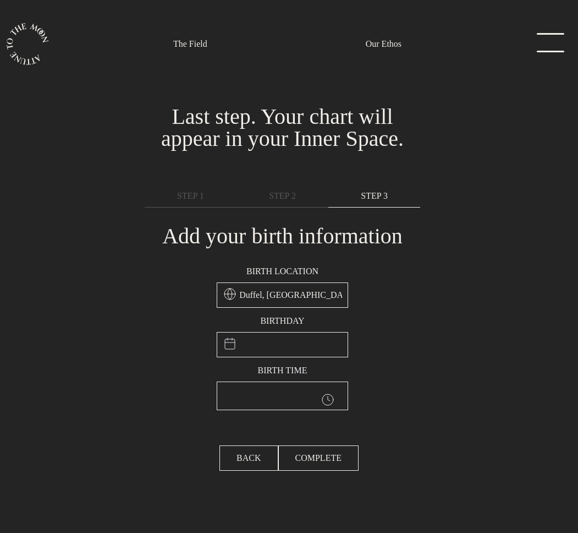
click at [409, 345] on div "Birth location Duffel, Belgium Birthday January February March April May June J…" at bounding box center [282, 337] width 289 height 158
click at [304, 291] on input "Duffel, Belgium" at bounding box center [283, 294] width 132 height 25
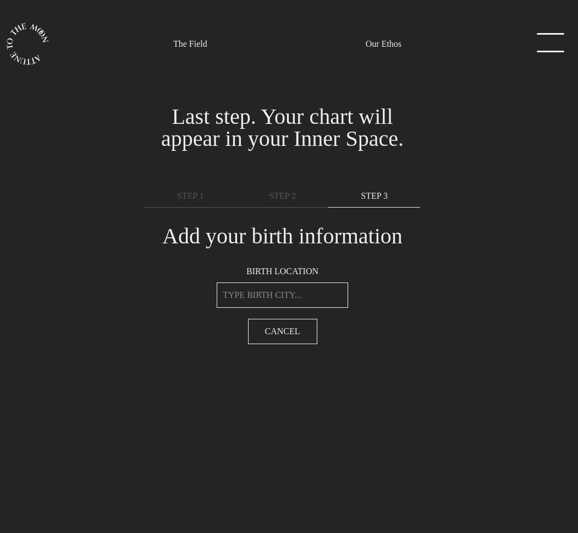
click at [296, 294] on input "text" at bounding box center [283, 294] width 132 height 25
click at [293, 328] on span "Cancel" at bounding box center [282, 331] width 35 height 13
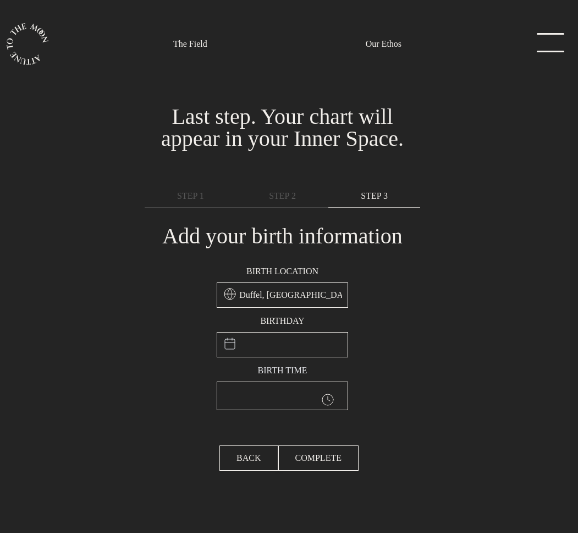
click at [291, 286] on input "Duffel, Belgium" at bounding box center [283, 294] width 132 height 25
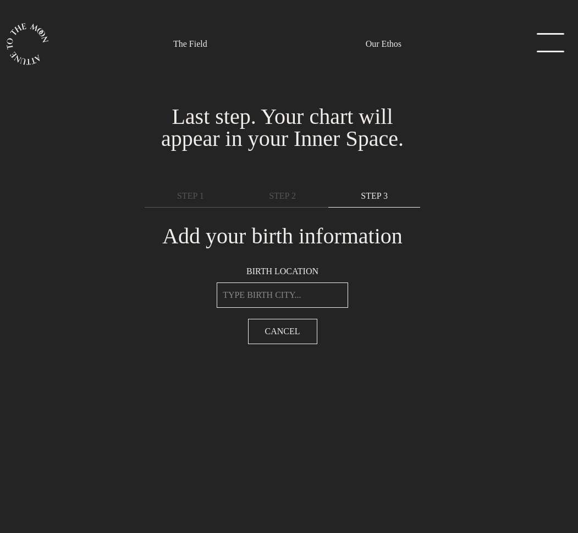
click at [282, 291] on input "text" at bounding box center [283, 294] width 132 height 25
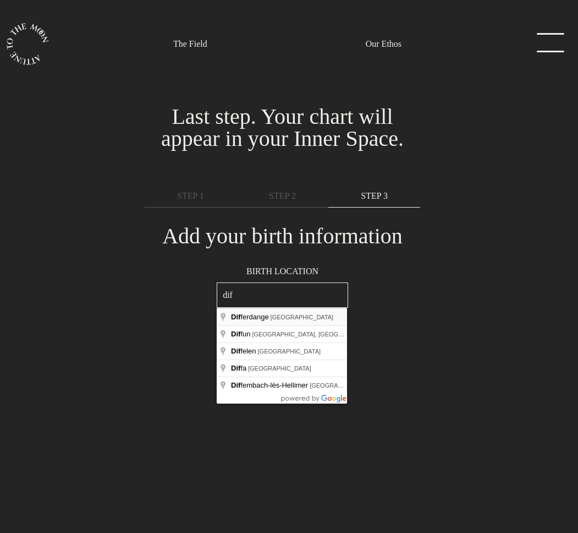
type input "Differdange, Luxembourg"
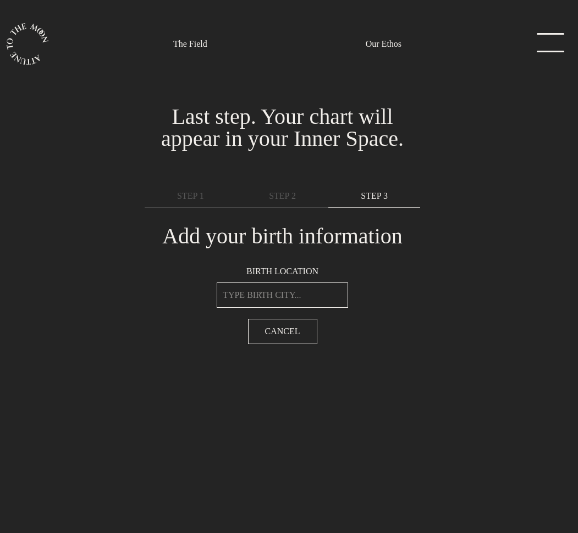
type input "Differdange, Luxembourg"
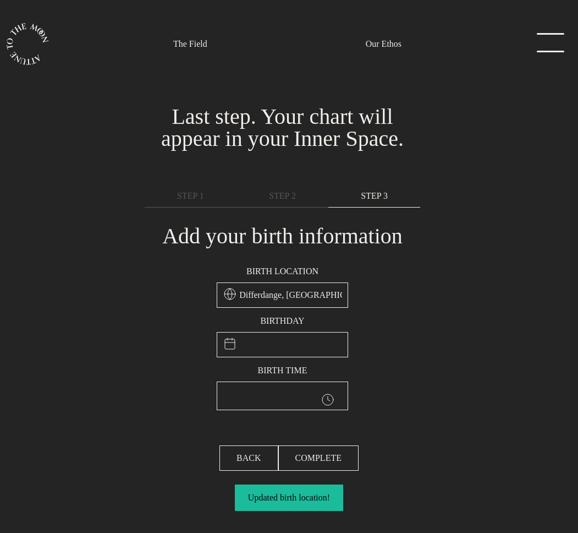
click at [287, 342] on input "text" at bounding box center [283, 344] width 132 height 25
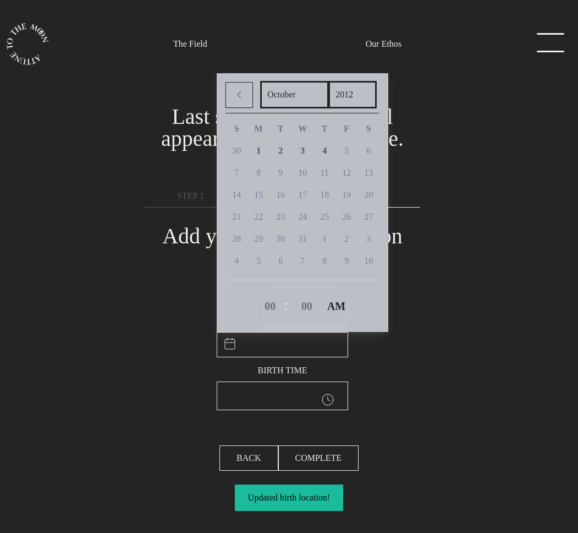
click at [296, 107] on select "January February March April May June July August September October November De…" at bounding box center [294, 95] width 69 height 28
select select "5"
click at [260, 83] on select "January February March April May June July August September October November De…" at bounding box center [294, 95] width 69 height 28
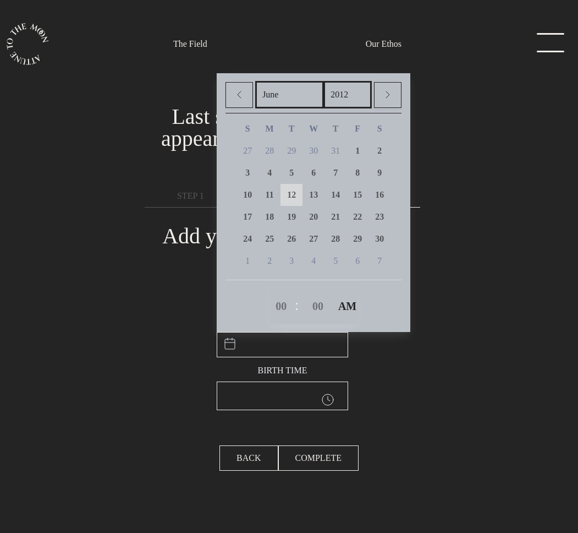
click at [296, 194] on span "12" at bounding box center [291, 194] width 9 height 9
type input "June 12th, 2012, 12:00am"
select select "0"
click at [382, 353] on div "Birth location Differdange, Luxembourg Birthday June 12th, 2012, 12:00am Januar…" at bounding box center [282, 337] width 289 height 158
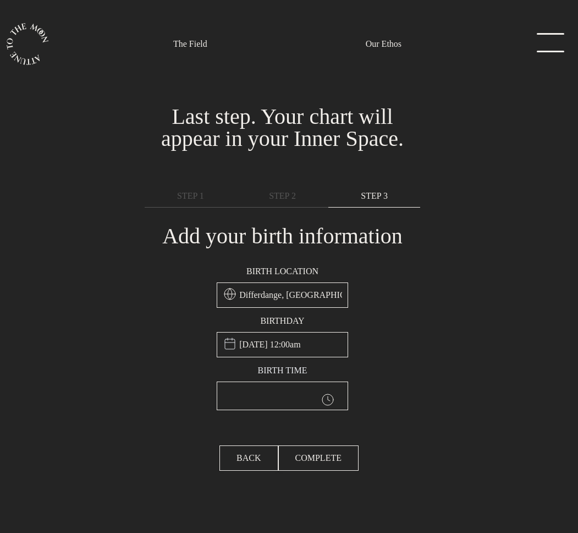
click at [263, 398] on input "text" at bounding box center [283, 395] width 132 height 29
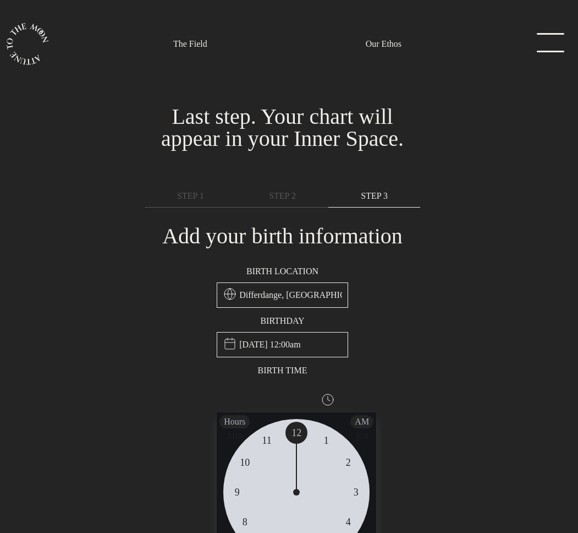
click at [347, 460] on span "2" at bounding box center [348, 462] width 5 height 15
type input "2:10 AM"
click at [351, 463] on span "10" at bounding box center [348, 462] width 10 height 15
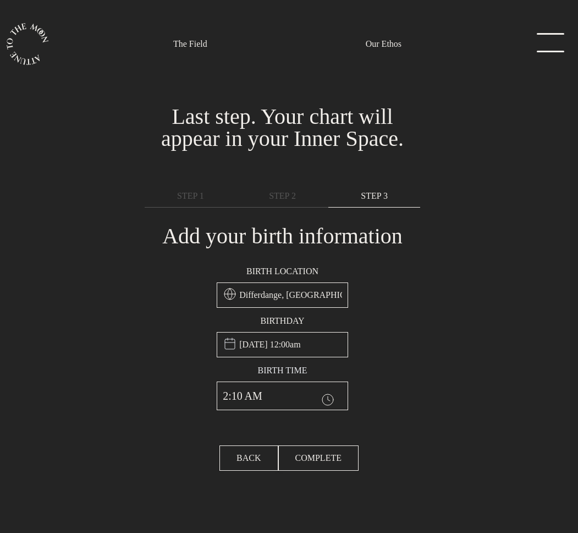
click at [368, 400] on div "Birth location Differdange, Luxembourg Birthday June 12th, 2012, 12:00am Januar…" at bounding box center [282, 337] width 289 height 158
click at [407, 409] on div "Birth location Differdange, Luxembourg Birthday June 12th, 2012, 12:00am Januar…" at bounding box center [282, 337] width 289 height 158
click at [281, 394] on input "2:10 AM" at bounding box center [283, 395] width 132 height 29
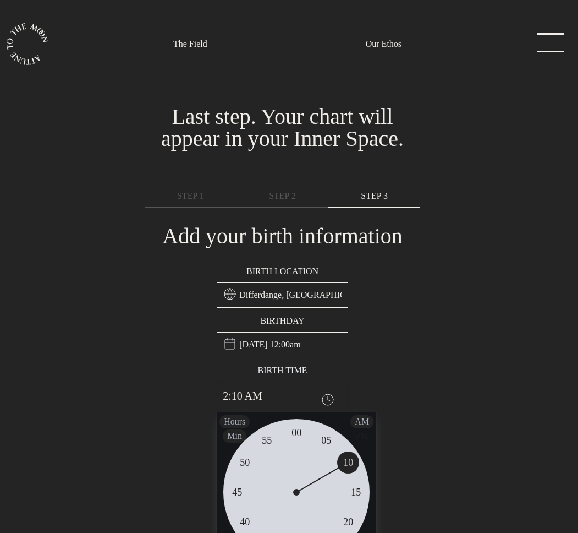
click at [233, 422] on div "Hours" at bounding box center [235, 421] width 30 height 13
click at [233, 435] on span "Min" at bounding box center [235, 435] width 24 height 13
click at [234, 423] on div "Hours" at bounding box center [235, 421] width 30 height 13
click at [234, 438] on span "Min" at bounding box center [235, 435] width 24 height 13
type input "Differdange, Luxembourg"
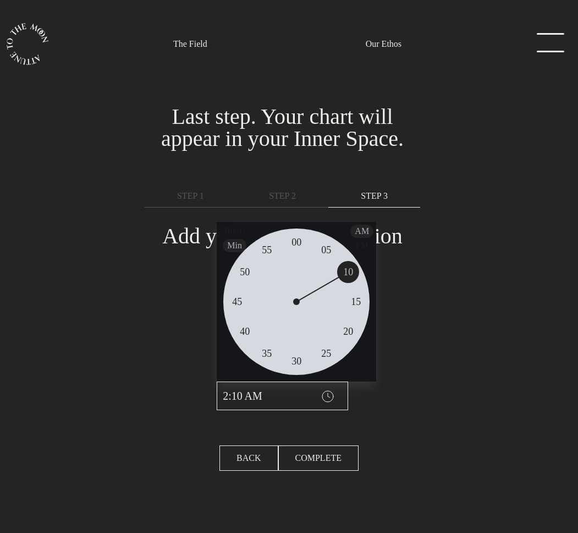
click at [427, 399] on div "Birth location Differdange, Luxembourg Birthday June 12th, 2012, 12:00am Januar…" at bounding box center [282, 337] width 289 height 158
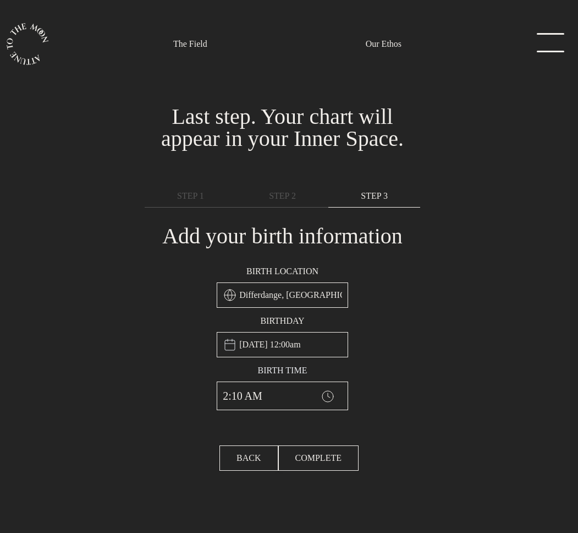
click at [258, 401] on input "2:10 AM" at bounding box center [283, 395] width 132 height 29
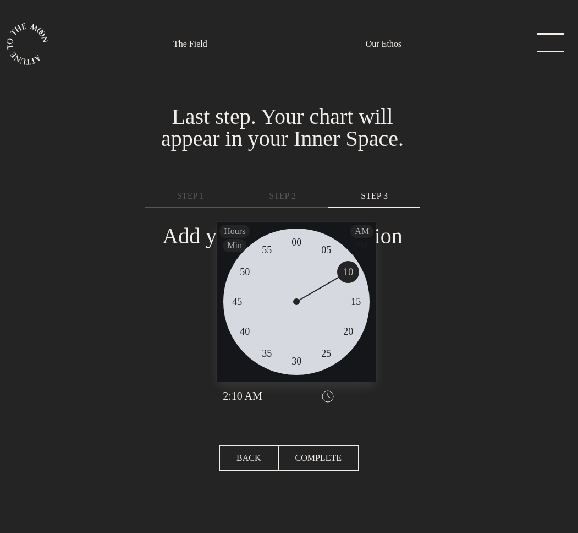
click at [238, 232] on div "Hours" at bounding box center [235, 231] width 30 height 13
click at [236, 244] on span "Min" at bounding box center [235, 245] width 24 height 13
click at [238, 233] on div "Hours" at bounding box center [235, 231] width 30 height 13
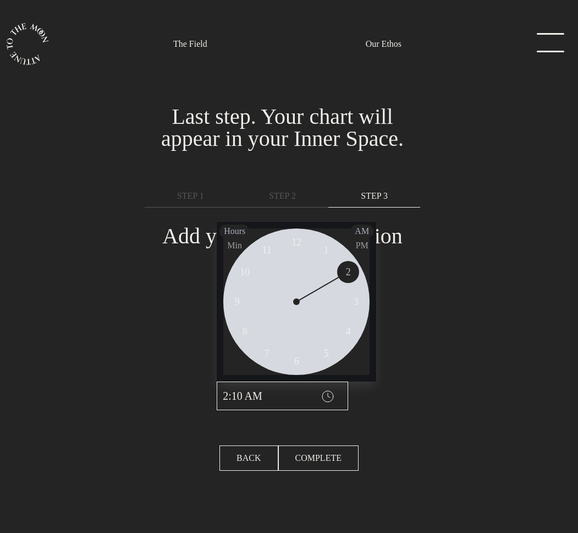
type input "3:10 AM"
click at [357, 300] on span "3" at bounding box center [356, 301] width 5 height 15
click at [437, 360] on div "You're in! Let's get you set up. Sprinkle in a hint of you.... Last step. Your …" at bounding box center [282, 255] width 578 height 348
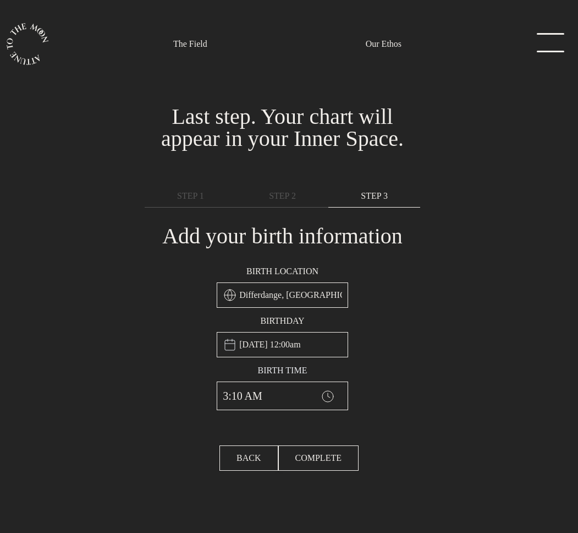
click at [280, 287] on input "Differdange, Luxembourg" at bounding box center [283, 294] width 132 height 25
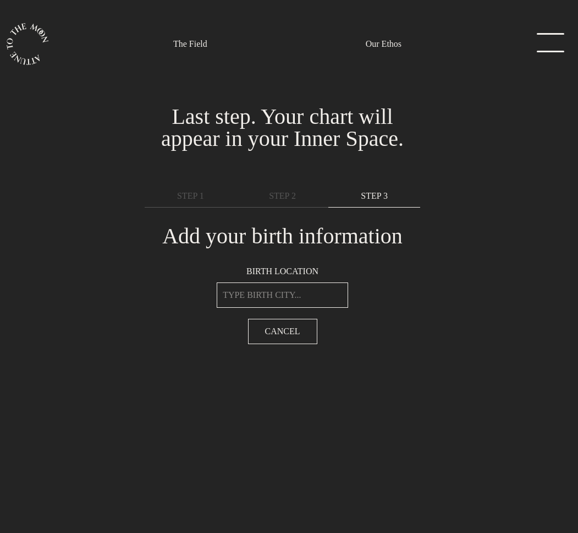
click at [277, 290] on input "text" at bounding box center [283, 294] width 132 height 25
click at [278, 331] on span "Cancel" at bounding box center [282, 331] width 35 height 13
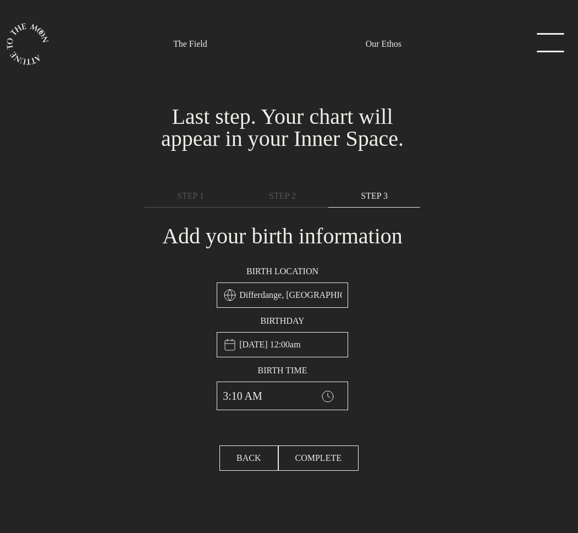
click at [282, 296] on input "Differdange, Luxembourg" at bounding box center [283, 294] width 132 height 25
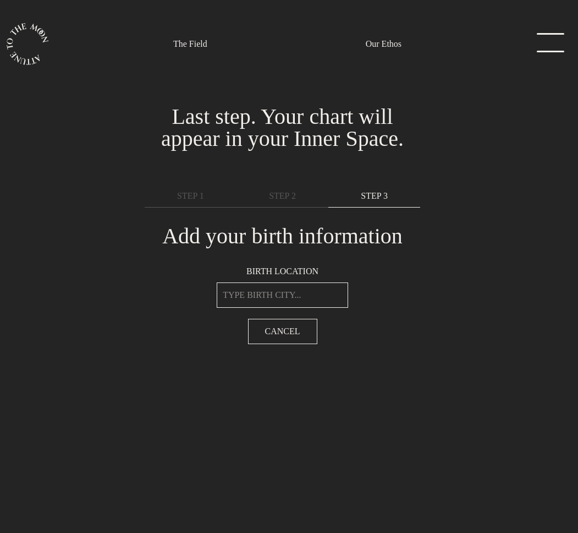
click at [269, 297] on input "text" at bounding box center [283, 294] width 132 height 25
click at [280, 327] on span "Cancel" at bounding box center [282, 331] width 35 height 13
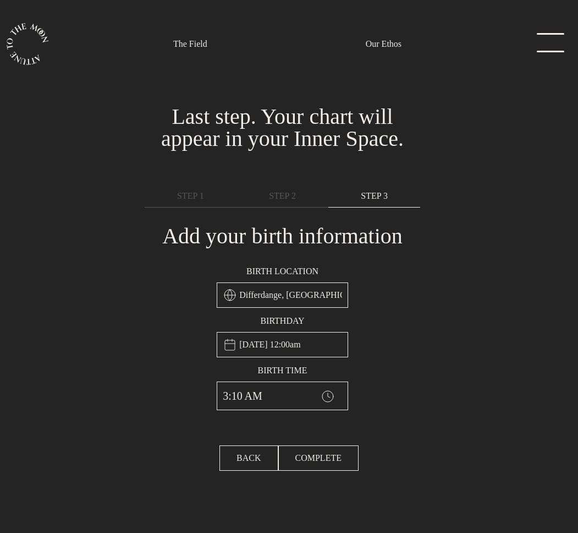
click at [286, 292] on input "Differdange, Luxembourg" at bounding box center [283, 294] width 132 height 25
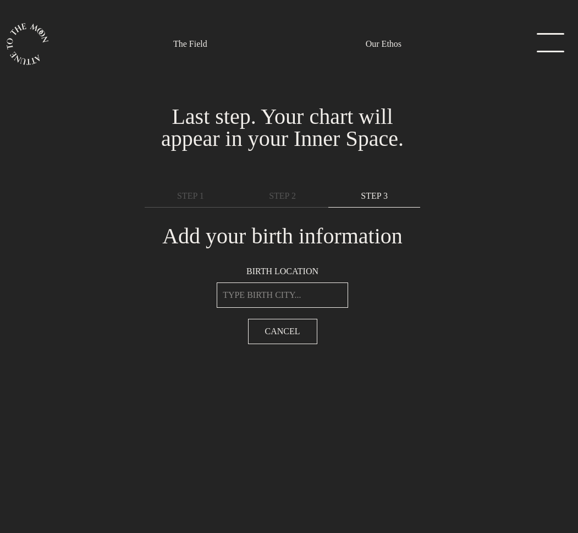
click at [265, 294] on input "text" at bounding box center [283, 294] width 132 height 25
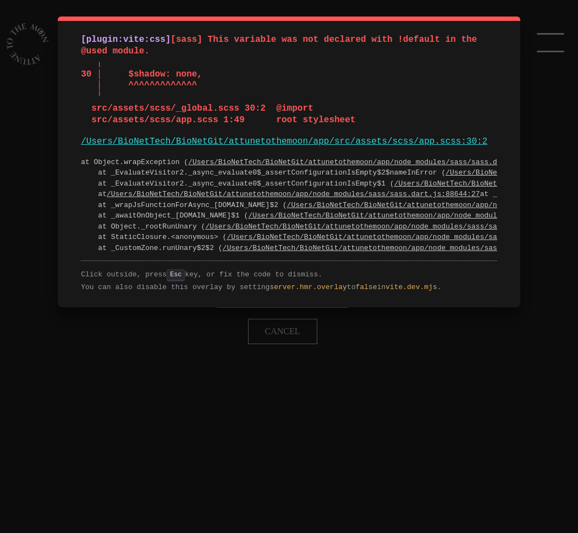
click at [288, 327] on div "[plugin:vite:css] [sass] This variable was not declared with !default in the @u…" at bounding box center [289, 266] width 578 height 533
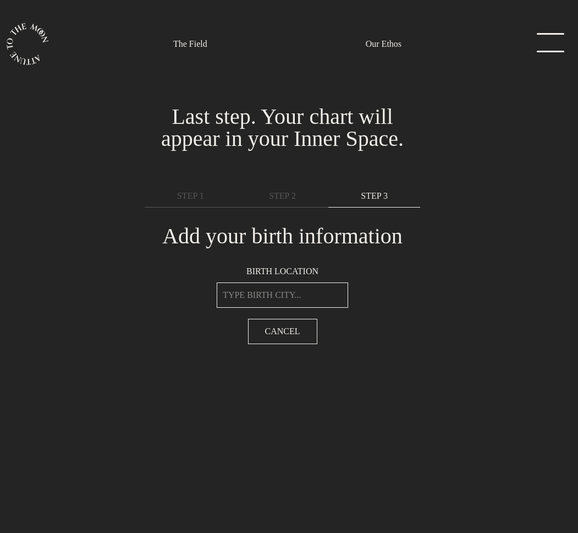
click at [288, 327] on span "Cancel" at bounding box center [282, 331] width 35 height 13
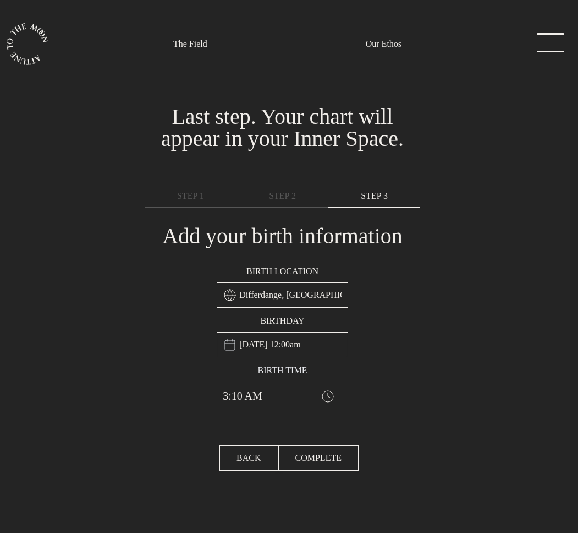
click at [265, 402] on input "3:10 AM" at bounding box center [283, 395] width 132 height 29
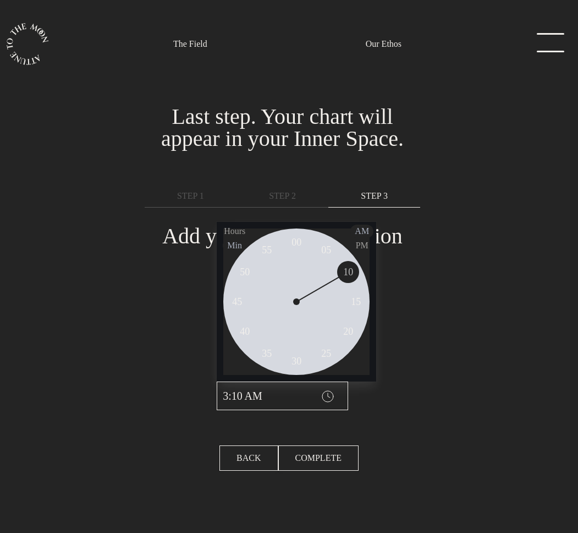
click at [461, 419] on div "You're in! Let's get you set up. Sprinkle in a hint of you.... Last step. Your …" at bounding box center [282, 255] width 578 height 348
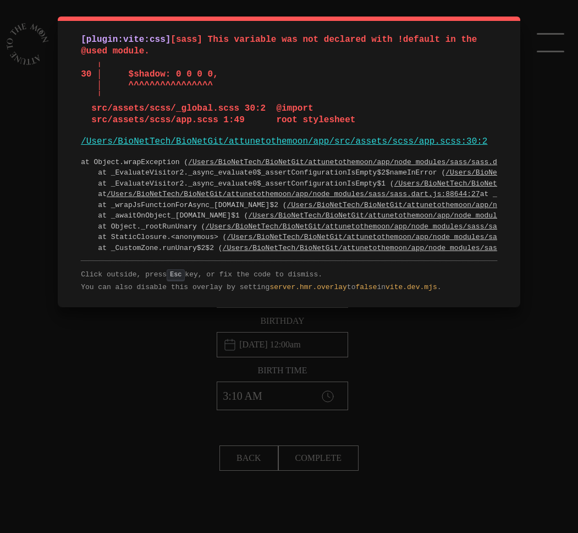
type input "Differdange, Luxembourg"
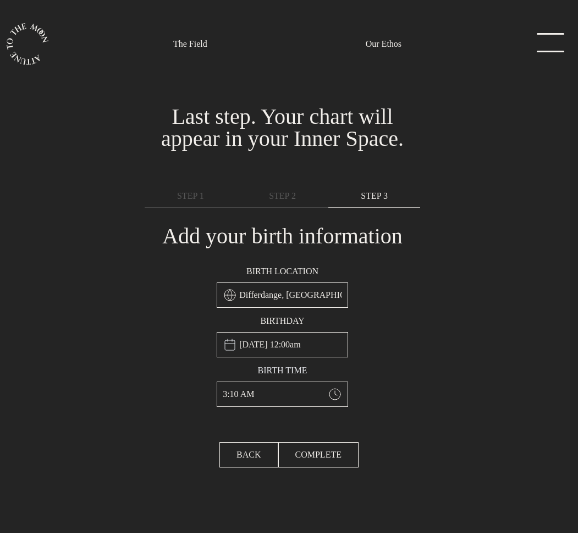
click at [281, 397] on input "3:10 AM" at bounding box center [283, 393] width 132 height 25
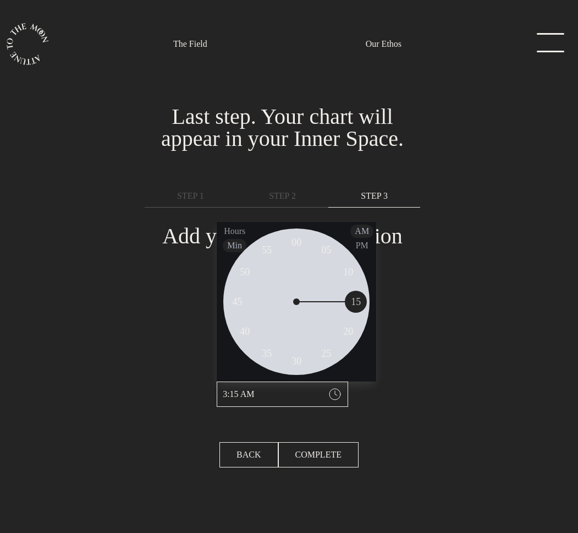
click at [493, 316] on div "You're in! Let's get you set up. Sprinkle in a hint of you.... Last step. Your …" at bounding box center [282, 253] width 578 height 345
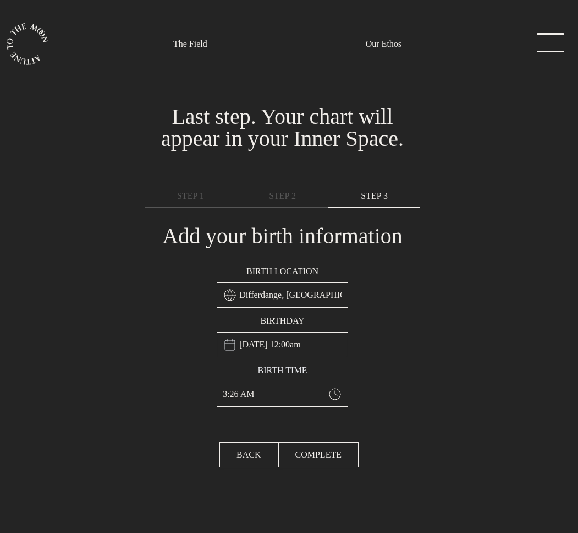
click at [249, 392] on input "3:26 AM" at bounding box center [283, 393] width 132 height 25
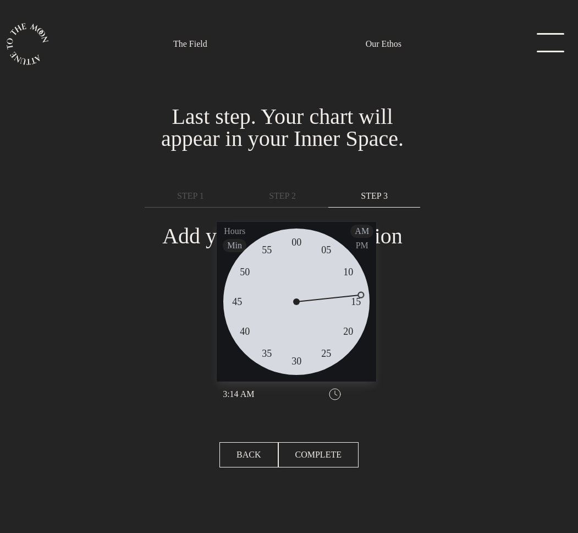
type input "3:15 AM"
click at [357, 302] on span "15" at bounding box center [356, 301] width 10 height 15
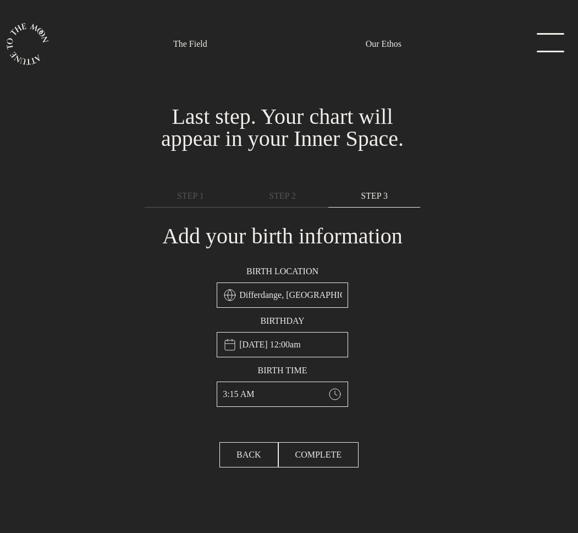
click at [262, 393] on input "3:15 AM" at bounding box center [283, 393] width 132 height 25
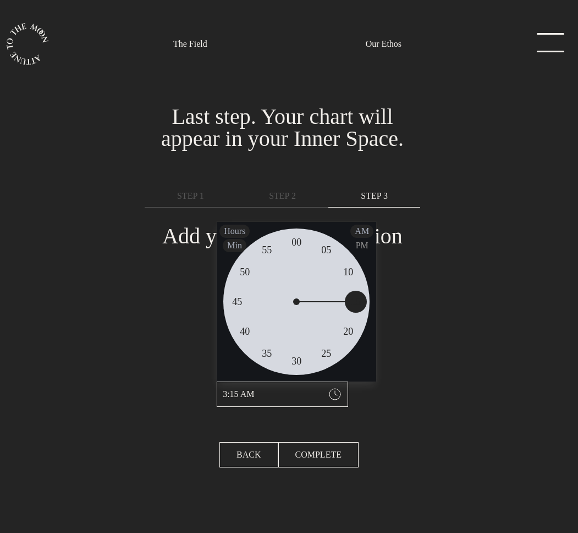
click at [238, 234] on div "Hours" at bounding box center [235, 231] width 30 height 13
click at [238, 244] on span "Min" at bounding box center [235, 245] width 24 height 13
click at [446, 369] on div "You're in! Let's get you set up. Sprinkle in a hint of you.... Last step. Your …" at bounding box center [282, 253] width 578 height 345
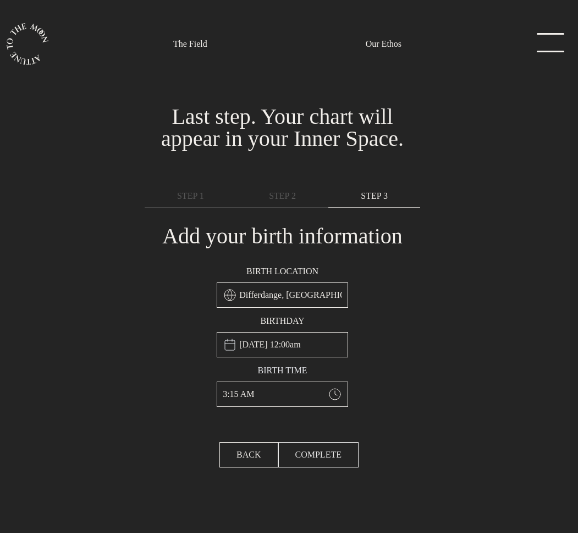
click at [318, 457] on span "COMPLETE" at bounding box center [319, 454] width 46 height 13
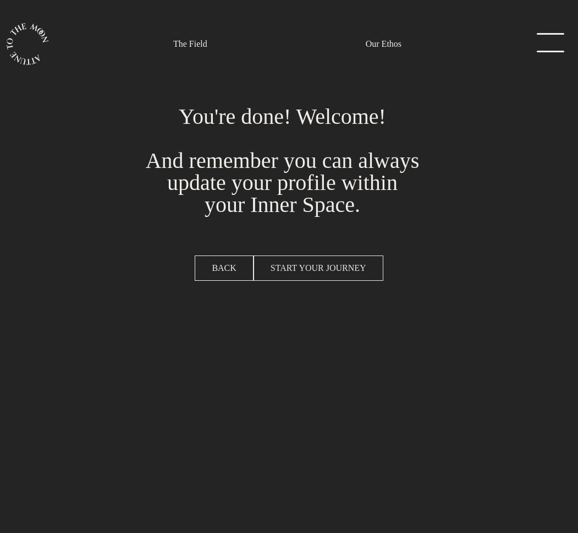
click at [348, 265] on span "START YOUR JOURNEY" at bounding box center [319, 267] width 96 height 13
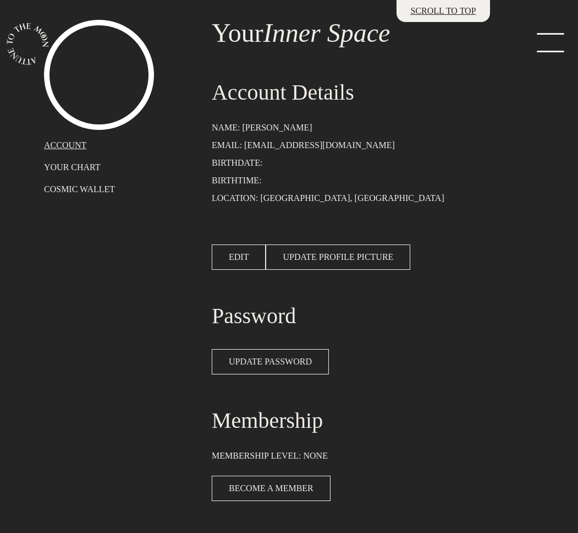
scroll to position [86, 0]
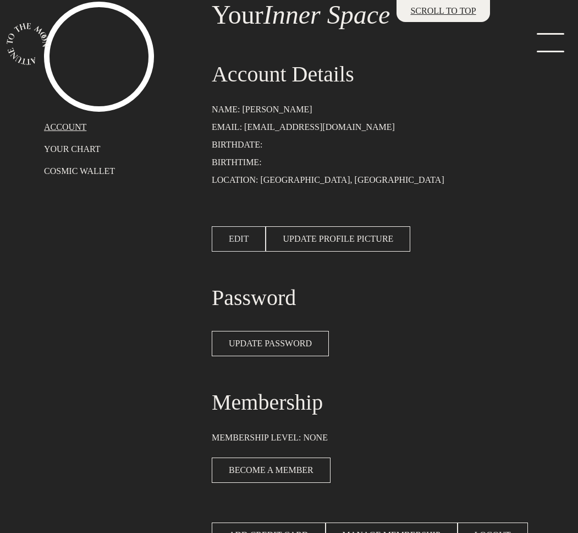
click at [244, 239] on span "EDIT" at bounding box center [239, 238] width 20 height 13
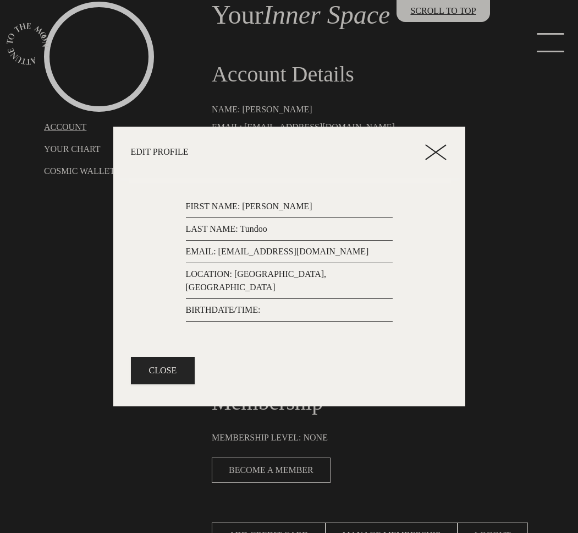
click at [270, 303] on p "BIRTHDATE/TIME:" at bounding box center [289, 309] width 207 height 13
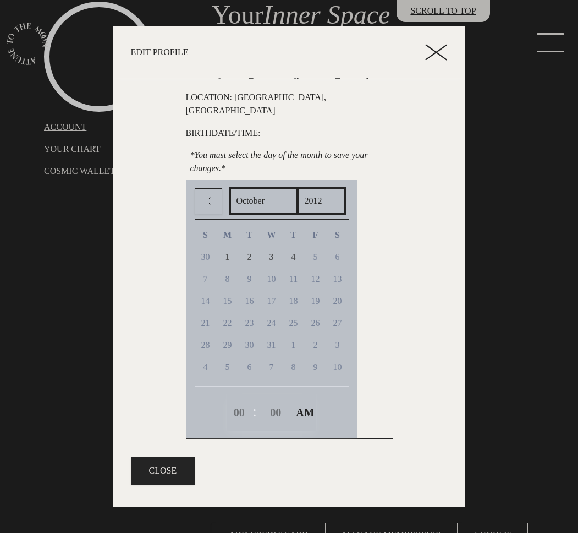
scroll to position [78, 0]
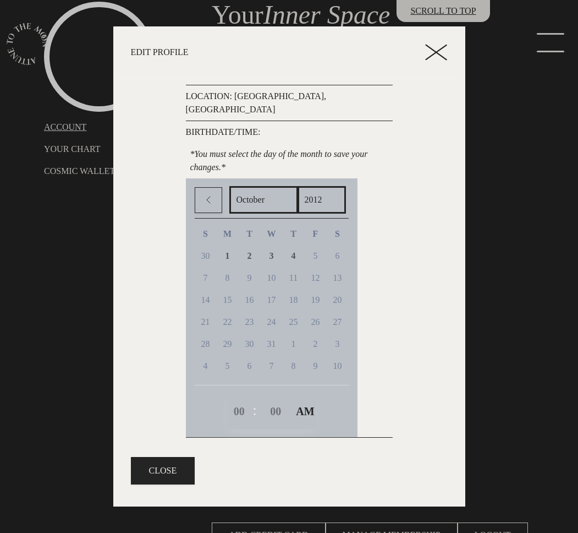
click at [256, 271] on div "9" at bounding box center [250, 278] width 22 height 22
click at [320, 192] on select "2012 2011 2010 2009 2008 2007 2006 2005 2004 2003 2002 2001 2000 1999 1998 1997…" at bounding box center [322, 200] width 48 height 28
select select "2007"
click at [300, 186] on select "2012 2011 2010 2009 2008 2007 2006 2005 2004 2003 2002 2001 2000 1999 1998 1997…" at bounding box center [322, 200] width 48 height 28
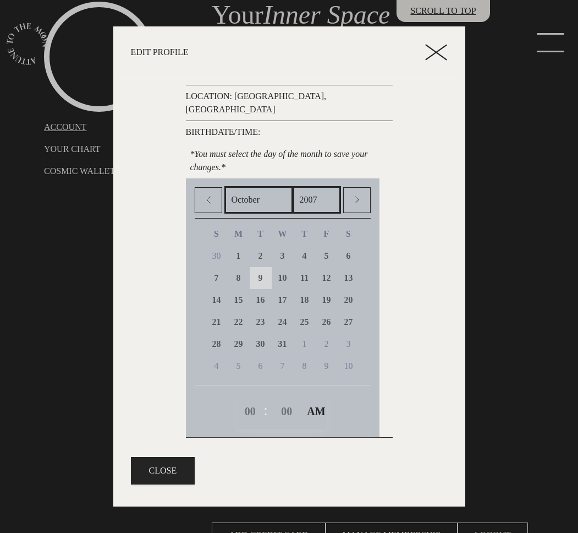
click at [270, 267] on link "9" at bounding box center [261, 278] width 22 height 22
select select "0"
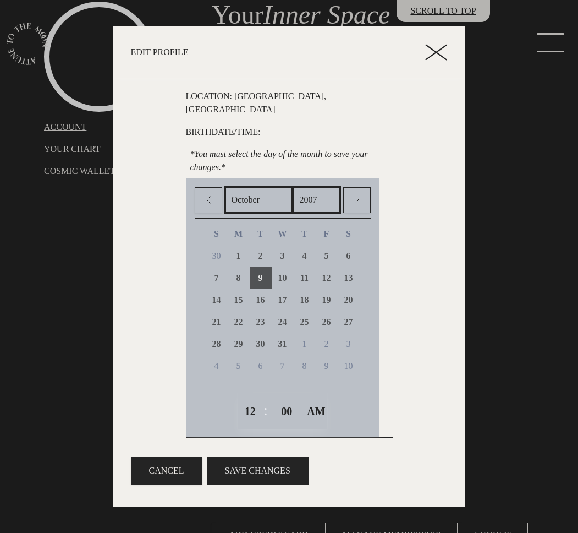
click at [242, 471] on button "SAVE CHANGES" at bounding box center [258, 471] width 102 height 28
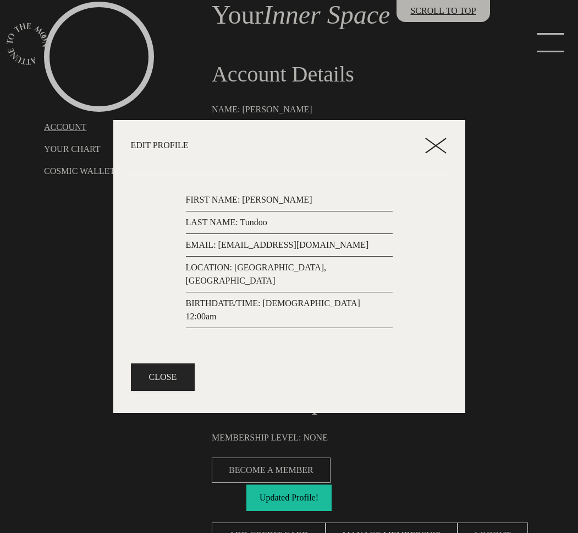
click at [345, 302] on p "BIRTHDATE/TIME: October 9th, 2007, 12:00am" at bounding box center [289, 310] width 207 height 26
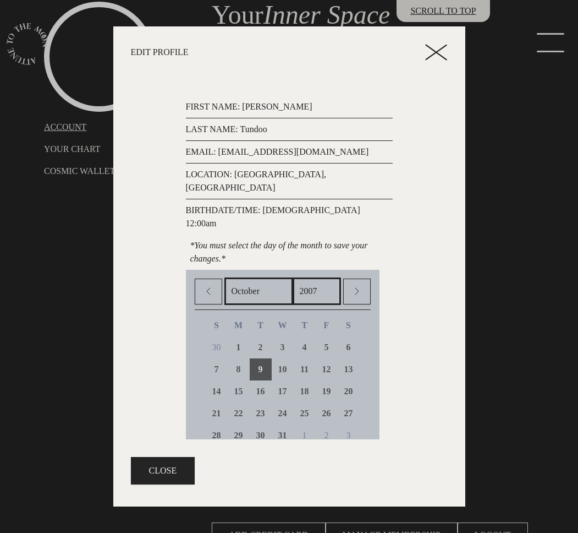
scroll to position [78, 0]
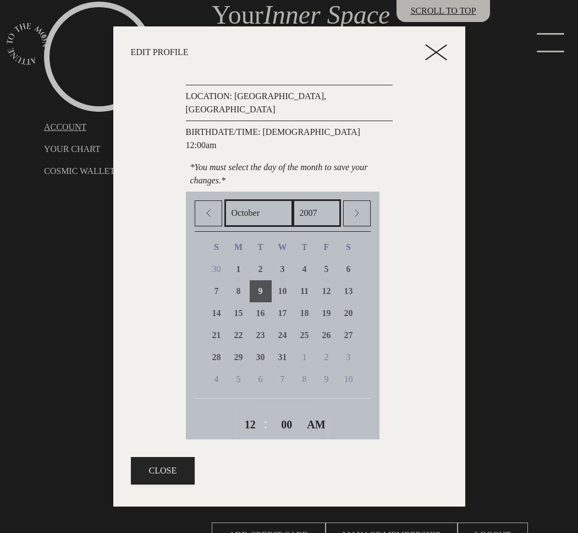
click at [281, 199] on select "January February March April May June July August September October November De…" at bounding box center [259, 213] width 69 height 28
select select "5"
click at [225, 199] on select "January February March April May June July August September October November De…" at bounding box center [259, 213] width 69 height 28
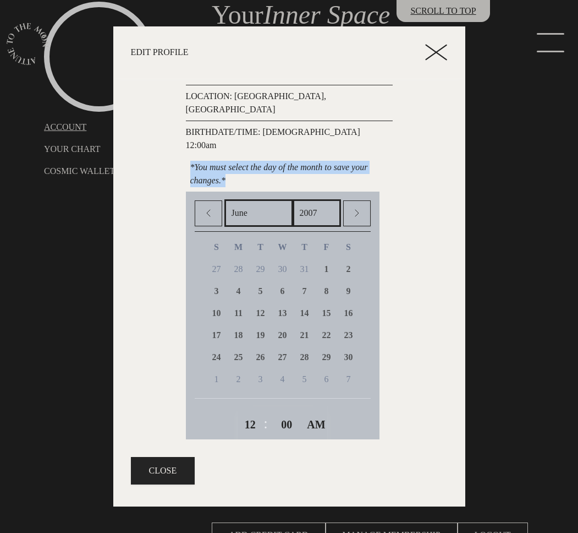
drag, startPoint x: 252, startPoint y: 155, endPoint x: 188, endPoint y: 136, distance: 67.2
click at [188, 156] on p "*You must select the day of the month to save your changes.*" at bounding box center [289, 173] width 207 height 35
click at [255, 156] on p "*You must select the day of the month to save your changes.*" at bounding box center [289, 173] width 207 height 35
drag, startPoint x: 195, startPoint y: 141, endPoint x: 259, endPoint y: 151, distance: 64.6
click at [256, 156] on p "*You must select the day of the month to save your changes.*" at bounding box center [289, 173] width 207 height 35
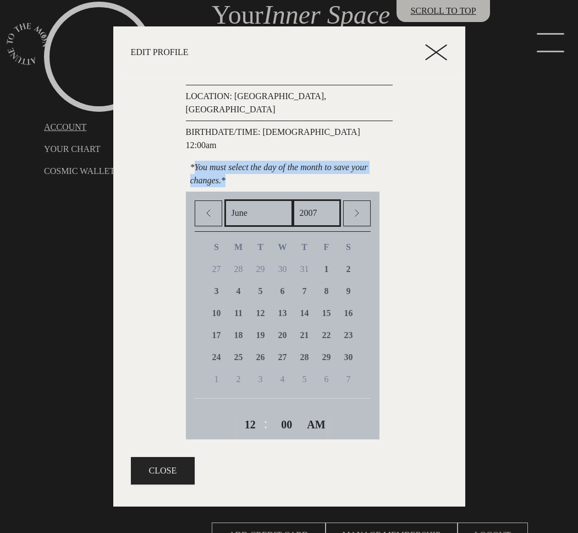
click at [259, 156] on p "*You must select the day of the month to save your changes.*" at bounding box center [289, 173] width 207 height 35
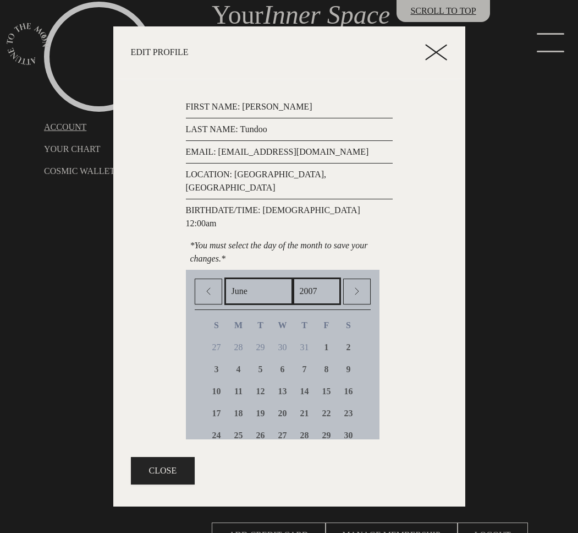
click at [444, 47] on line at bounding box center [437, 52] width 20 height 14
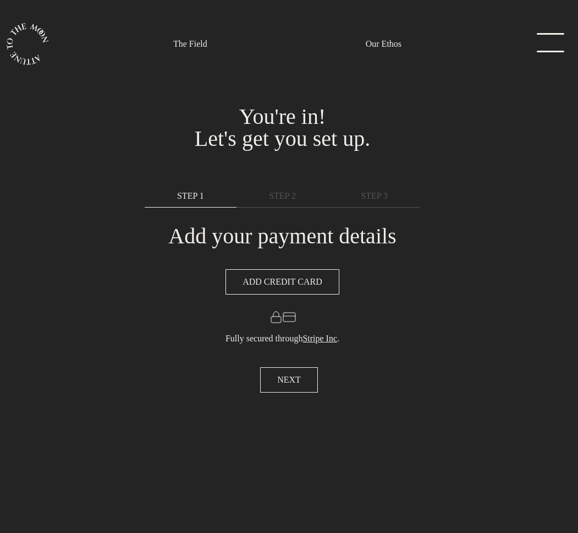
click at [551, 41] on link "menu" at bounding box center [547, 44] width 55 height 22
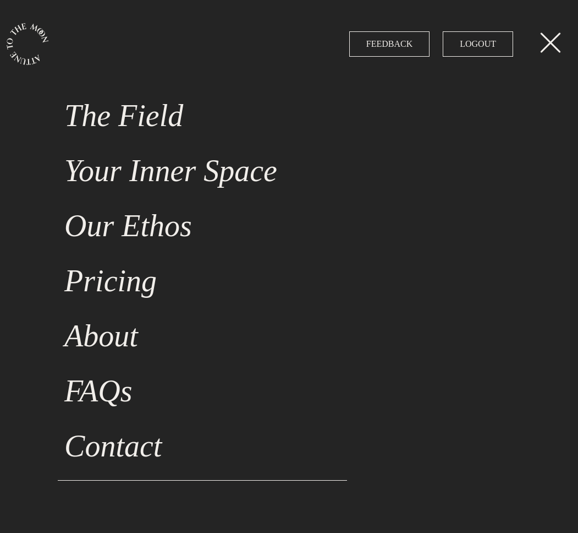
click at [551, 41] on link "menu" at bounding box center [547, 44] width 55 height 22
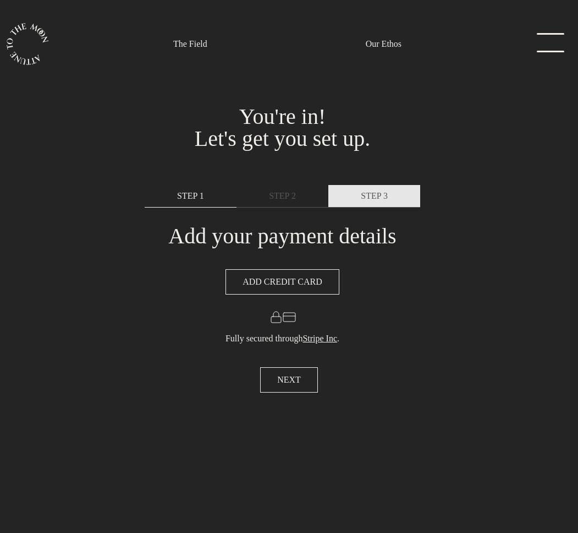
click at [374, 189] on link "STEP 3" at bounding box center [375, 196] width 92 height 23
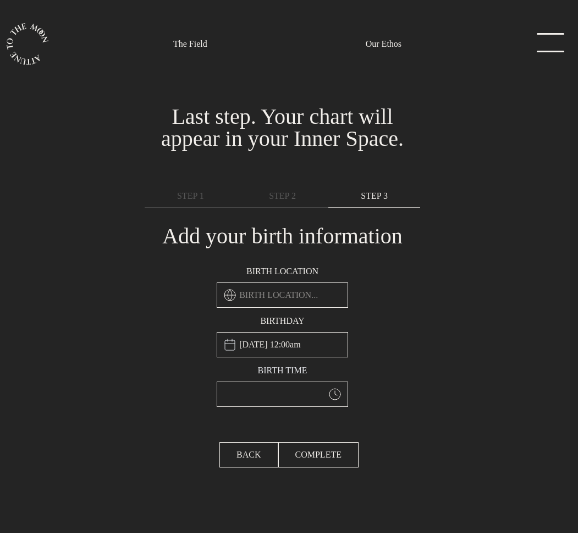
click at [290, 392] on input "text" at bounding box center [283, 393] width 132 height 25
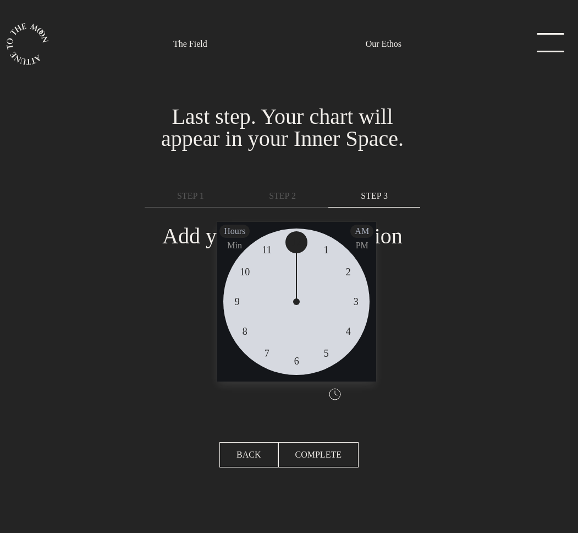
click at [238, 303] on span "9" at bounding box center [237, 301] width 5 height 15
type input "9:15 AM"
click at [353, 299] on span "15" at bounding box center [356, 301] width 10 height 15
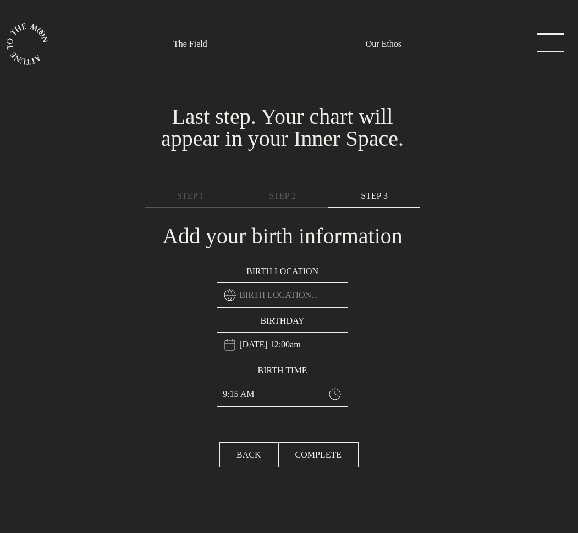
click at [447, 358] on div "You're in! Let's get you set up. Sprinkle in a hint of you.... Last step. Your …" at bounding box center [282, 253] width 578 height 345
click at [287, 345] on input "October 9th, 2007, 12:00am" at bounding box center [283, 344] width 132 height 25
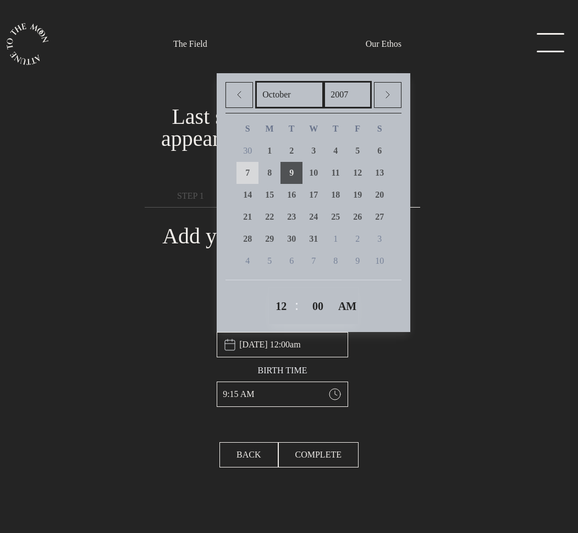
click at [249, 173] on span "7" at bounding box center [247, 172] width 4 height 9
type input "[DATE] 12:00am"
click at [422, 436] on div "BACK COMPLETE START YOUR JOURNEY" at bounding box center [289, 454] width 578 height 43
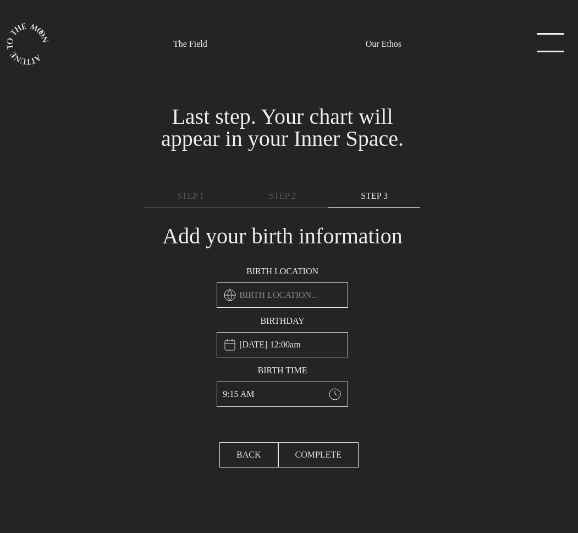
click at [320, 458] on span "COMPLETE" at bounding box center [319, 454] width 46 height 13
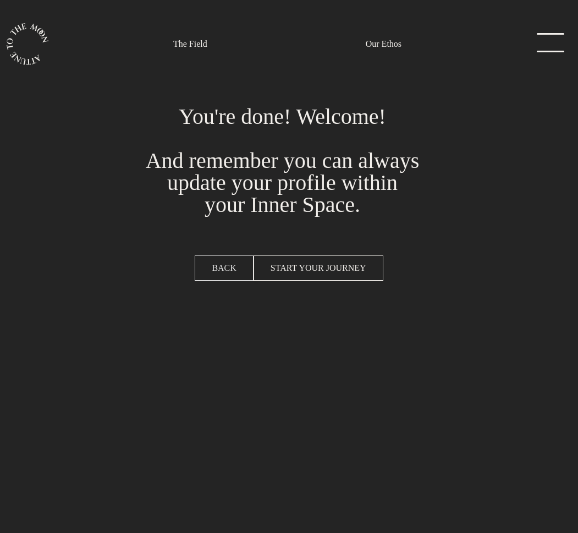
click at [225, 269] on span "BACK" at bounding box center [224, 267] width 24 height 13
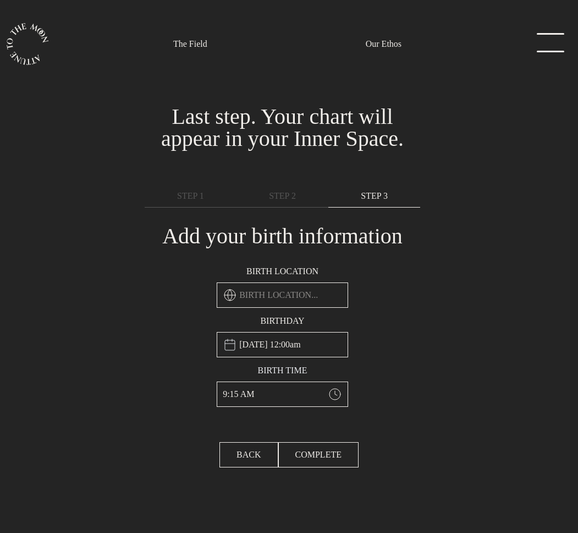
click at [283, 299] on input "text" at bounding box center [283, 294] width 132 height 25
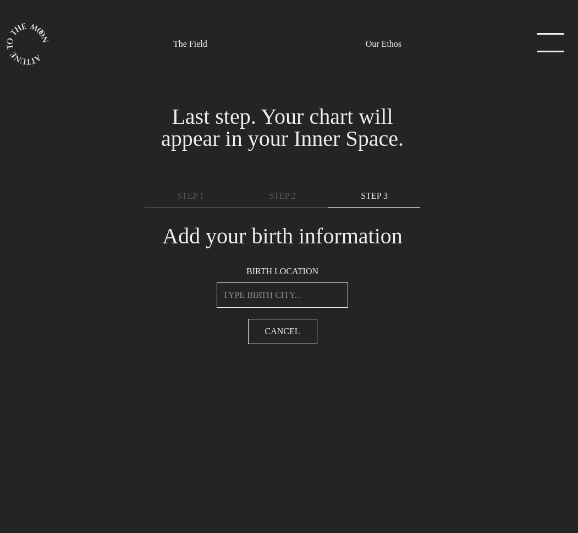
click at [259, 296] on input "text" at bounding box center [283, 294] width 132 height 25
type input "jhj"
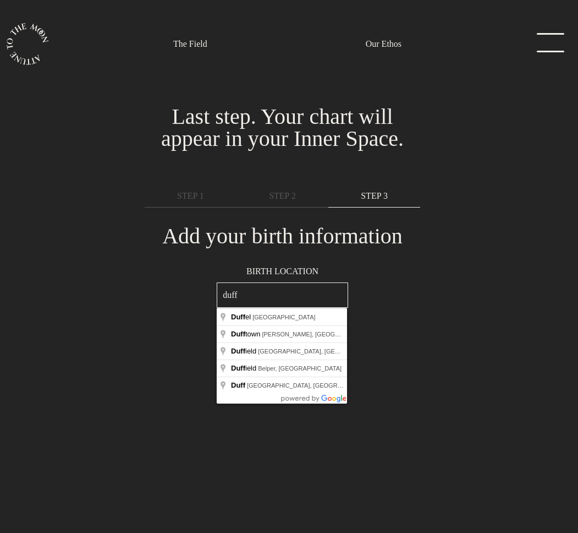
type input "Duff, TN, USA"
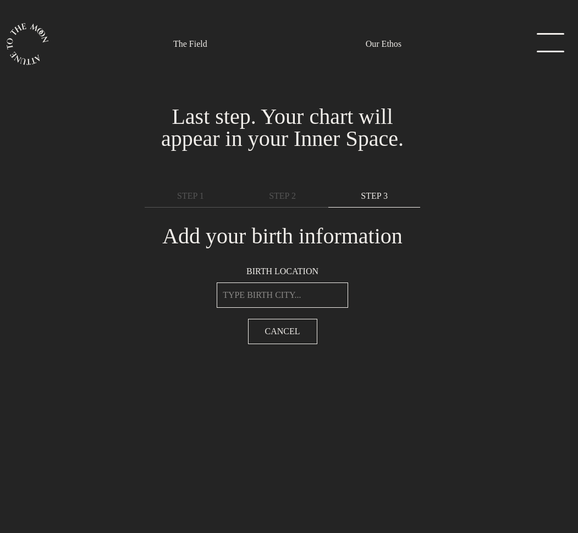
type input "Duff, United States"
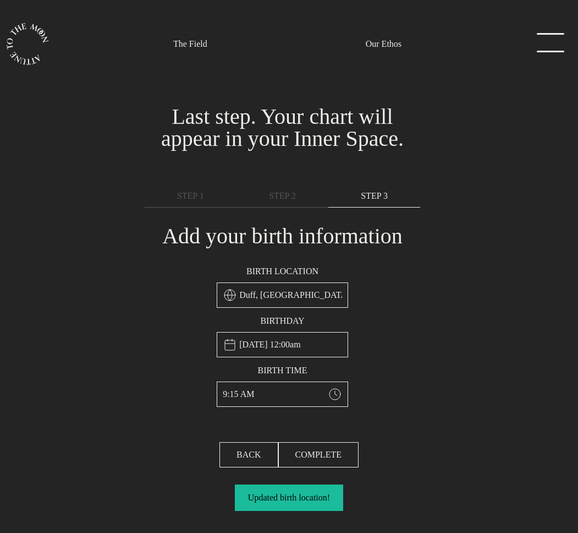
click at [274, 351] on input "October 7th, 2007, 12:00am" at bounding box center [283, 344] width 132 height 25
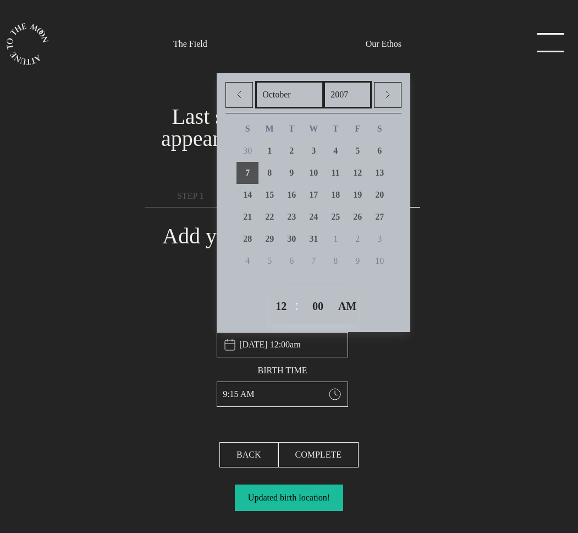
click at [293, 101] on select "January February March April May June July August September October November De…" at bounding box center [289, 95] width 69 height 28
select select "2"
click at [255, 83] on select "January February March April May June July August September October November De…" at bounding box center [289, 95] width 69 height 28
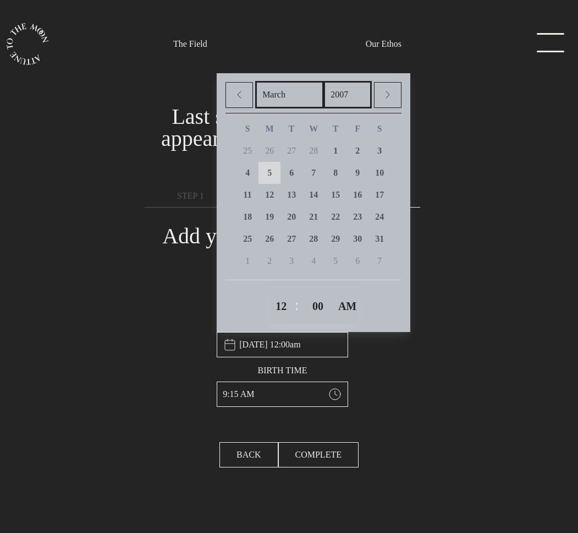
click at [275, 172] on link "5" at bounding box center [270, 173] width 22 height 22
type input "March 5th, 2007, 12:00am"
click at [267, 399] on input "9:15 AM" at bounding box center [283, 393] width 132 height 25
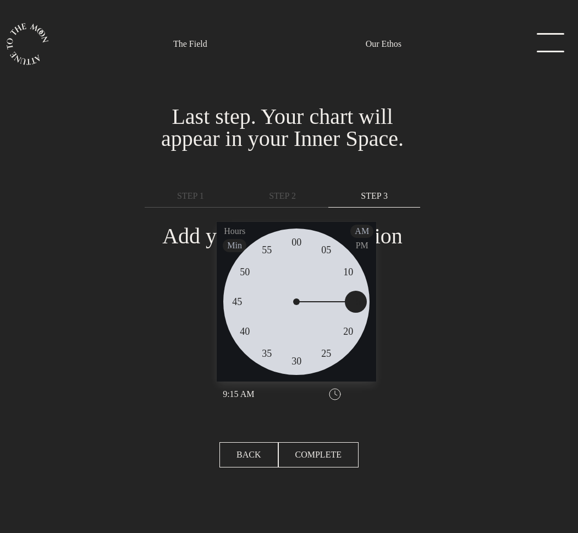
type input "9:30 AM"
click at [294, 365] on span "30" at bounding box center [297, 361] width 10 height 15
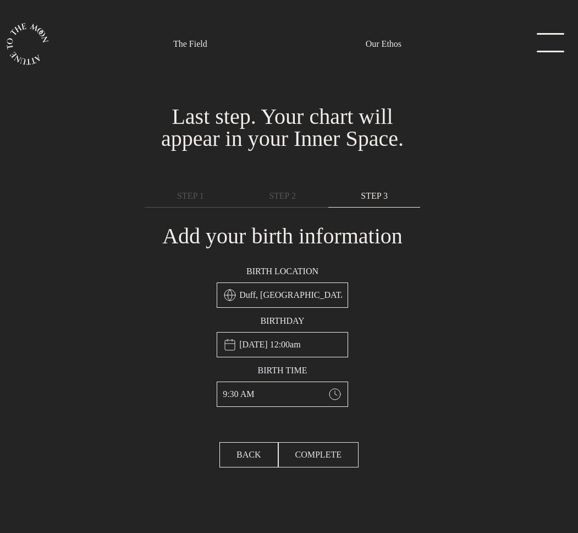
click at [314, 462] on button "COMPLETE" at bounding box center [318, 454] width 80 height 25
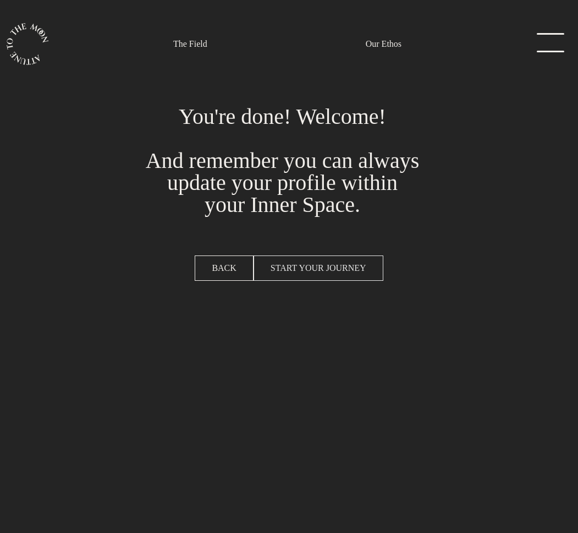
click at [318, 276] on button "START YOUR JOURNEY" at bounding box center [319, 267] width 130 height 25
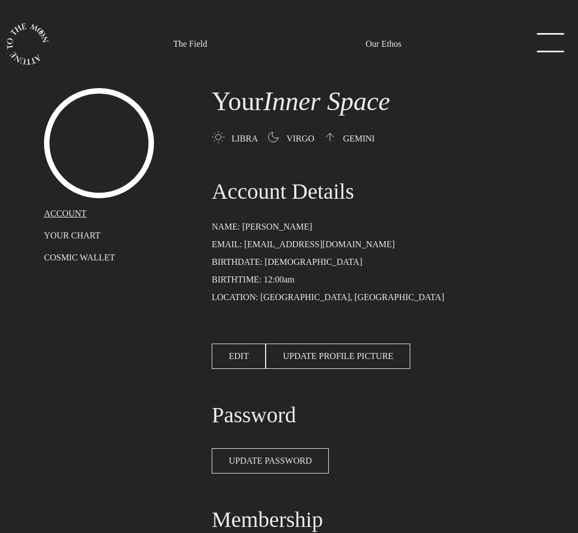
click at [537, 34] on link "menu" at bounding box center [547, 44] width 55 height 22
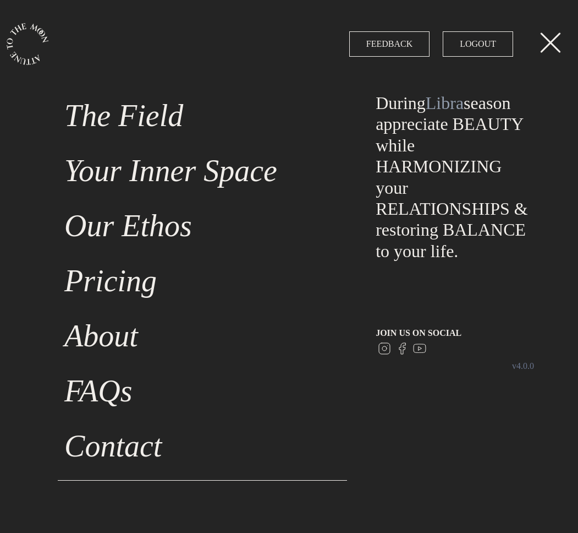
click at [537, 34] on link "menu" at bounding box center [547, 44] width 55 height 22
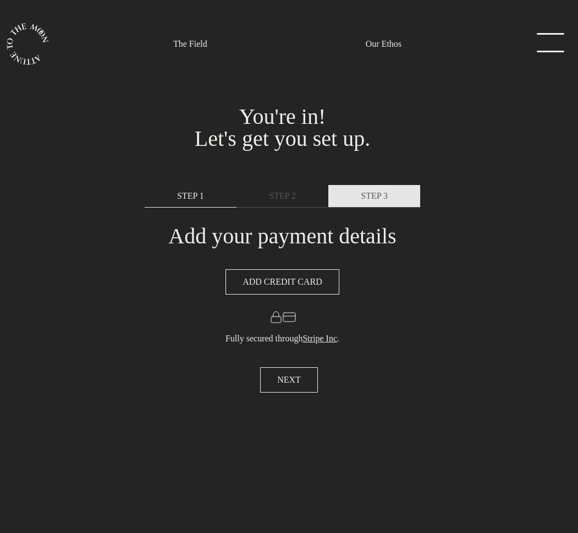
click at [341, 206] on link "STEP 3" at bounding box center [375, 196] width 92 height 23
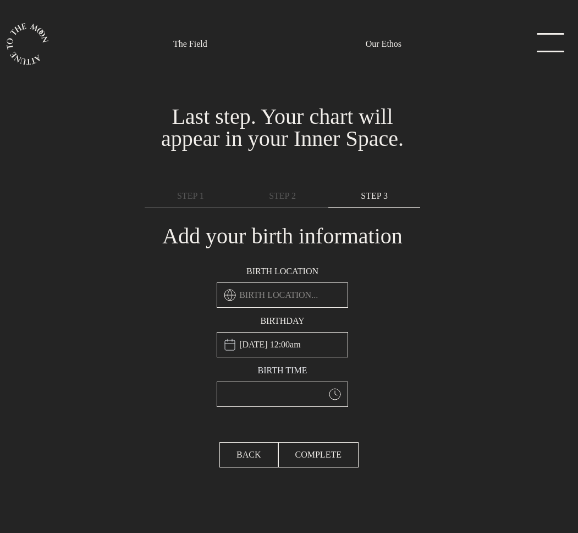
click at [272, 296] on input "text" at bounding box center [283, 294] width 132 height 25
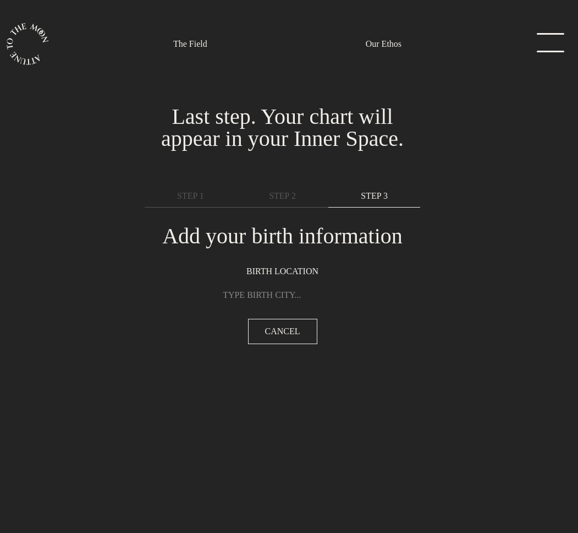
click at [272, 296] on input "text" at bounding box center [283, 294] width 132 height 25
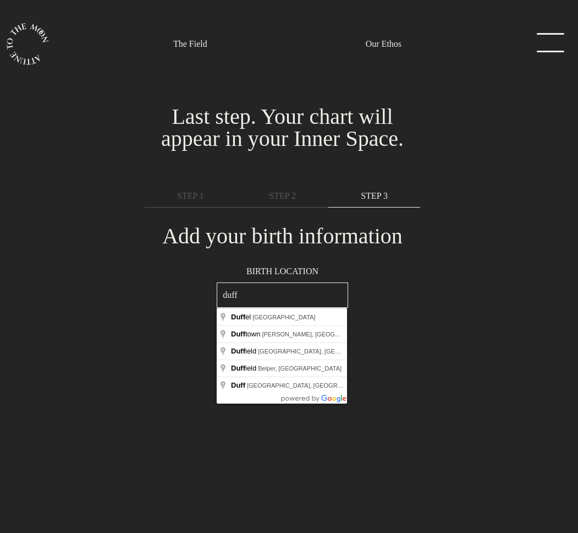
type input "Dufftown, [PERSON_NAME], [GEOGRAPHIC_DATA]"
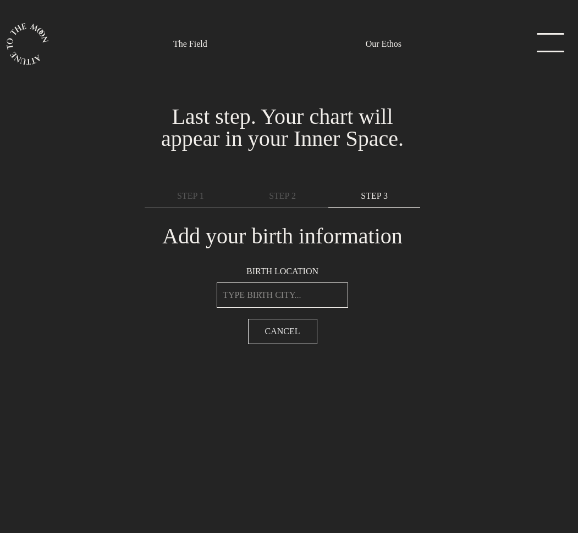
type input "[GEOGRAPHIC_DATA], [GEOGRAPHIC_DATA]"
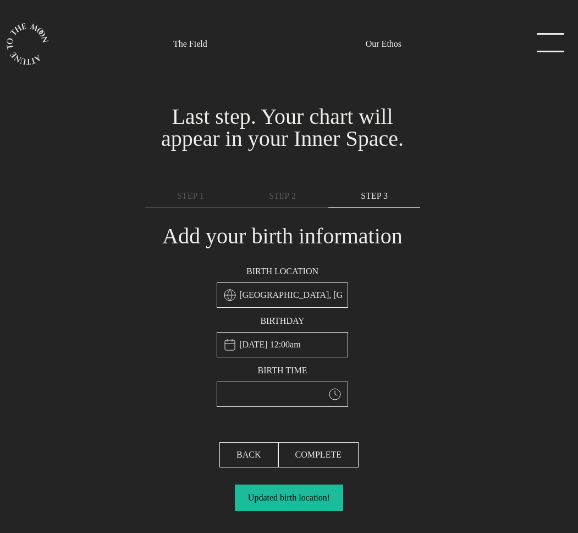
click at [277, 353] on input "[DATE] 12:00am" at bounding box center [283, 344] width 132 height 25
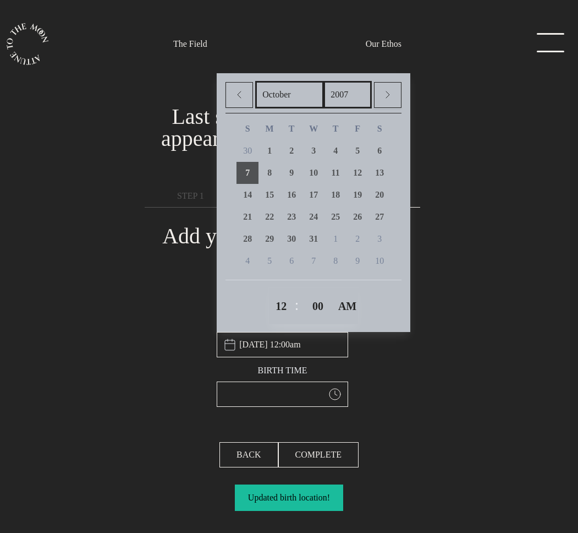
click at [292, 100] on select "January February March April May June July August September October November De…" at bounding box center [289, 95] width 69 height 28
select select "3"
click at [255, 83] on select "January February March April May June July August September October November De…" at bounding box center [289, 95] width 69 height 28
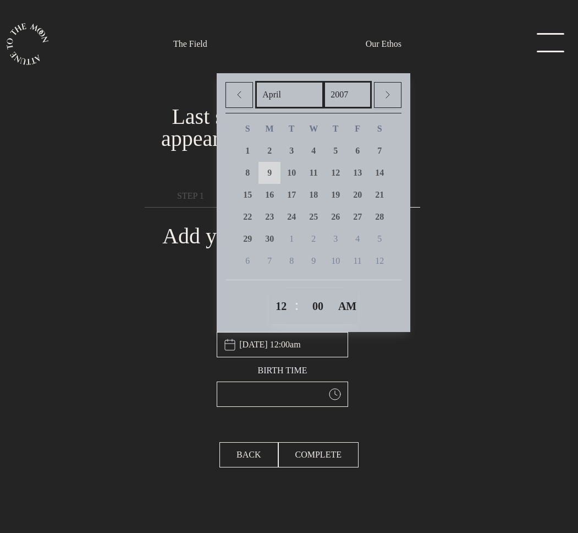
click at [276, 173] on link "9" at bounding box center [270, 173] width 22 height 22
type input "[DATE] 12:00am"
click at [284, 303] on select "1 2 3 4 5 6 7 8 9 10 11 12" at bounding box center [278, 306] width 17 height 28
select select "7"
click at [274, 292] on select "1 2 3 4 5 6 7 8 9 10 11 12" at bounding box center [278, 306] width 17 height 28
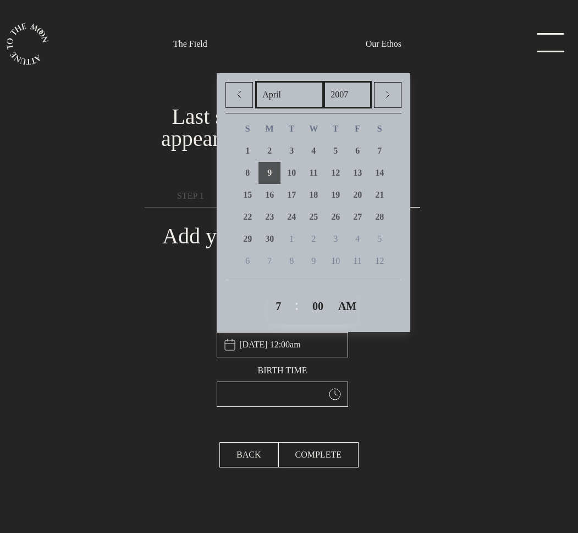
type input "[DATE] 7:00am"
click at [321, 305] on select "00 01 02 03 04 05 06 07 08 09 10 11 12 13 14 15 16 17 18 19 20 21 22 23 24 25 2…" at bounding box center [315, 306] width 17 height 28
select select "3"
click at [311, 292] on select "00 01 02 03 04 05 06 07 08 09 10 11 12 13 14 15 16 17 18 19 20 21 22 23 24 25 2…" at bounding box center [315, 306] width 17 height 28
type input "[DATE] 7:03am"
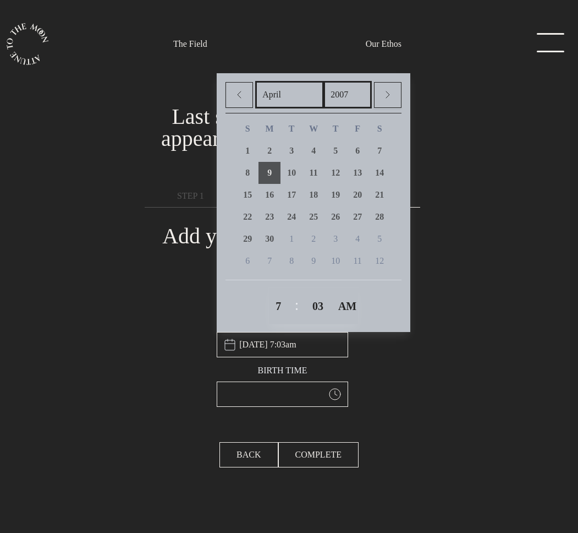
click at [393, 376] on div "Birth location Dufftown, United Kingdom Birthday April 9th, 2007, 7:03am Januar…" at bounding box center [282, 335] width 289 height 155
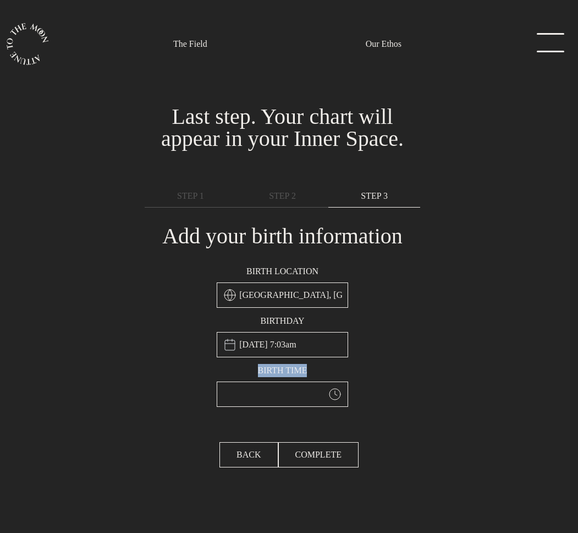
drag, startPoint x: 249, startPoint y: 369, endPoint x: 307, endPoint y: 368, distance: 57.8
click at [307, 368] on label "Birth time" at bounding box center [283, 370] width 132 height 13
copy label "Birth time"
click at [293, 350] on input "April 9th, 2007, 7:03am" at bounding box center [283, 344] width 132 height 25
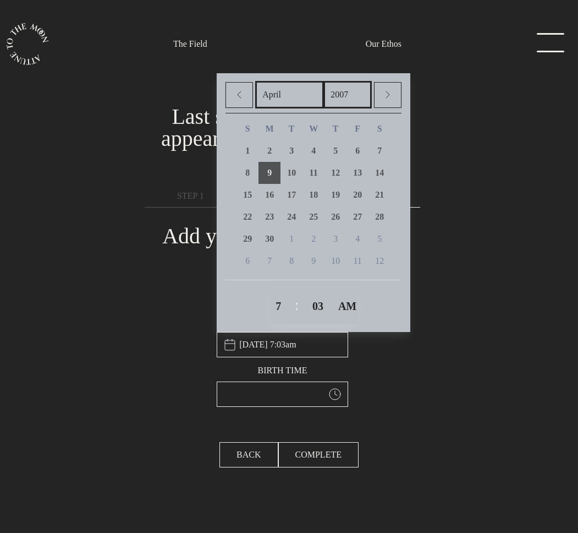
click at [384, 350] on div "Birth location Dufftown, United Kingdom Birthday April 9th, 2007, 7:03am Januar…" at bounding box center [282, 335] width 289 height 155
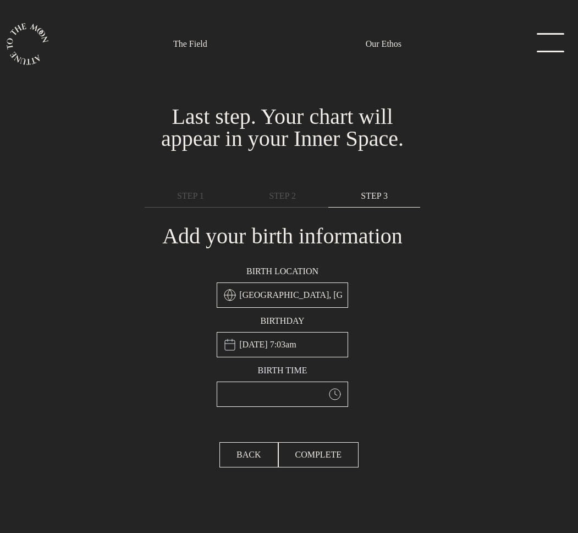
click at [287, 321] on label "Birthday" at bounding box center [283, 320] width 132 height 13
copy div "Birthday"
type input "Dufftown, United Kingdom"
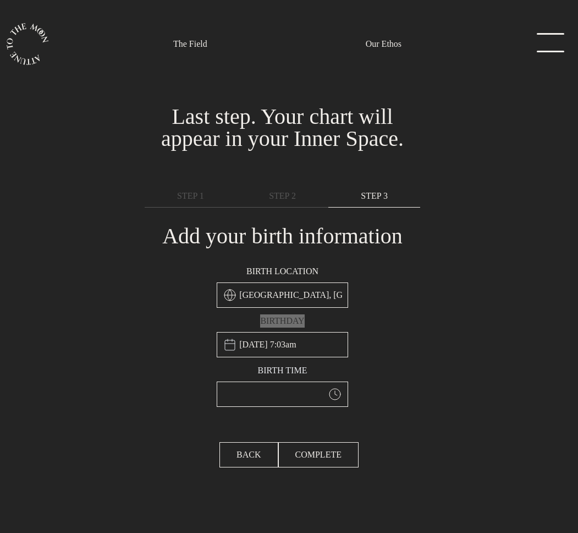
select select "3"
select select "2007"
select select "7"
select select "3"
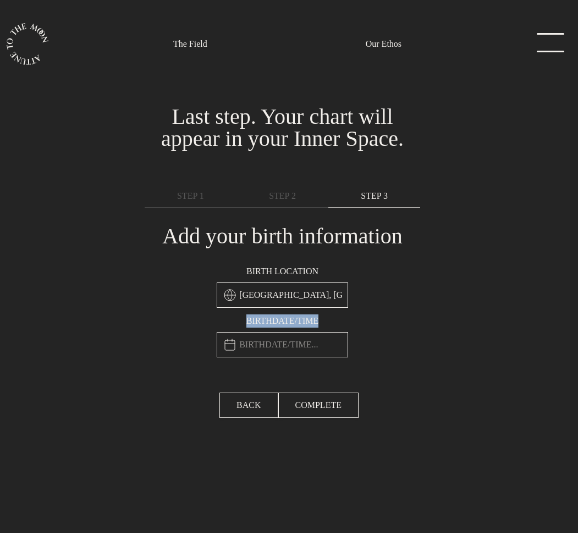
click at [301, 345] on input "text" at bounding box center [283, 344] width 132 height 25
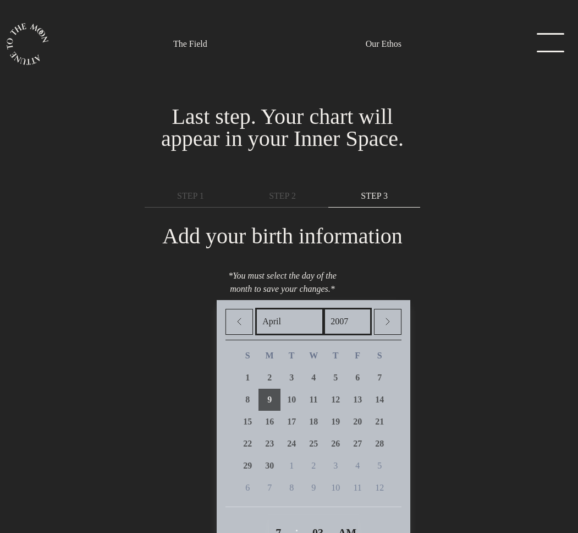
click at [343, 289] on p "*You must select the day of the month to save your changes.*" at bounding box center [283, 282] width 132 height 35
drag, startPoint x: 221, startPoint y: 279, endPoint x: 303, endPoint y: 293, distance: 82.7
click at [303, 293] on p "*You must select the day of the month to save your changes.*" at bounding box center [283, 282] width 132 height 35
click at [241, 280] on p "*You must select the day of the month to save your changes.*" at bounding box center [283, 282] width 132 height 35
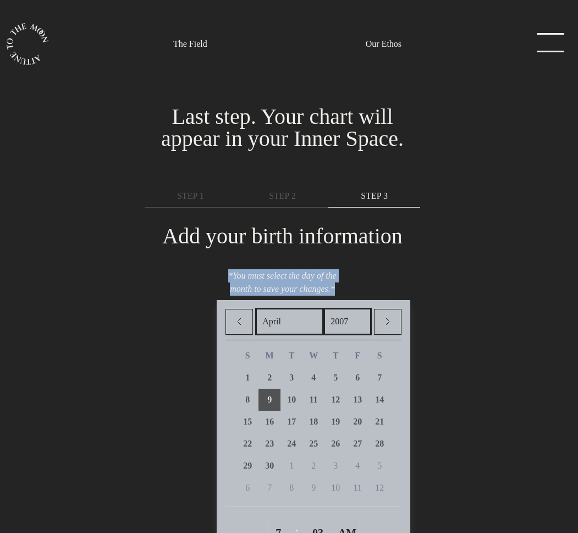
click at [241, 280] on p "*You must select the day of the month to save your changes.*" at bounding box center [283, 282] width 132 height 35
copy div "*You must select the day of the month to save your changes.*"
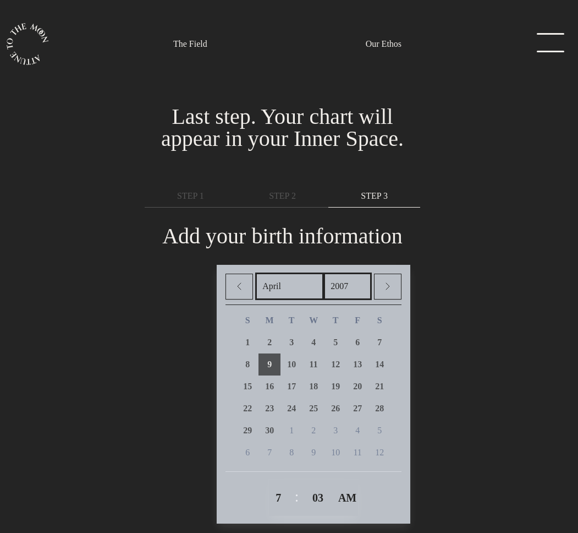
click at [476, 282] on div "You're in! Let's get you set up. Sprinkle in a hint of you.... Last step. Your …" at bounding box center [282, 323] width 578 height 485
click at [301, 375] on link "17" at bounding box center [292, 386] width 22 height 22
type input "April 17th, 2007, 7:03am"
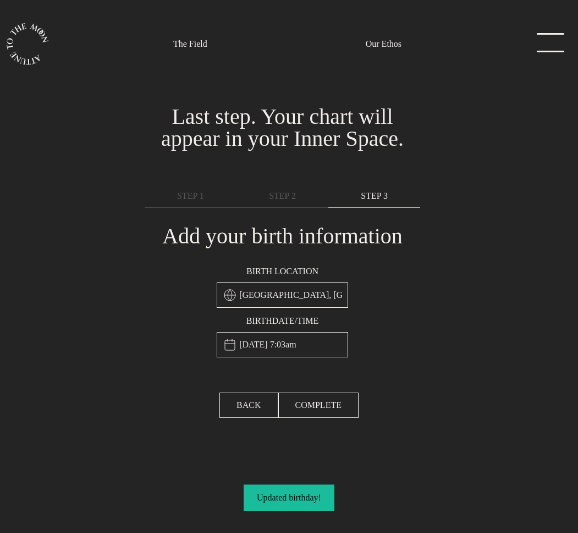
click at [291, 345] on input "April 17th, 2007, 7:03am" at bounding box center [283, 344] width 132 height 25
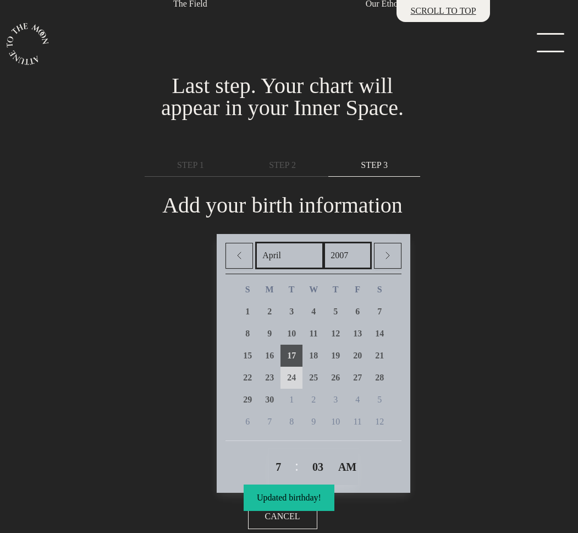
scroll to position [56, 0]
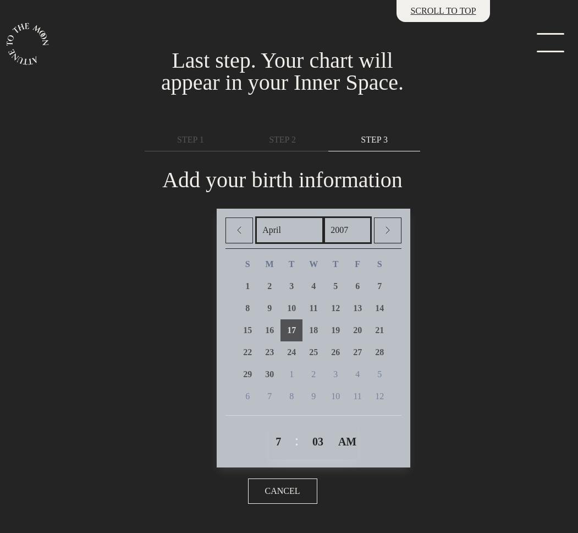
type input "Dufftown, United Kingdom"
type input "April 17th, 2007, 7:03am"
click at [444, 477] on div "You're in! Let's get you set up. Sprinkle in a hint of you.... Last step. Your …" at bounding box center [282, 267] width 578 height 485
click at [289, 488] on span "Cancel" at bounding box center [282, 490] width 35 height 13
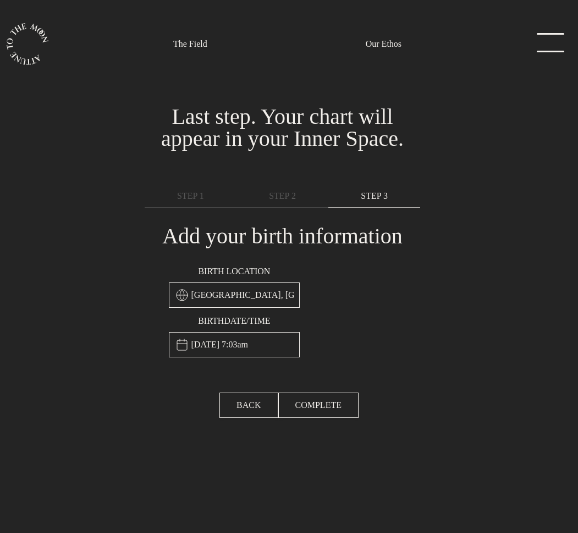
scroll to position [0, 0]
type input "Dufftown, United Kingdom"
type input "April 17th, 2007, 7:03am"
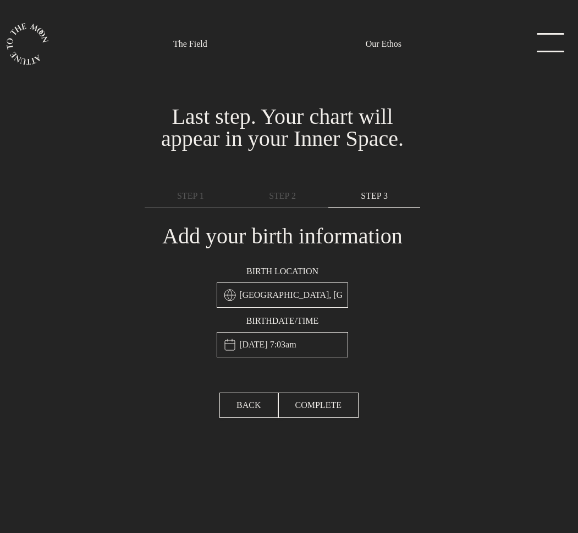
type input "Dufftown, United Kingdom"
type input "April 17th, 2007, 7:03am"
type input "Dufftown, United Kingdom"
type input "April 17th, 2007, 7:03am"
type input "Dufftown, United Kingdom"
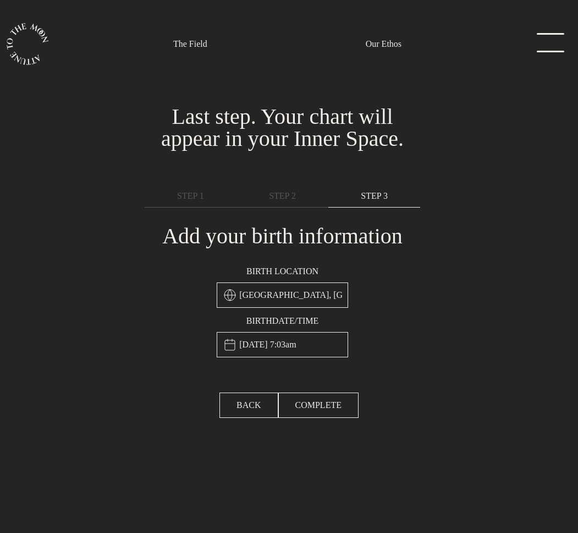
type input "April 17th, 2007, 7:03am"
click at [298, 349] on input "April 17th, 2007, 7:03am" at bounding box center [283, 344] width 132 height 25
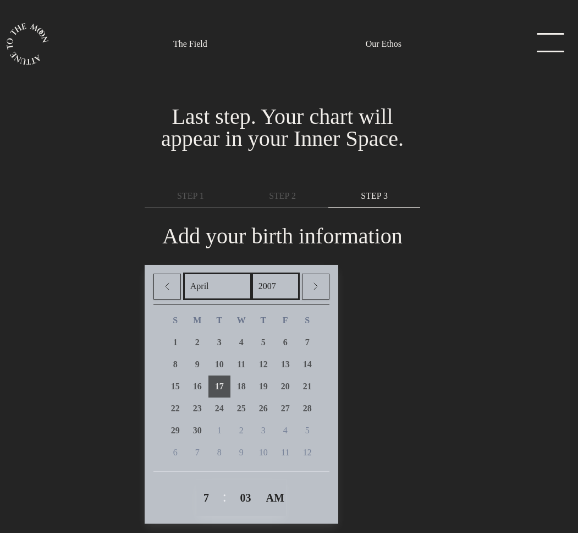
click at [447, 253] on div "You're in! Let's get you set up. Sprinkle in a hint of you.... Last step. Your …" at bounding box center [282, 323] width 578 height 485
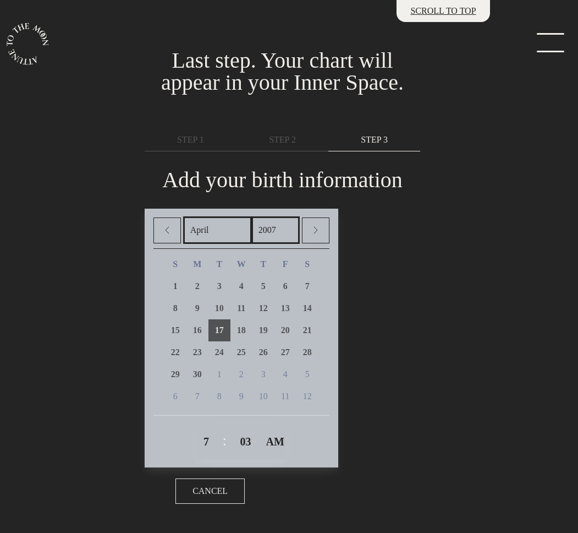
click at [216, 492] on span "Cancel" at bounding box center [210, 490] width 35 height 13
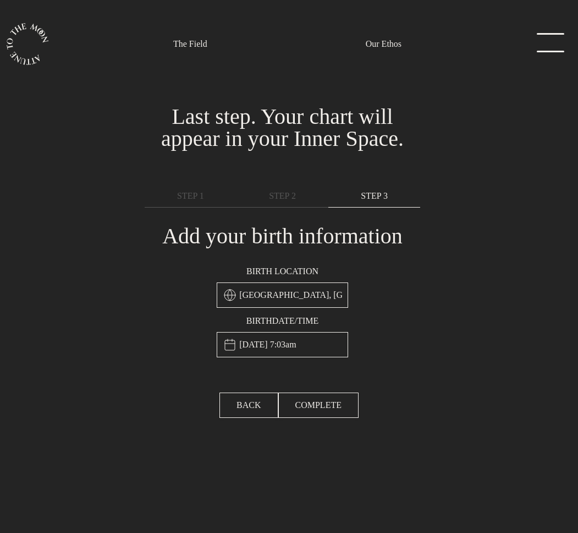
scroll to position [0, 0]
click at [284, 343] on input "April 17th, 2007, 7:03am" at bounding box center [283, 344] width 132 height 25
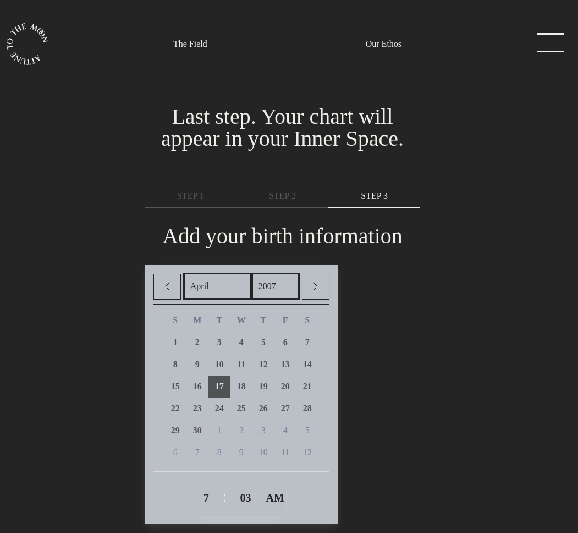
click at [413, 365] on div "January February March April May June July August September October November De…" at bounding box center [282, 412] width 289 height 308
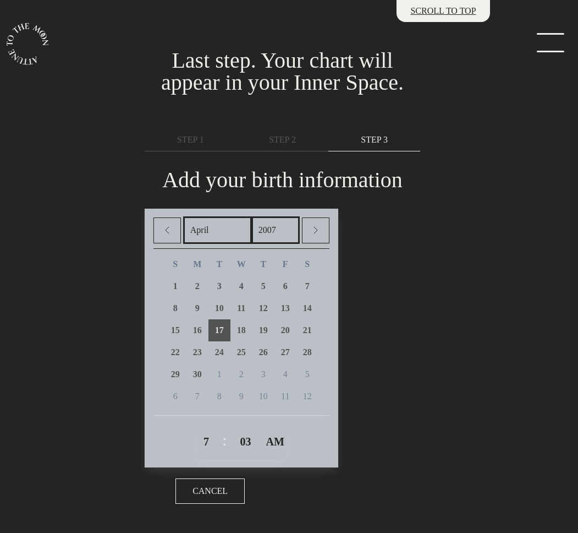
type input "Dufftown, United Kingdom"
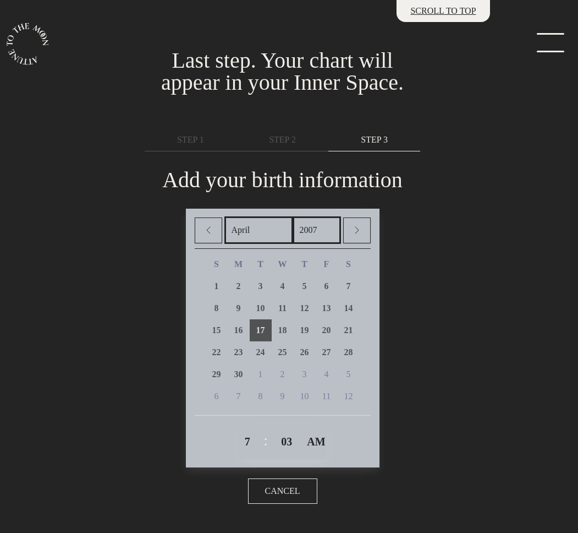
click at [302, 478] on button "Cancel" at bounding box center [282, 490] width 69 height 25
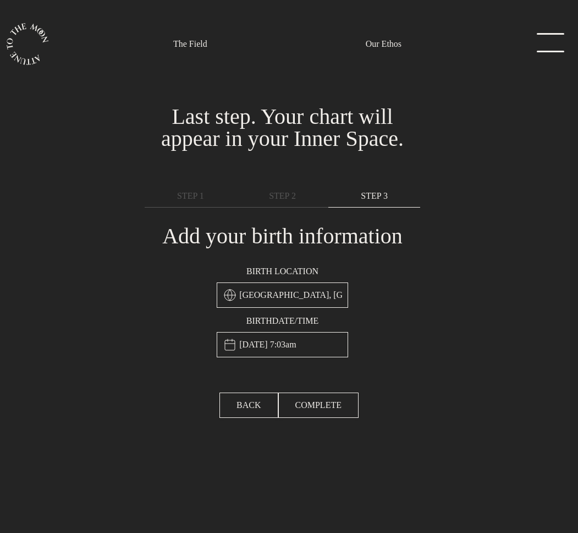
scroll to position [0, 0]
click at [295, 349] on input "April 17th, 2007, 7:03am" at bounding box center [283, 344] width 132 height 25
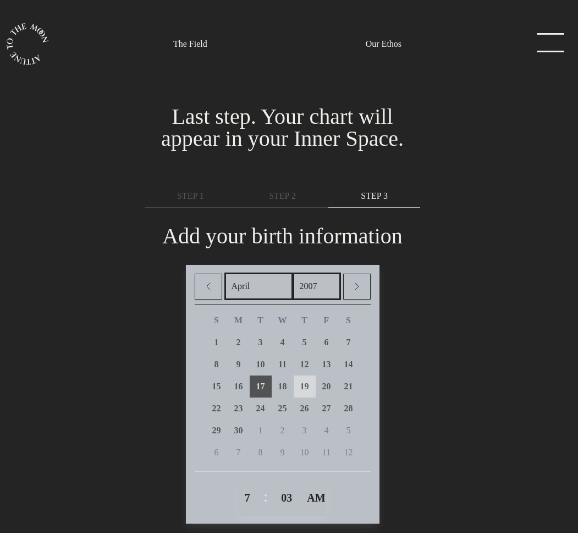
click at [307, 391] on link "19" at bounding box center [305, 386] width 22 height 22
type input "April 19th, 2007, 7:03am"
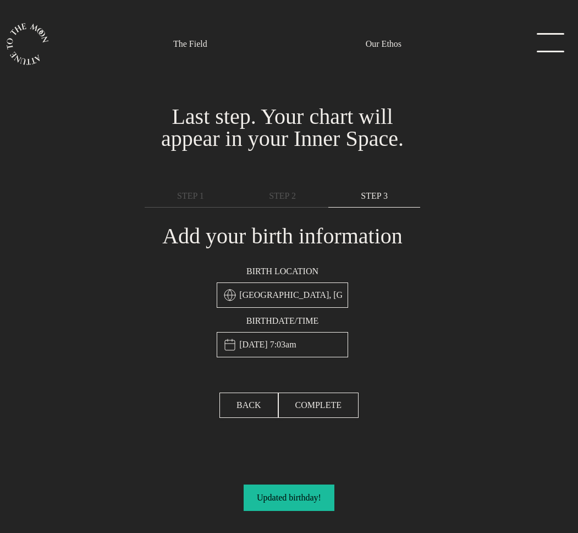
click at [302, 349] on input "April 19th, 2007, 7:03am" at bounding box center [283, 344] width 132 height 25
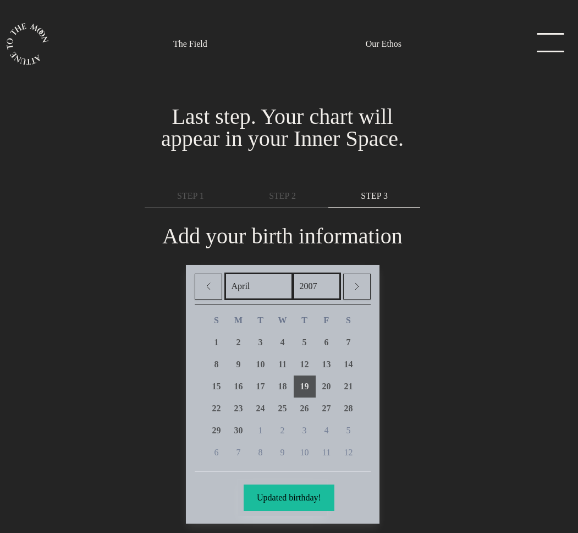
click at [403, 329] on div "January February March April May June July August September October November De…" at bounding box center [283, 394] width 276 height 259
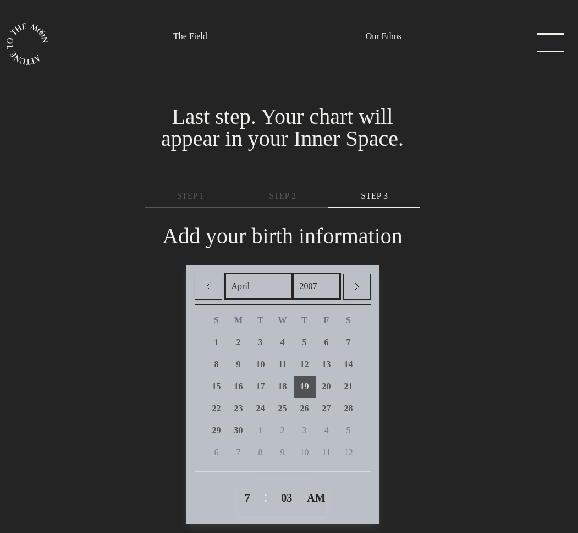
scroll to position [56, 0]
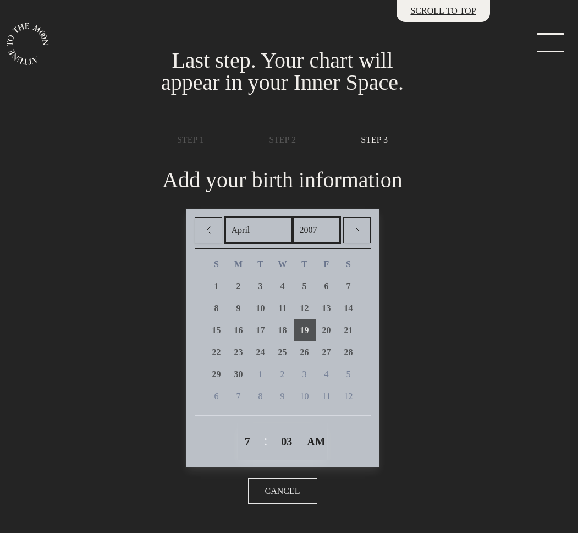
click at [272, 497] on button "Cancel" at bounding box center [282, 490] width 69 height 25
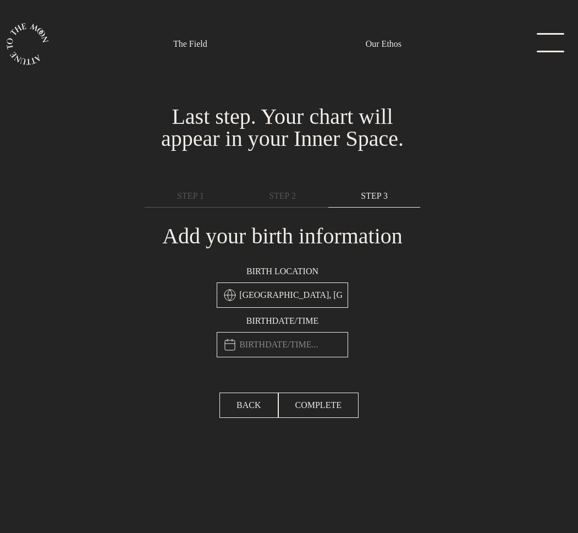
click at [263, 349] on input "text" at bounding box center [283, 344] width 132 height 25
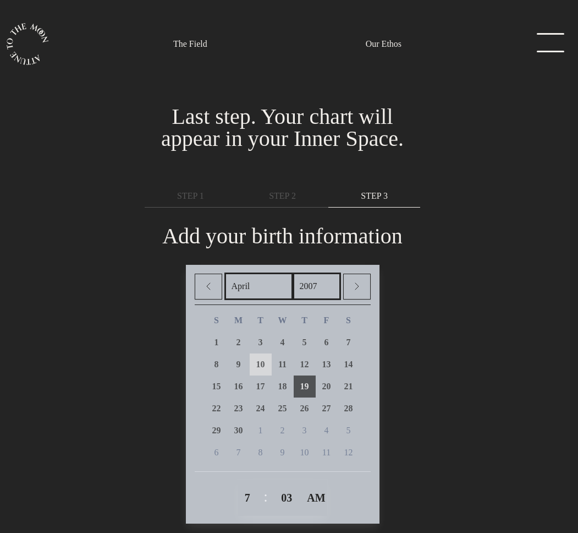
click at [268, 360] on link "10" at bounding box center [261, 364] width 22 height 22
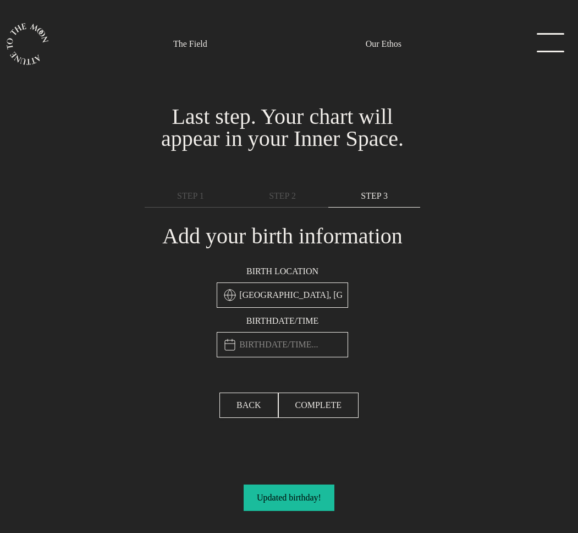
type input "April 10th, 2007, 7:03am"
click at [275, 341] on input "April 10th, 2007, 7:03am" at bounding box center [283, 344] width 132 height 25
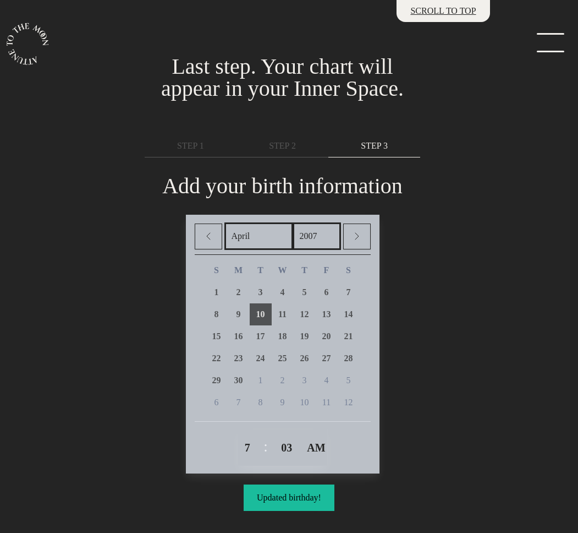
scroll to position [56, 0]
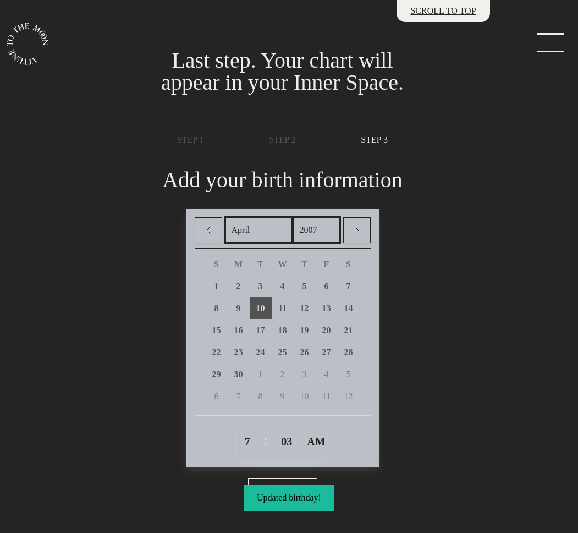
click at [253, 442] on select "1 2 3 4 5 6 7 8 9 10 11 12" at bounding box center [247, 442] width 17 height 28
select select "4"
click select "1 2 3 4 5 6 7 8 9 10 11 12" at bounding box center [247, 442] width 17 height 28
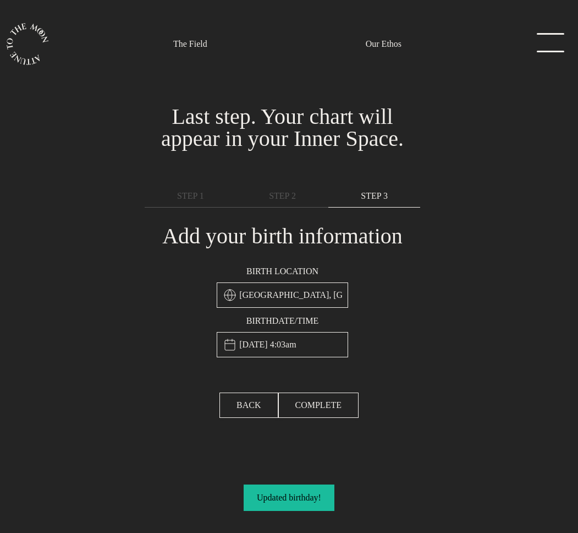
scroll to position [0, 0]
click at [300, 339] on input "April 10th, 2007, 4:03am" at bounding box center [283, 344] width 132 height 25
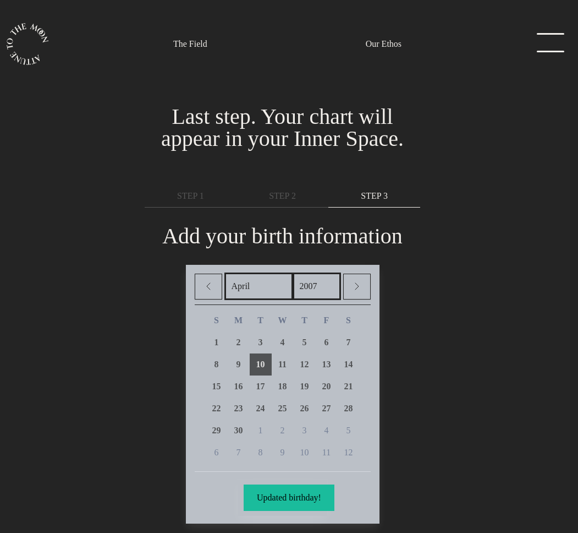
scroll to position [56, 0]
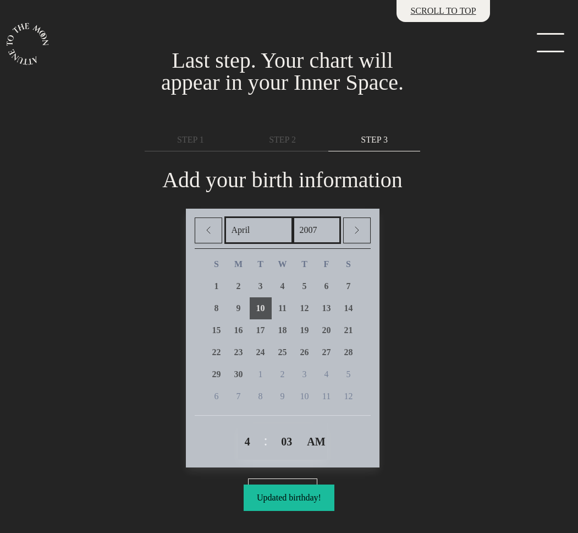
click at [291, 441] on select "00 01 02 03 04 05 06 07 08 09 10 11 12 13 14 15 16 17 18 19 20 21 22 23 24 25 2…" at bounding box center [284, 442] width 17 height 28
click select "00 01 02 03 04 05 06 07 08 09 10 11 12 13 14 15 16 17 18 19 20 21 22 23 24 25 2…" at bounding box center [284, 442] width 17 height 28
type input "April 10th, 2007, 4:04am"
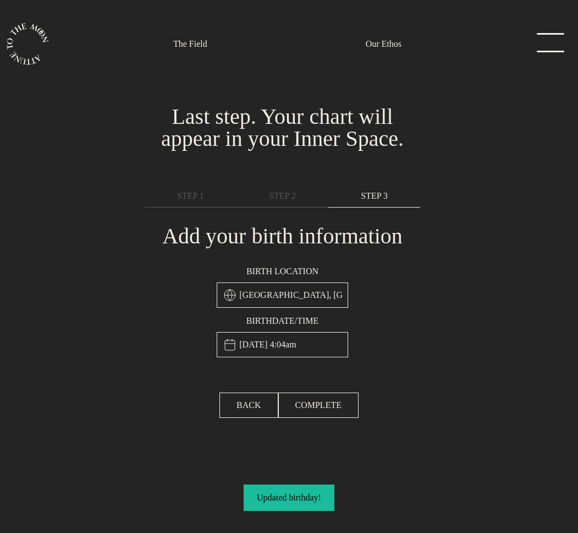
scroll to position [0, 0]
type input "Dufftown, United Kingdom"
type input "April 10th, 2007, 4:04am"
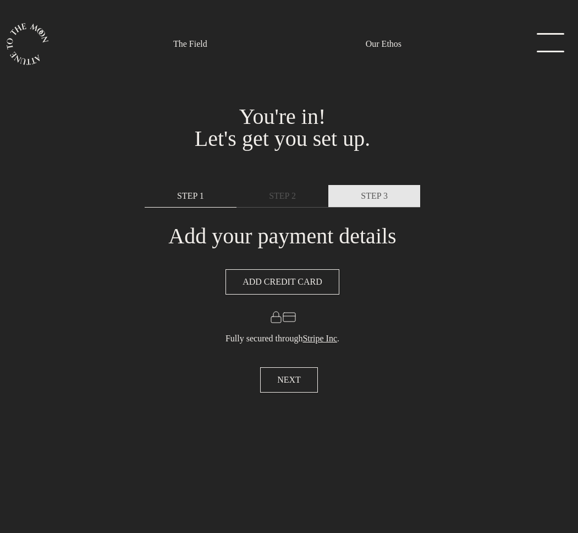
click at [372, 195] on span "STEP 3" at bounding box center [374, 195] width 27 height 13
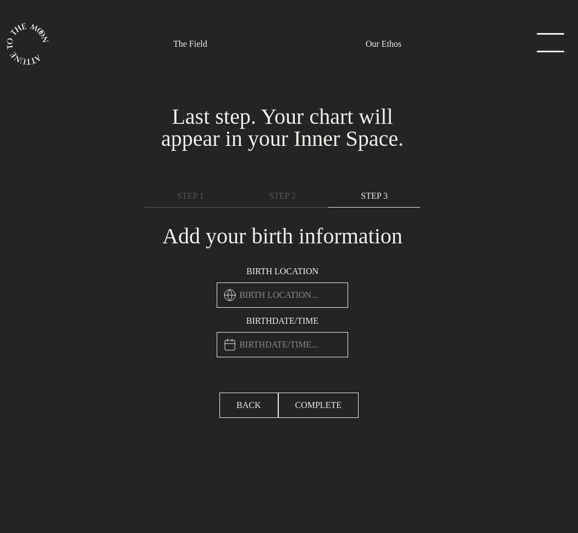
click at [307, 346] on input "text" at bounding box center [283, 344] width 132 height 25
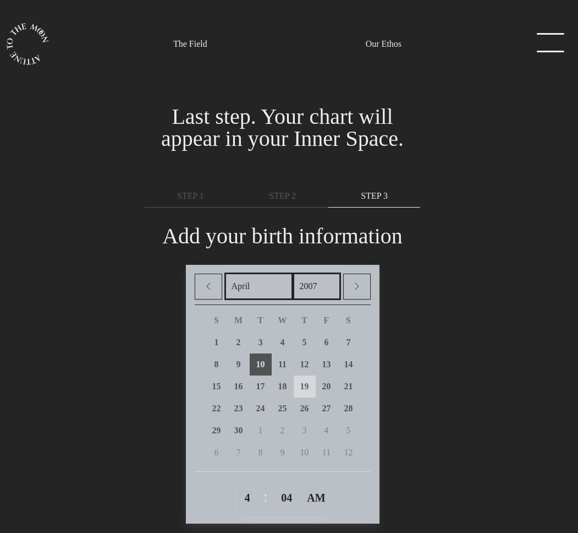
click at [304, 390] on span "19" at bounding box center [304, 385] width 9 height 9
type input "April 19th, 2007, 4:04am"
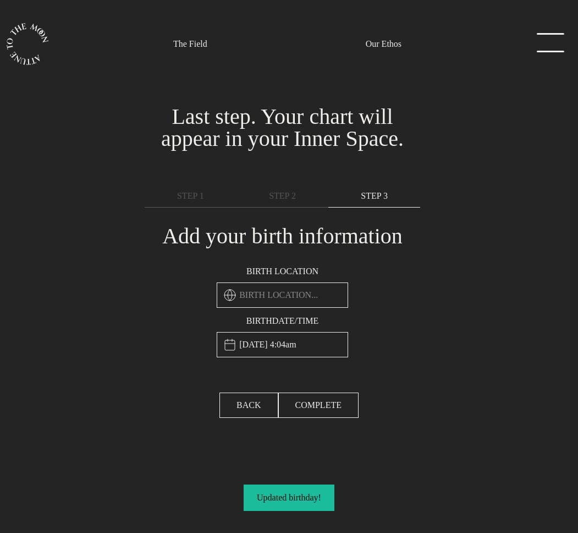
click at [303, 347] on input "April 19th, 2007, 4:04am" at bounding box center [283, 344] width 132 height 25
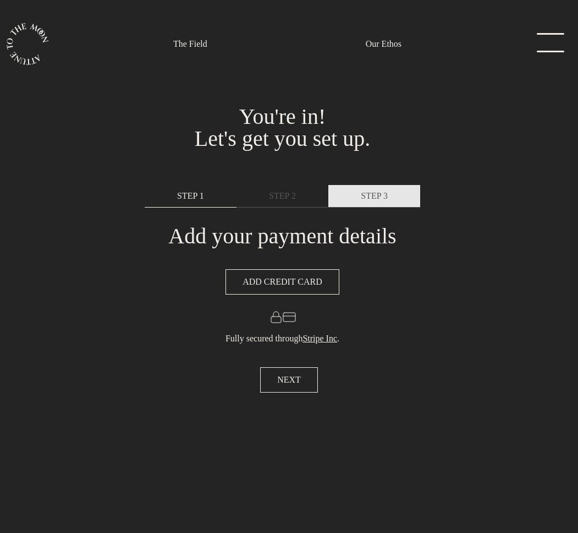
click at [385, 196] on span "STEP 3" at bounding box center [374, 195] width 27 height 13
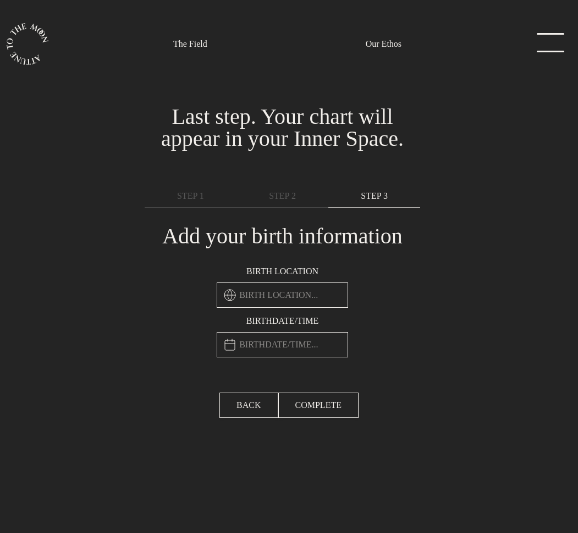
click at [271, 341] on input "text" at bounding box center [283, 344] width 132 height 25
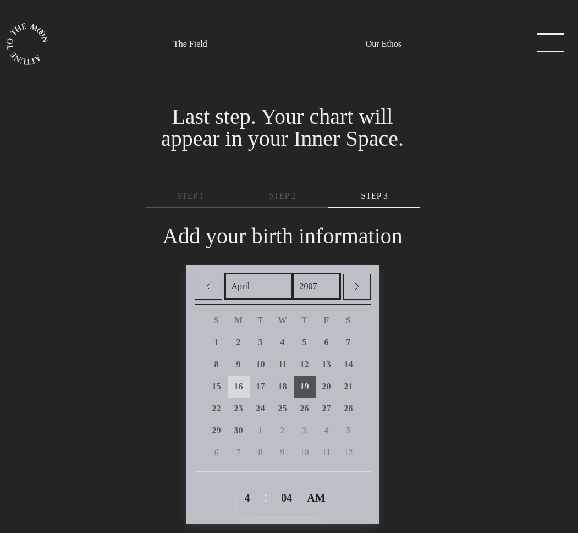
click at [240, 377] on link "16" at bounding box center [239, 386] width 22 height 22
type input "April 16th, 2007, 4:04am"
click at [240, 497] on select "1 2 3 4 5 6 7 8 9 10 11 12" at bounding box center [247, 498] width 17 height 28
select select "3"
click at [239, 484] on select "1 2 3 4 5 6 7 8 9 10 11 12" at bounding box center [247, 498] width 17 height 28
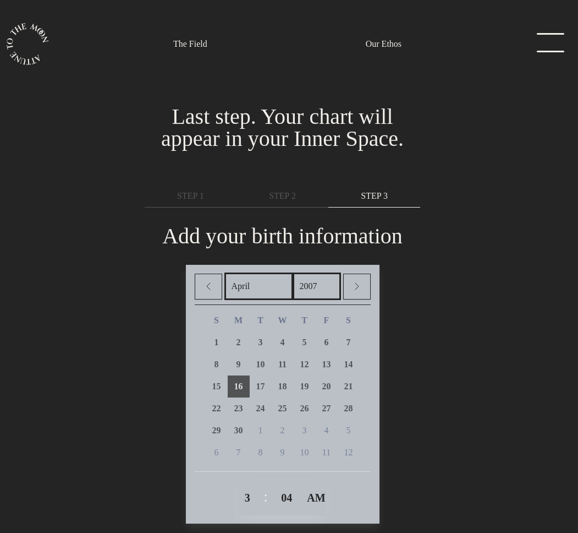
type input "April 16th, 2007, 3:04am"
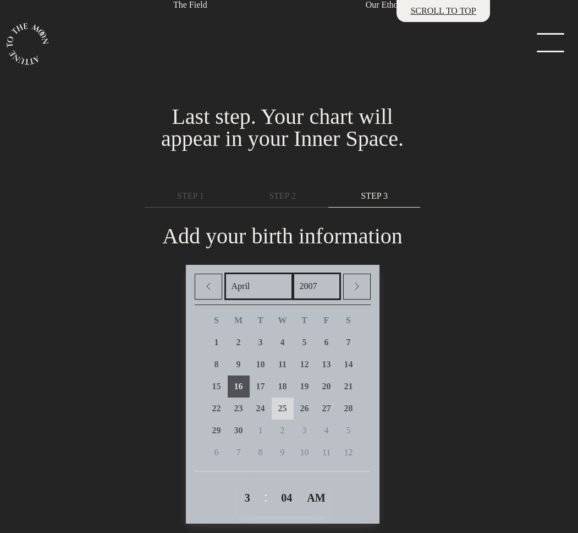
scroll to position [56, 0]
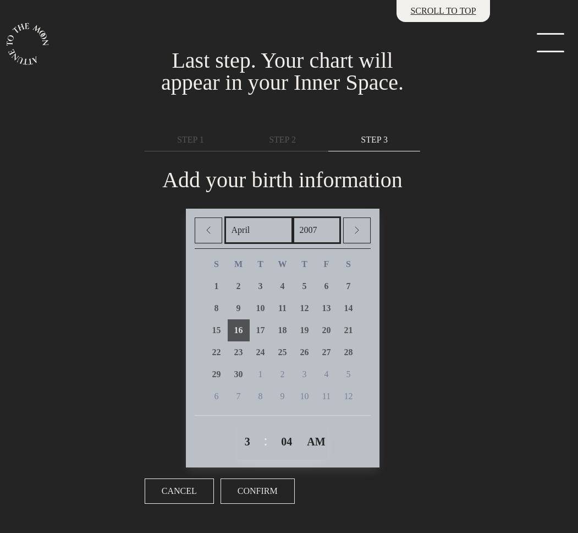
click at [267, 480] on button "Confirm" at bounding box center [258, 490] width 74 height 25
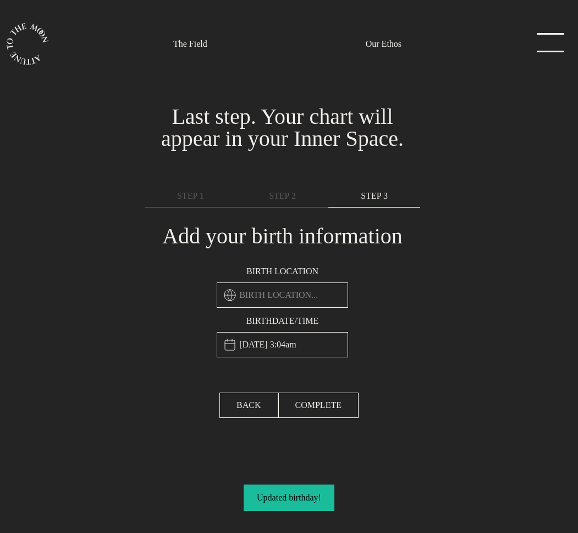
click at [306, 359] on div "Birth location Birthdate/Time April 16th, 2007, 3:04am" at bounding box center [282, 311] width 145 height 106
click at [305, 338] on input "April 16th, 2007, 3:04am" at bounding box center [283, 344] width 132 height 25
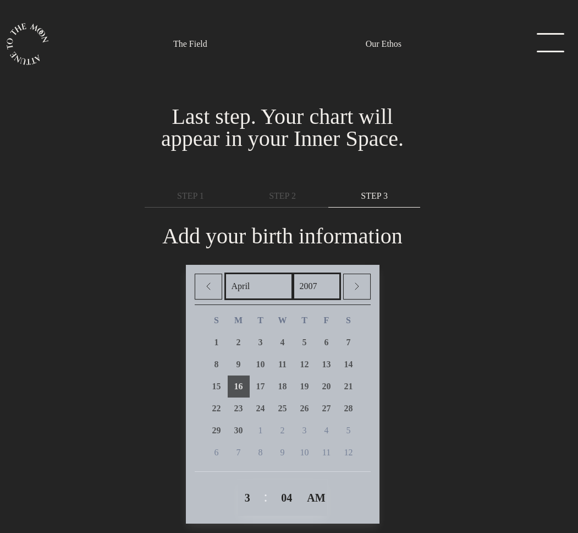
scroll to position [56, 0]
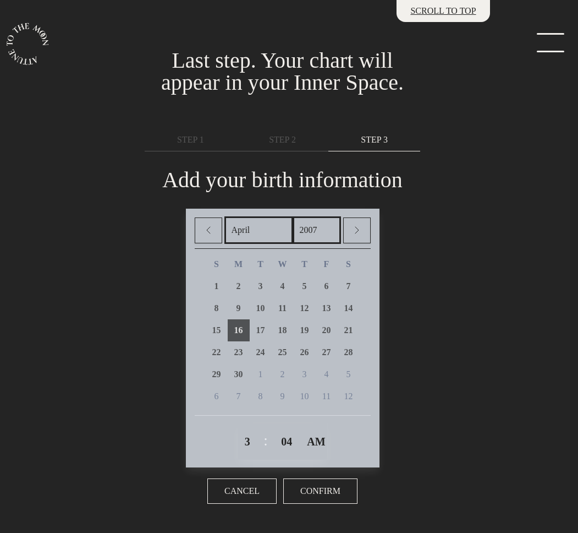
click at [202, 233] on span at bounding box center [208, 229] width 13 height 13
click at [371, 233] on link at bounding box center [357, 230] width 28 height 26
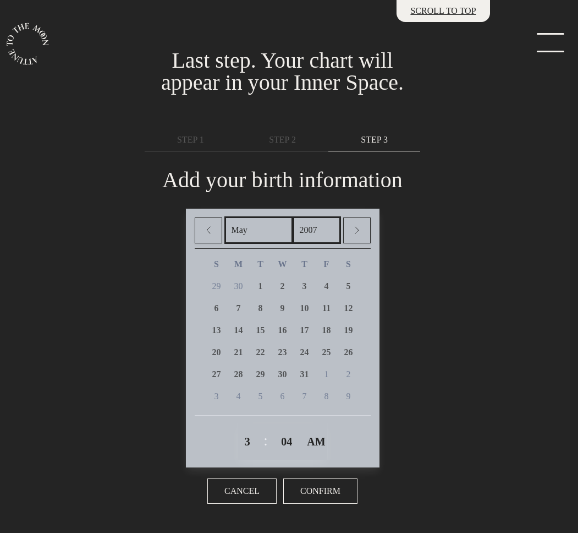
click at [261, 223] on select "January February March April May June July August September October November De…" at bounding box center [259, 230] width 69 height 28
select select "6"
click at [225, 216] on select "January February March April May June July August September October November De…" at bounding box center [259, 230] width 69 height 28
click at [316, 493] on span "Confirm" at bounding box center [320, 490] width 40 height 13
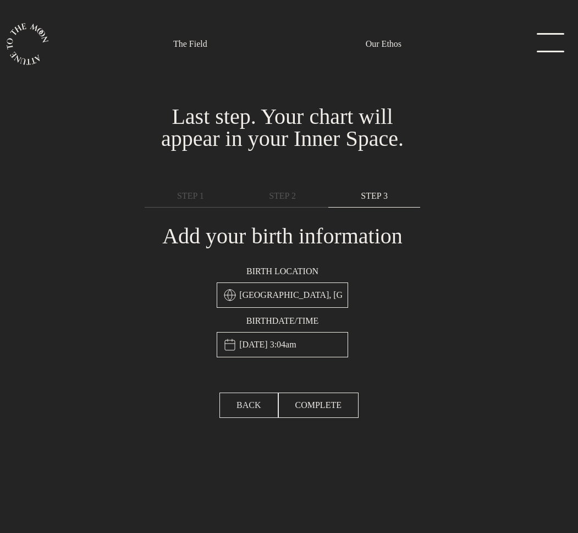
click at [257, 408] on span "BACK" at bounding box center [249, 404] width 24 height 13
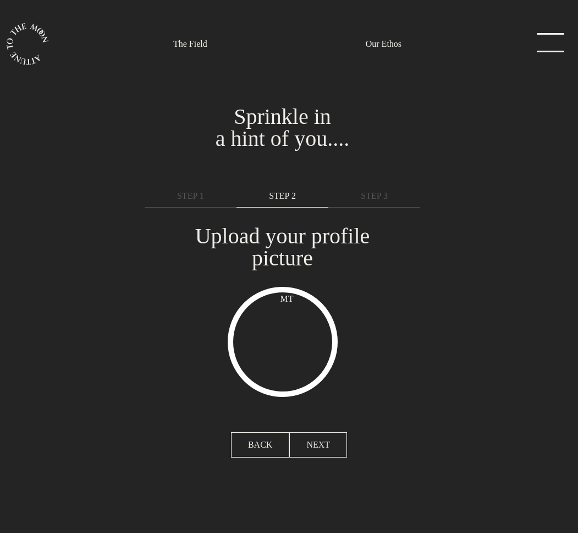
click at [308, 434] on button "NEXT" at bounding box center [318, 444] width 58 height 25
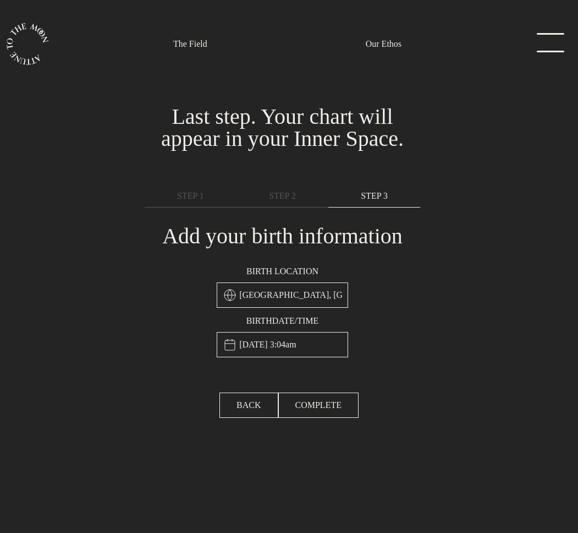
click at [289, 343] on input "April 16th, 2007, 3:04am" at bounding box center [283, 344] width 132 height 25
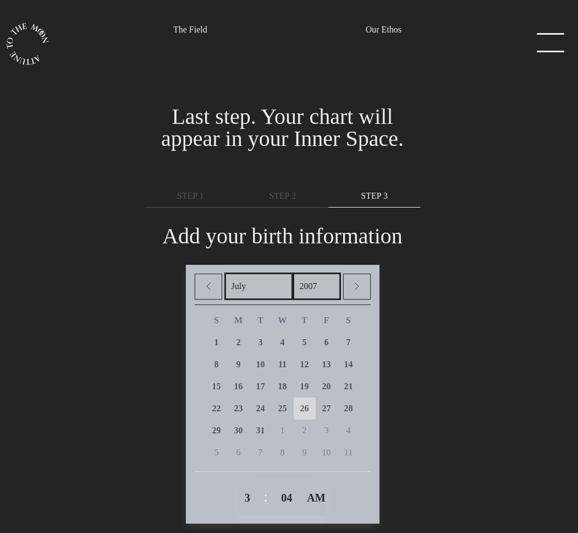
scroll to position [56, 0]
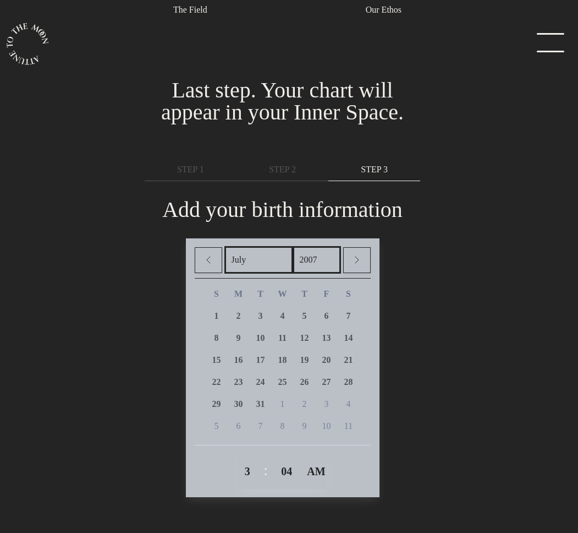
type input "Dufftown, United Kingdom"
type input "April 16th, 2007, 3:04am"
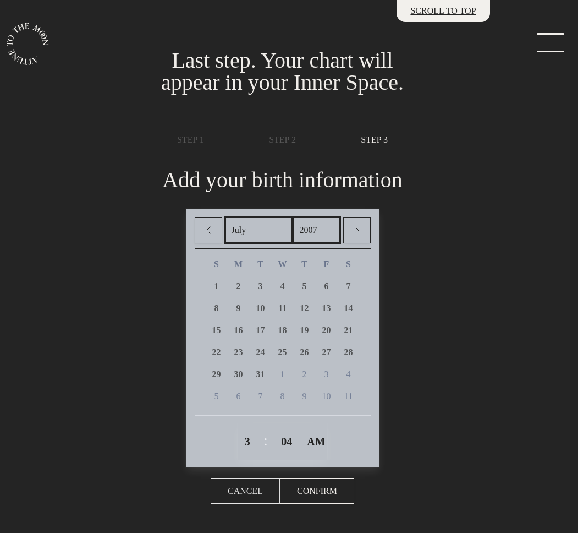
click at [252, 490] on span "Cancel" at bounding box center [245, 490] width 35 height 13
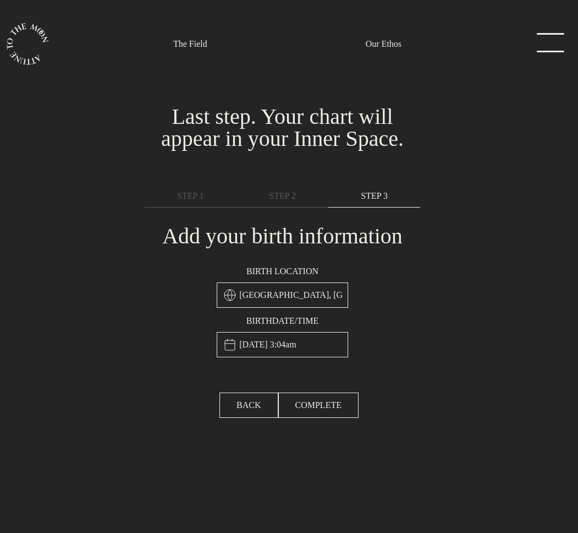
scroll to position [0, 0]
click at [316, 401] on span "COMPLETE" at bounding box center [319, 404] width 46 height 13
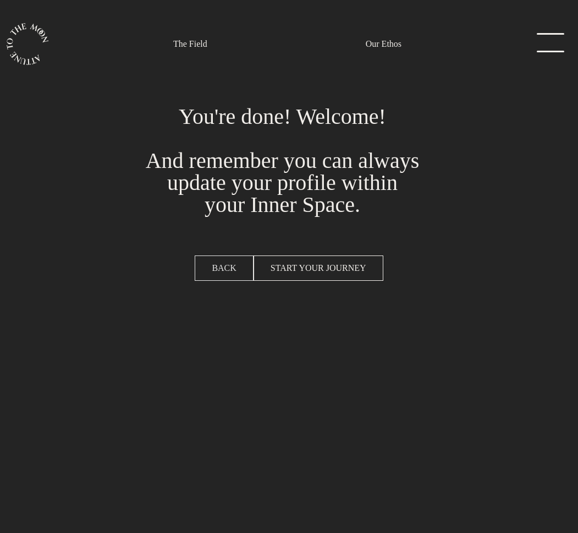
click at [216, 272] on span "BACK" at bounding box center [224, 267] width 24 height 13
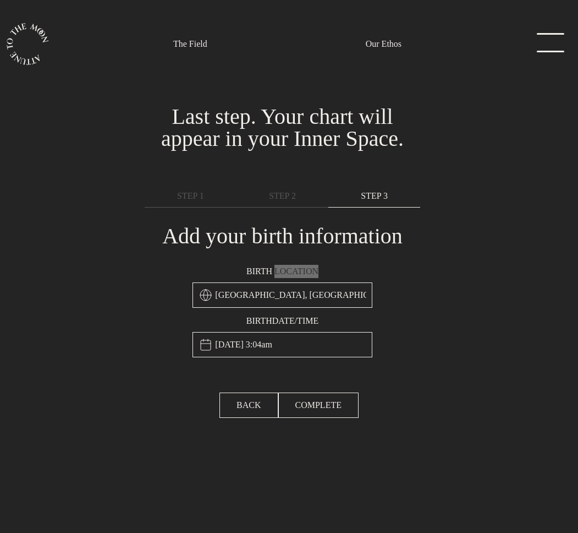
type input "Dufftown, United Kingdom"
type input "April 16th, 2007, 3:04am"
click at [301, 195] on link "STEP 2" at bounding box center [283, 196] width 92 height 23
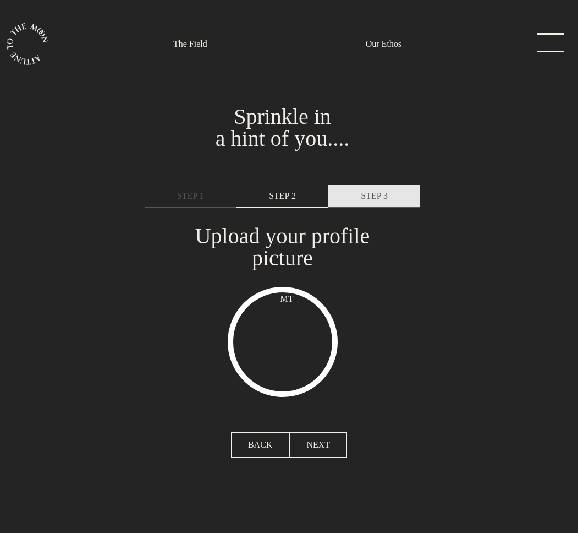
click at [361, 198] on span "STEP 3" at bounding box center [374, 195] width 27 height 13
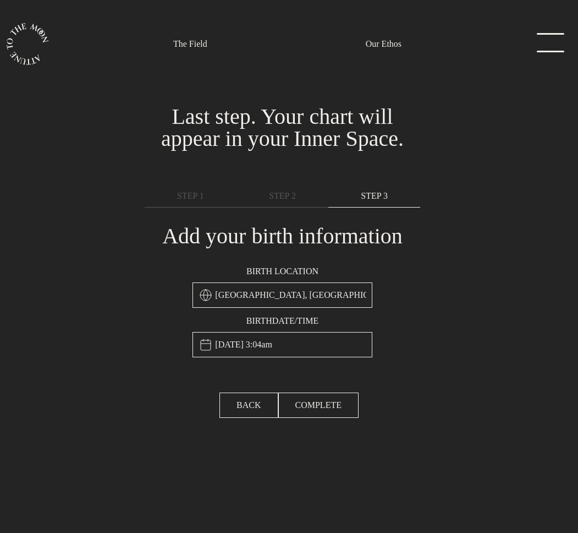
click at [287, 339] on input "April 16th, 2007, 3:04am" at bounding box center [282, 344] width 179 height 25
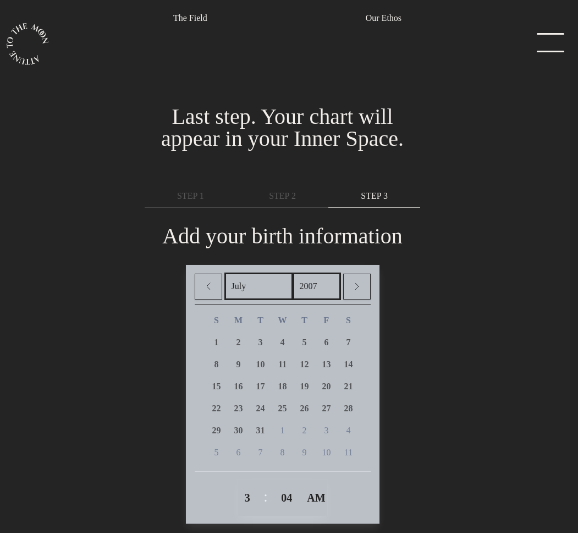
scroll to position [56, 0]
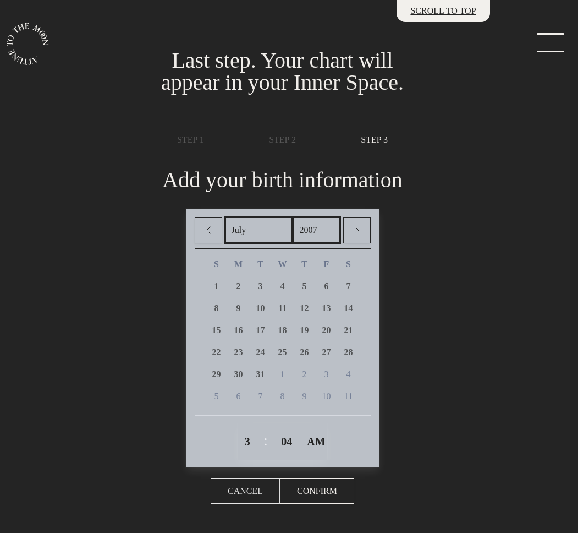
click at [255, 488] on span "Cancel" at bounding box center [245, 490] width 35 height 13
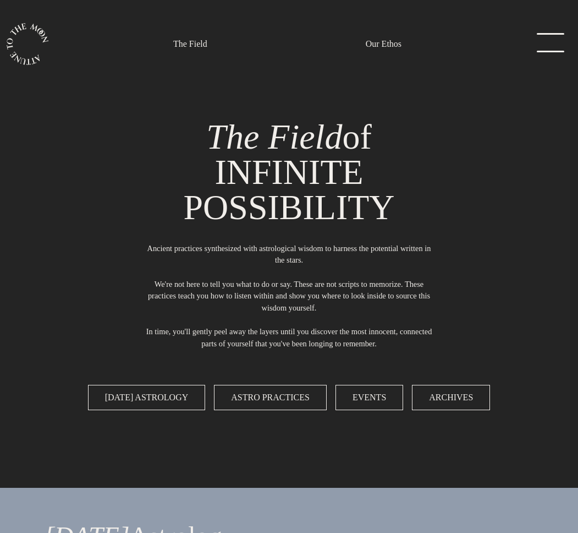
click at [547, 39] on link "menu" at bounding box center [547, 44] width 55 height 22
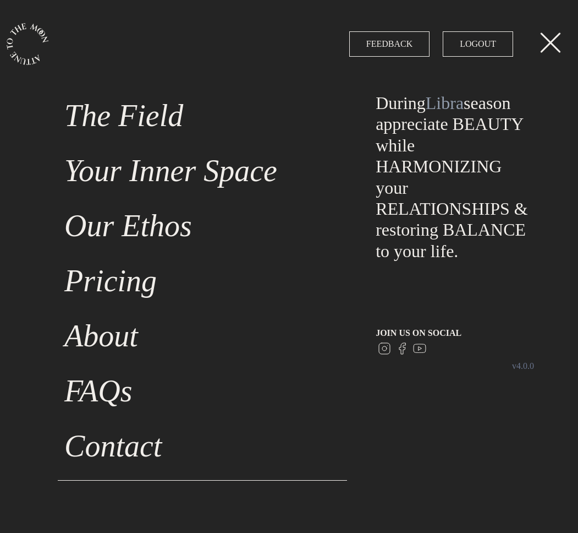
click at [128, 177] on link "Your Inner Space" at bounding box center [202, 170] width 289 height 55
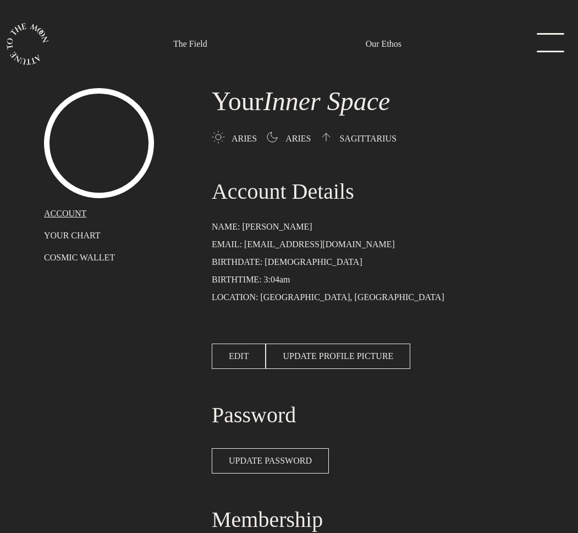
click at [234, 353] on span "EDIT" at bounding box center [239, 355] width 20 height 13
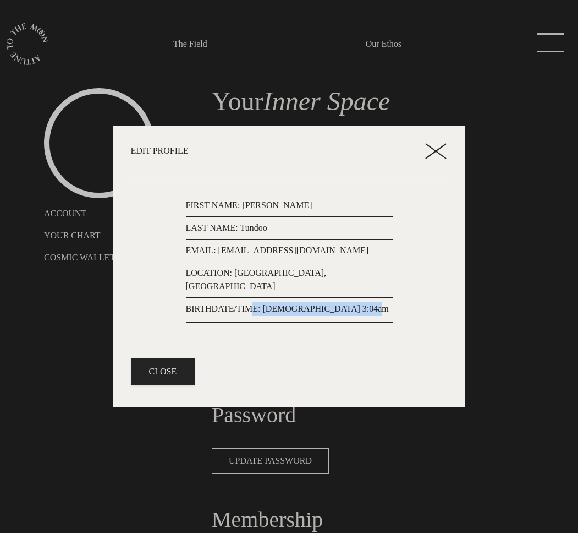
click at [258, 310] on div "BIRTHDATE/TIME: April 16th, 2007, 3:04am January February March April May June …" at bounding box center [289, 312] width 207 height 20
click at [239, 303] on p "BIRTHDATE/TIME: April 16th, 2007, 3:04am" at bounding box center [289, 308] width 207 height 13
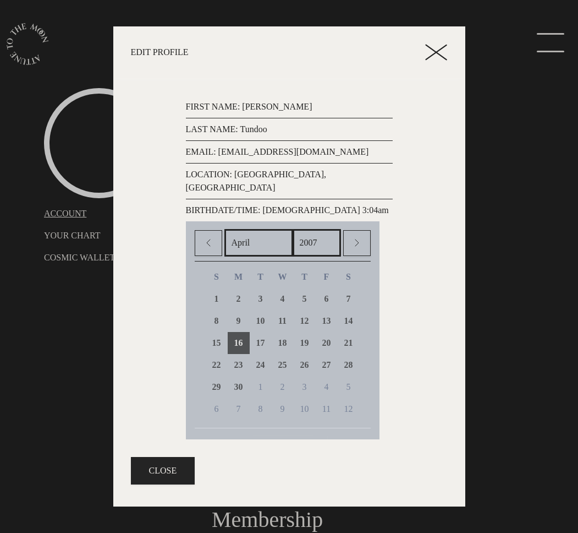
scroll to position [75, 0]
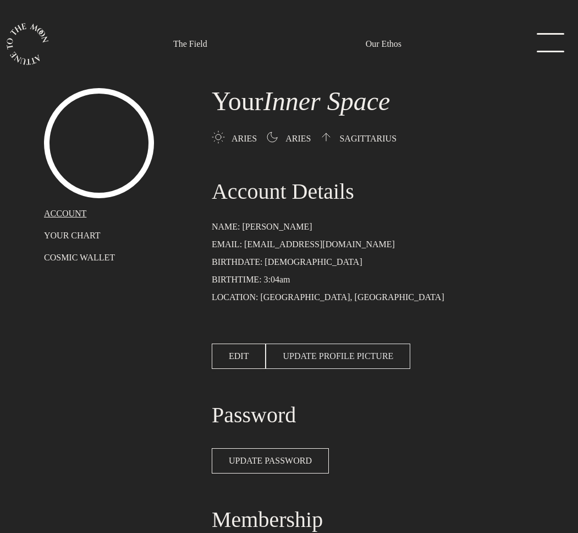
click at [363, 359] on span "UPDATE PROFILE PICTURE" at bounding box center [338, 355] width 111 height 13
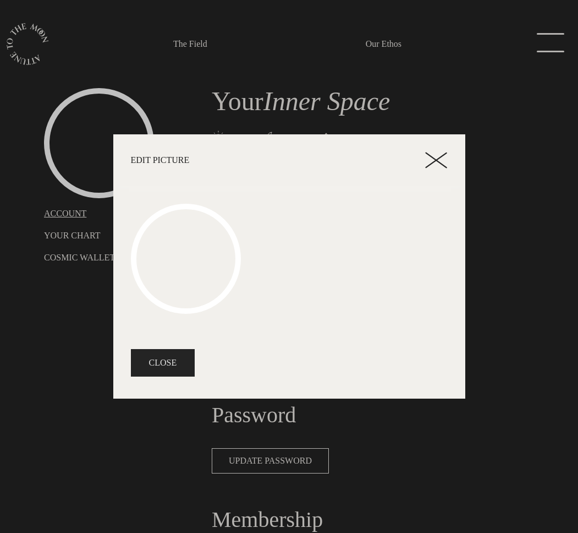
click at [161, 366] on button "CLOSE" at bounding box center [163, 363] width 64 height 28
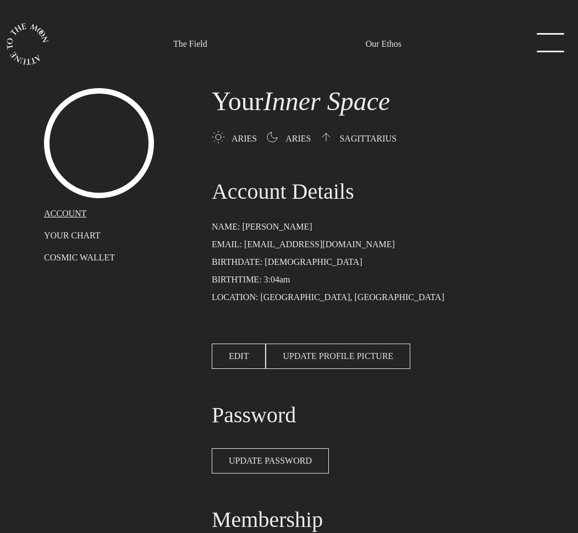
click at [308, 355] on span "UPDATE PROFILE PICTURE" at bounding box center [338, 355] width 111 height 13
click at [118, 123] on img at bounding box center [99, 143] width 110 height 110
click at [297, 365] on button "UPDATE PROFILE PICTURE" at bounding box center [338, 355] width 145 height 25
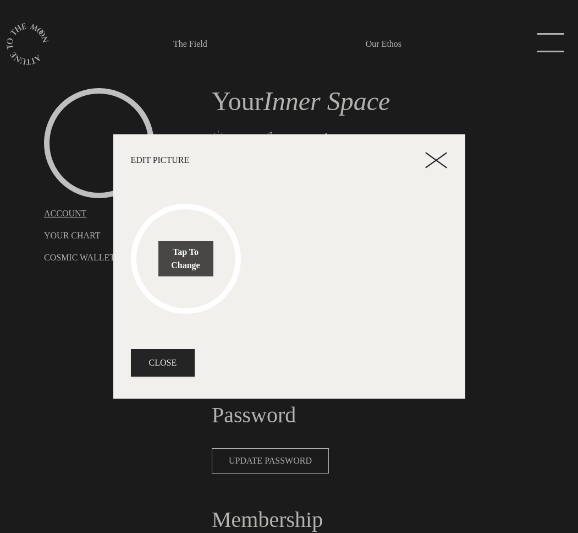
click at [199, 254] on img at bounding box center [186, 259] width 110 height 110
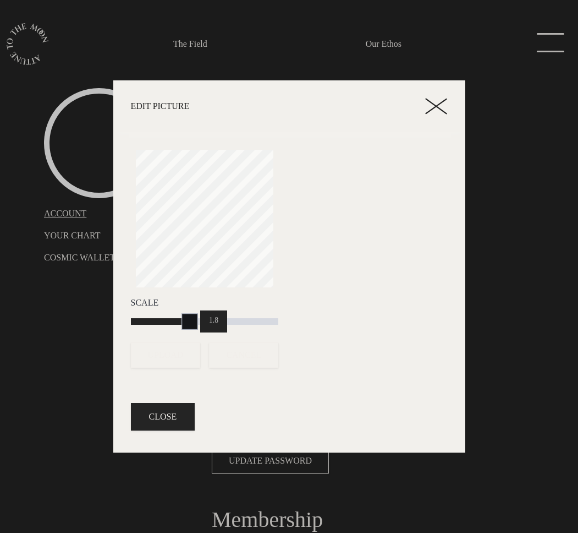
drag, startPoint x: 154, startPoint y: 321, endPoint x: 108, endPoint y: 316, distance: 45.9
click at [109, 316] on div "Edit Picture Tap To Change Scale 1.8 UPLOAD CANCEL CLOSE" at bounding box center [289, 266] width 578 height 533
drag, startPoint x: 183, startPoint y: 318, endPoint x: 230, endPoint y: 318, distance: 47.3
click at [238, 318] on div "Scale 1" at bounding box center [205, 314] width 148 height 37
drag, startPoint x: 131, startPoint y: 321, endPoint x: 161, endPoint y: 316, distance: 30.0
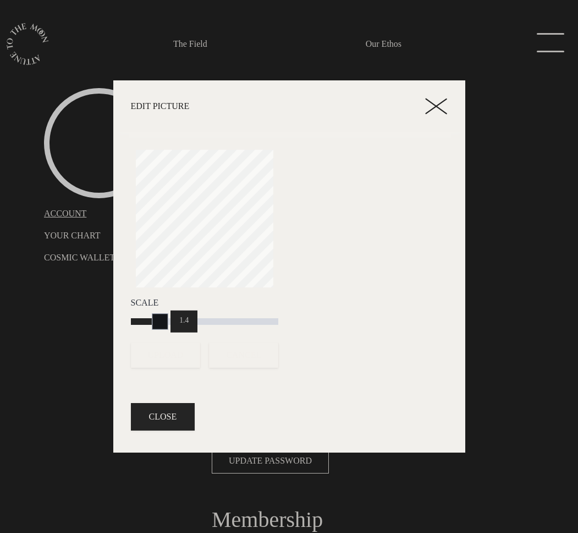
click at [160, 318] on div at bounding box center [160, 321] width 17 height 17
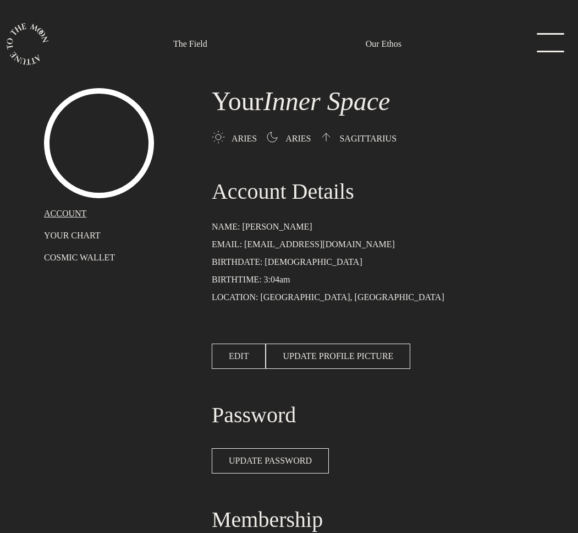
click at [238, 352] on span "EDIT" at bounding box center [239, 355] width 20 height 13
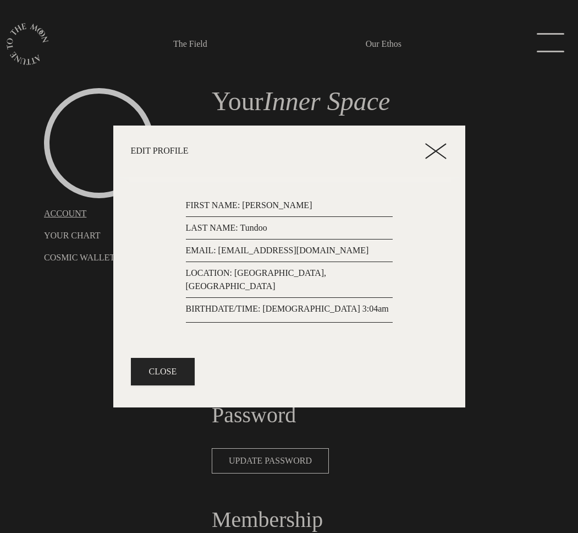
click at [59, 330] on div at bounding box center [289, 266] width 578 height 533
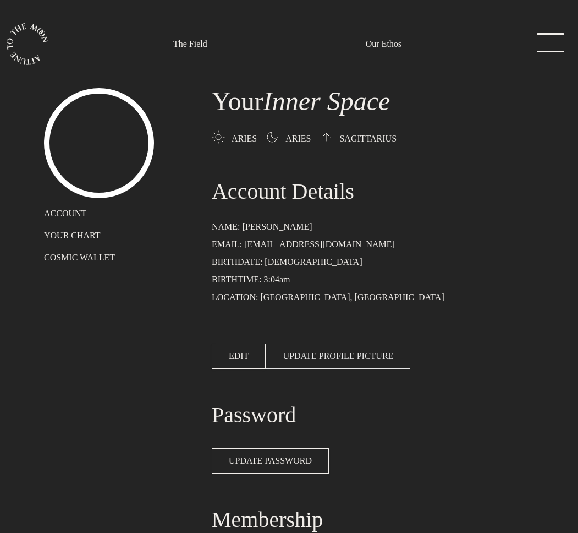
click at [358, 354] on span "UPDATE PROFILE PICTURE" at bounding box center [338, 355] width 111 height 13
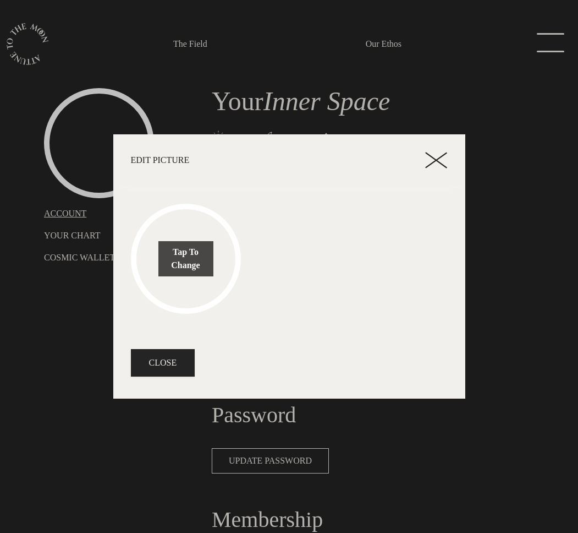
click at [189, 257] on img at bounding box center [186, 259] width 110 height 110
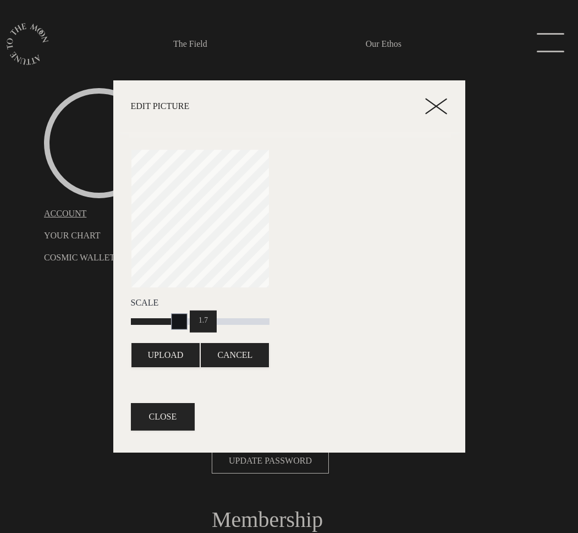
drag, startPoint x: 136, startPoint y: 320, endPoint x: 99, endPoint y: 310, distance: 38.7
click at [101, 311] on div "Edit Picture Tap To Change Scale 1.7 UPLOAD CANCEL CLOSE" at bounding box center [289, 266] width 578 height 533
drag, startPoint x: 136, startPoint y: 321, endPoint x: 197, endPoint y: 321, distance: 60.5
click at [198, 321] on div "1" at bounding box center [200, 321] width 139 height 7
drag, startPoint x: 192, startPoint y: 328, endPoint x: 140, endPoint y: 324, distance: 51.3
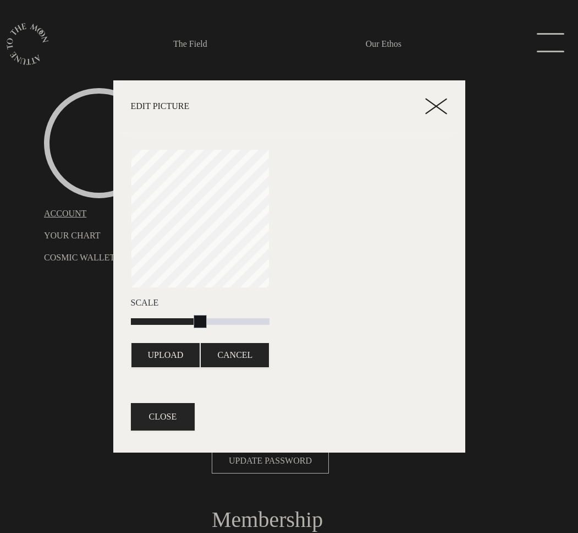
click at [140, 324] on div "Scale 2" at bounding box center [200, 314] width 139 height 37
click at [163, 323] on div at bounding box center [165, 321] width 69 height 7
click at [181, 323] on div "1.5" at bounding box center [189, 321] width 27 height 22
click at [205, 323] on div "1.7" at bounding box center [203, 321] width 27 height 22
click at [168, 362] on span "UPLOAD" at bounding box center [166, 354] width 36 height 13
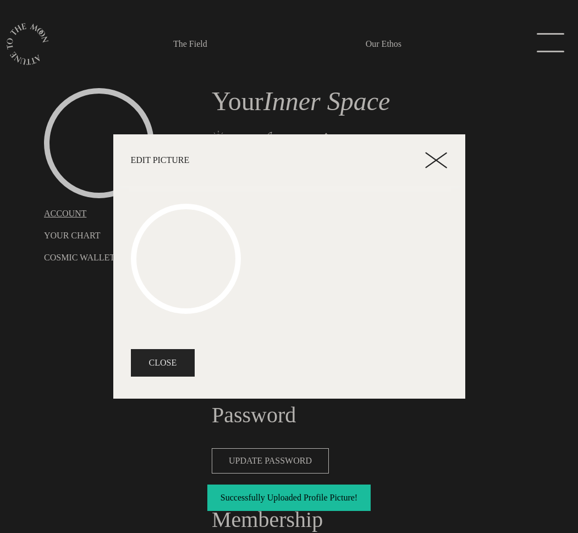
click at [165, 359] on button "CLOSE" at bounding box center [163, 363] width 64 height 28
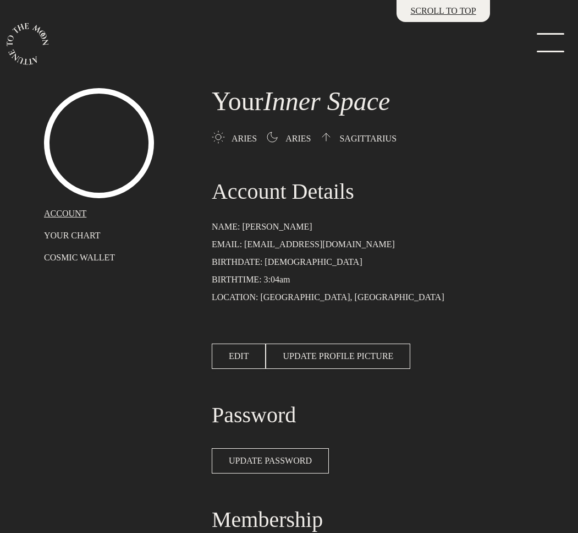
scroll to position [239, 0]
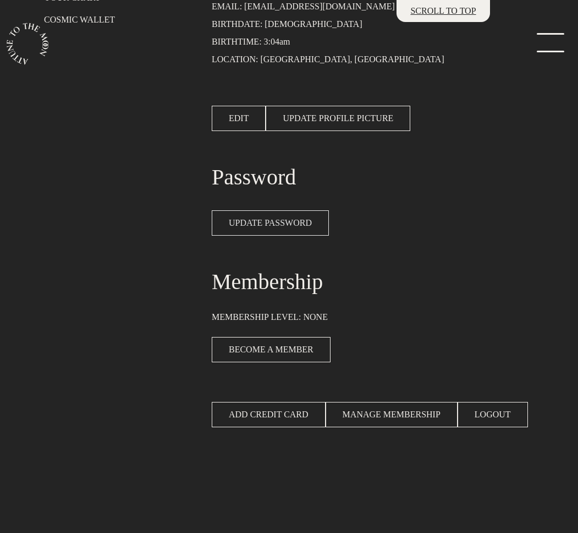
click at [272, 218] on span "UPDATE PASSWORD" at bounding box center [270, 222] width 83 height 13
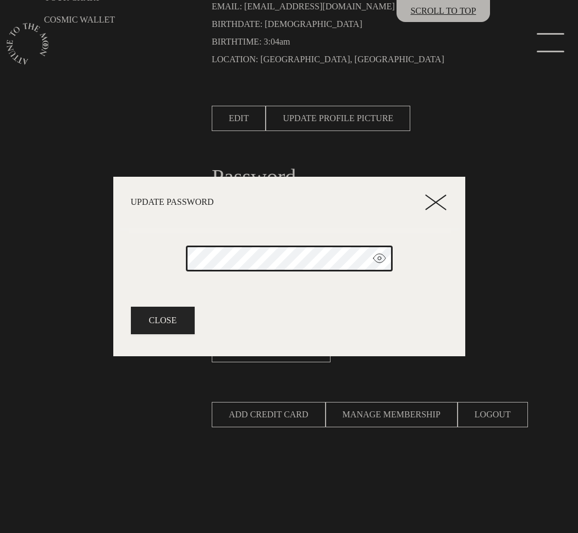
click at [236, 278] on div at bounding box center [289, 258] width 220 height 39
click at [380, 259] on span at bounding box center [379, 259] width 13 height 15
click at [360, 291] on footer "CLOSE" at bounding box center [289, 322] width 352 height 67
click at [155, 317] on button "CLOSE" at bounding box center [163, 321] width 64 height 28
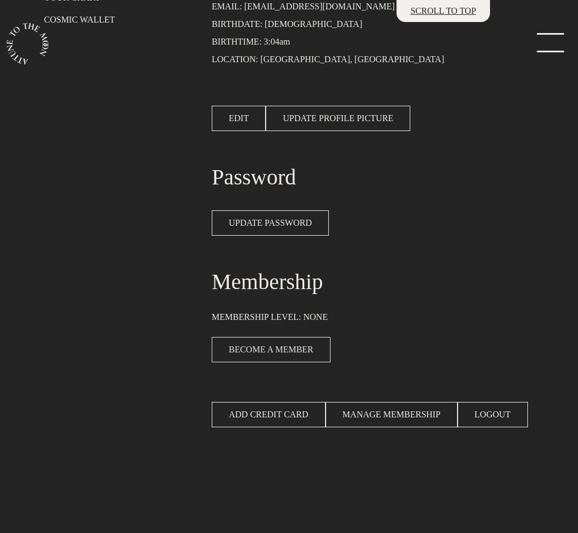
click at [275, 349] on link "BECOME A MEMBER" at bounding box center [271, 349] width 119 height 25
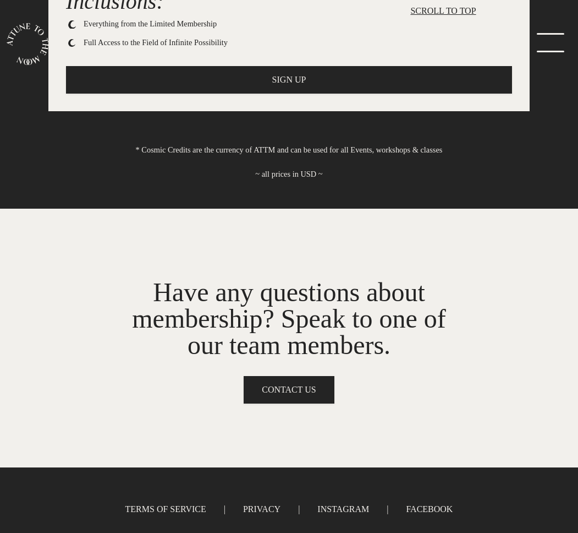
scroll to position [711, 0]
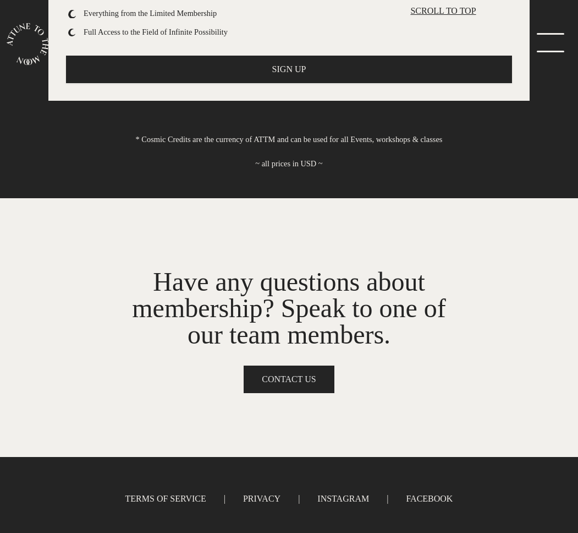
click at [285, 384] on button "CONTACT US" at bounding box center [289, 379] width 90 height 28
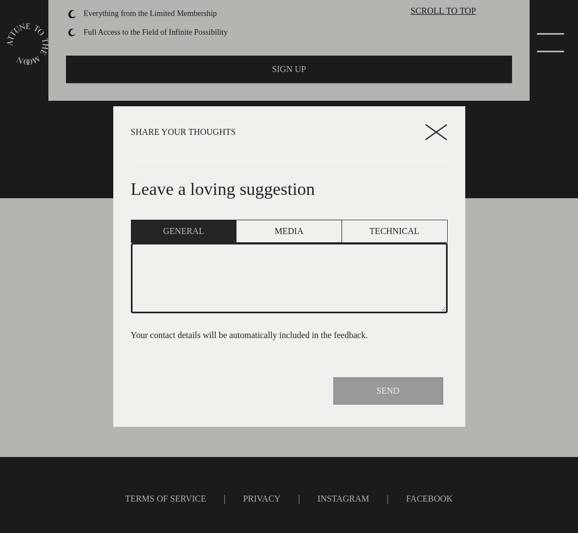
click at [302, 220] on link "MEDIA" at bounding box center [289, 231] width 106 height 23
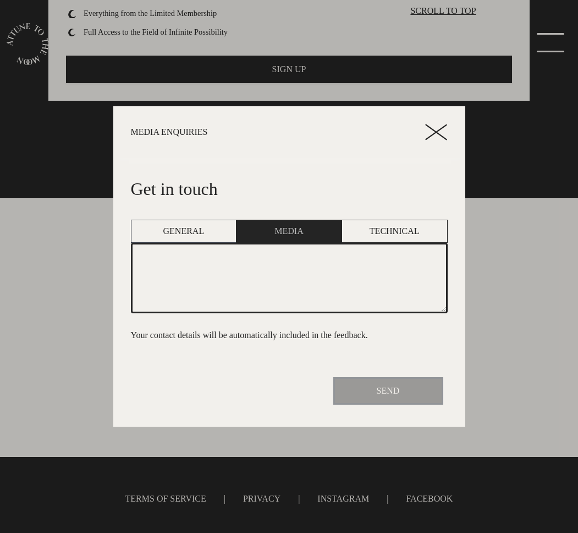
click at [362, 232] on link "TECHNICAL" at bounding box center [395, 231] width 106 height 23
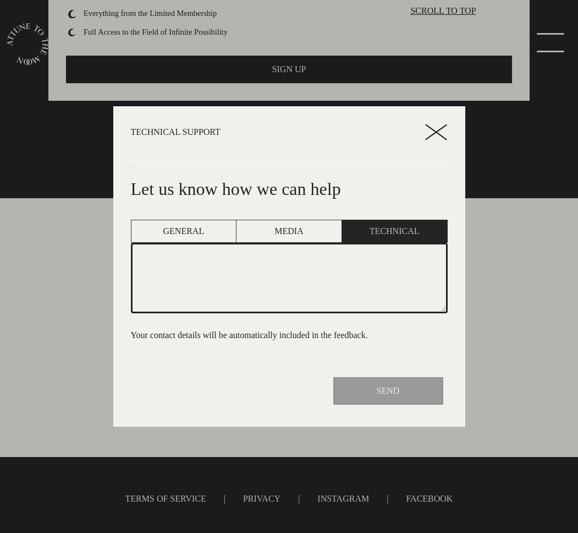
click at [346, 181] on p "Let us know how we can help" at bounding box center [289, 189] width 317 height 26
click at [320, 225] on link "MEDIA" at bounding box center [289, 231] width 106 height 23
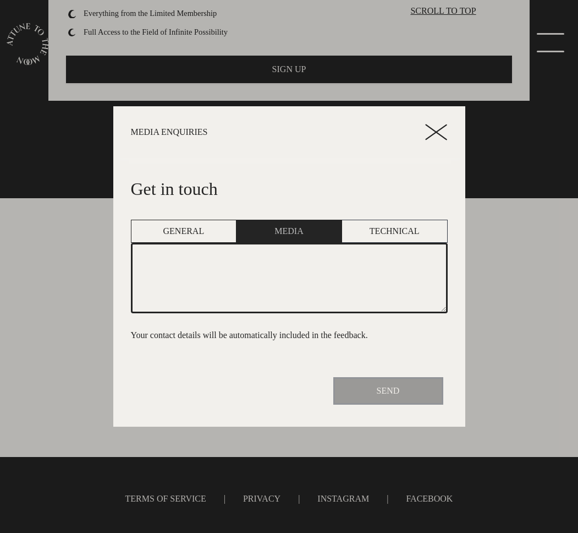
click at [183, 228] on span "GENERAL" at bounding box center [183, 231] width 41 height 13
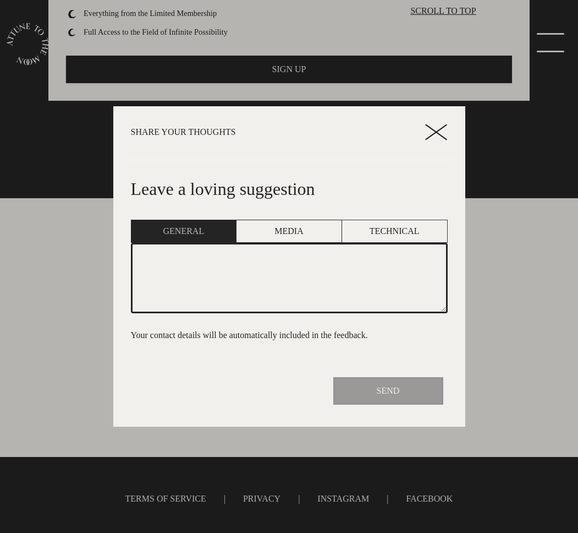
click at [333, 242] on link "MEDIA" at bounding box center [289, 231] width 106 height 23
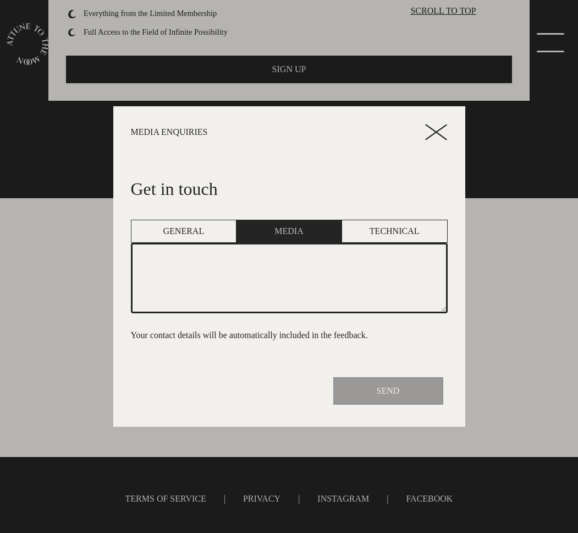
click at [401, 234] on span "TECHNICAL" at bounding box center [395, 231] width 50 height 13
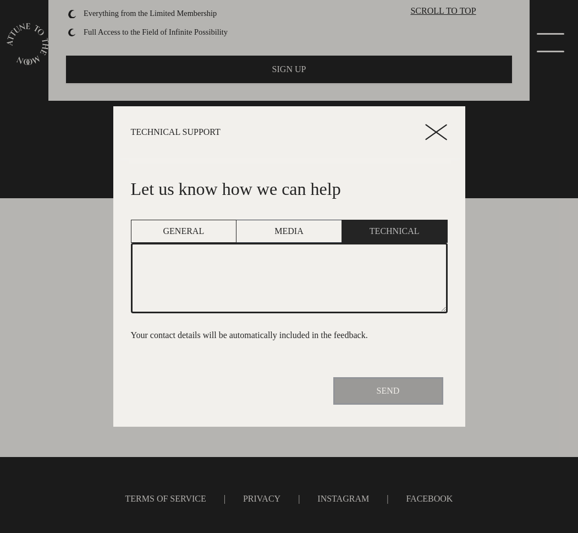
click at [233, 222] on link "GENERAL" at bounding box center [184, 231] width 106 height 23
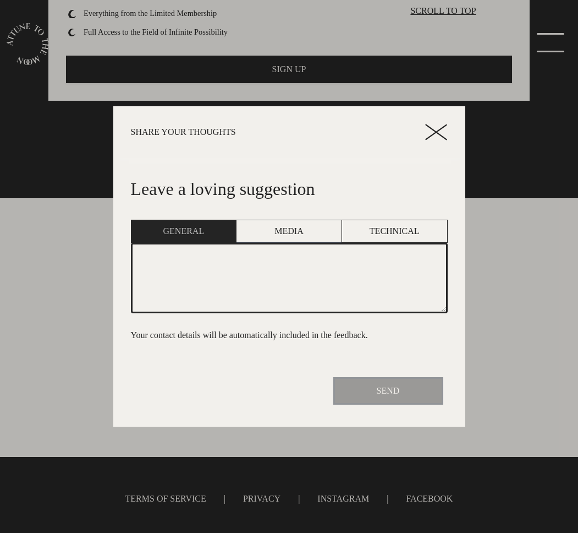
click at [375, 229] on span "TECHNICAL" at bounding box center [395, 231] width 50 height 13
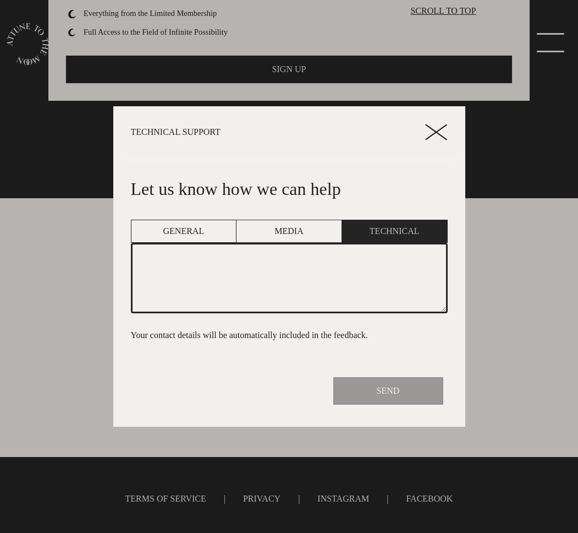
click at [189, 231] on span "GENERAL" at bounding box center [183, 231] width 41 height 13
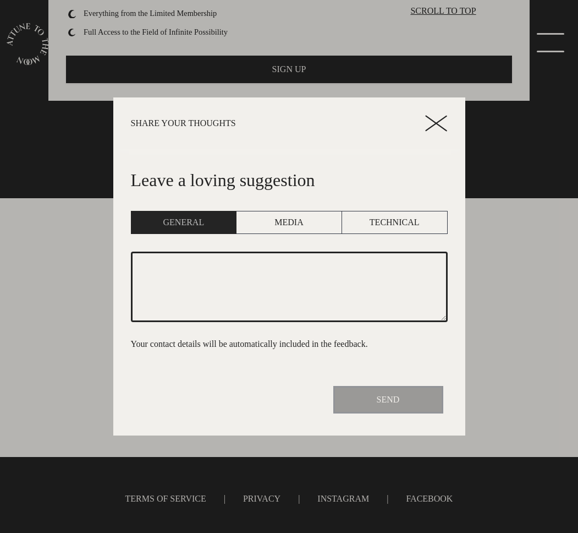
click at [313, 179] on p "Leave a loving suggestion" at bounding box center [289, 180] width 317 height 26
click at [280, 216] on span "MEDIA" at bounding box center [289, 222] width 29 height 13
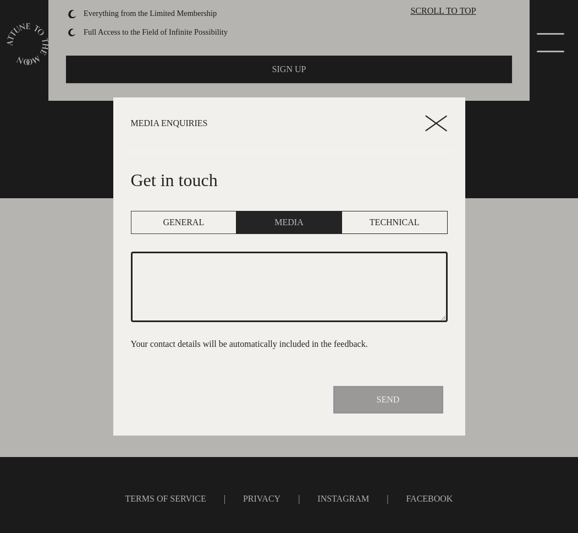
click at [385, 229] on span "TECHNICAL" at bounding box center [395, 222] width 50 height 13
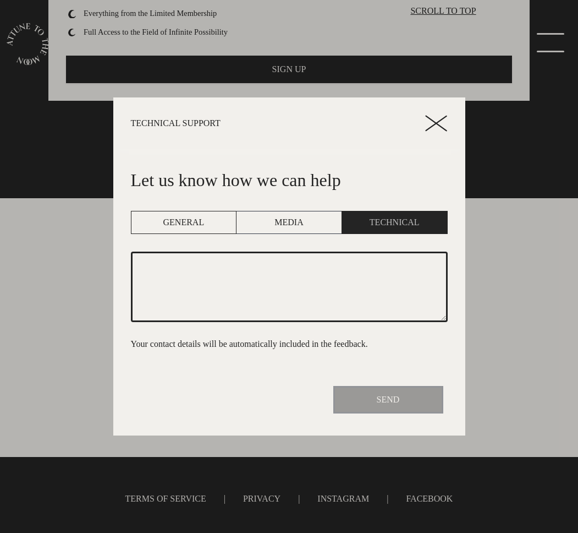
click at [207, 229] on link "GENERAL" at bounding box center [184, 222] width 106 height 23
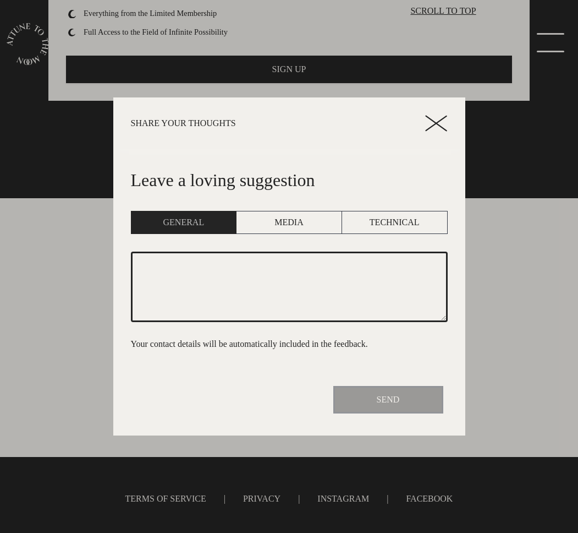
click at [218, 255] on textarea at bounding box center [289, 287] width 317 height 70
click at [440, 125] on icon at bounding box center [436, 123] width 22 height 17
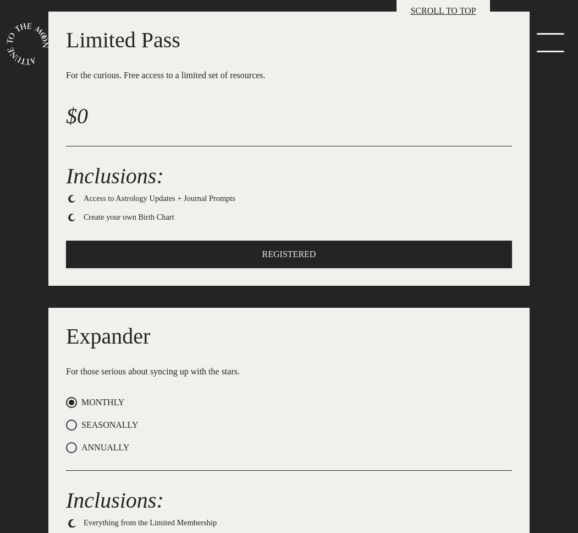
scroll to position [0, 0]
